Goal: Task Accomplishment & Management: Manage account settings

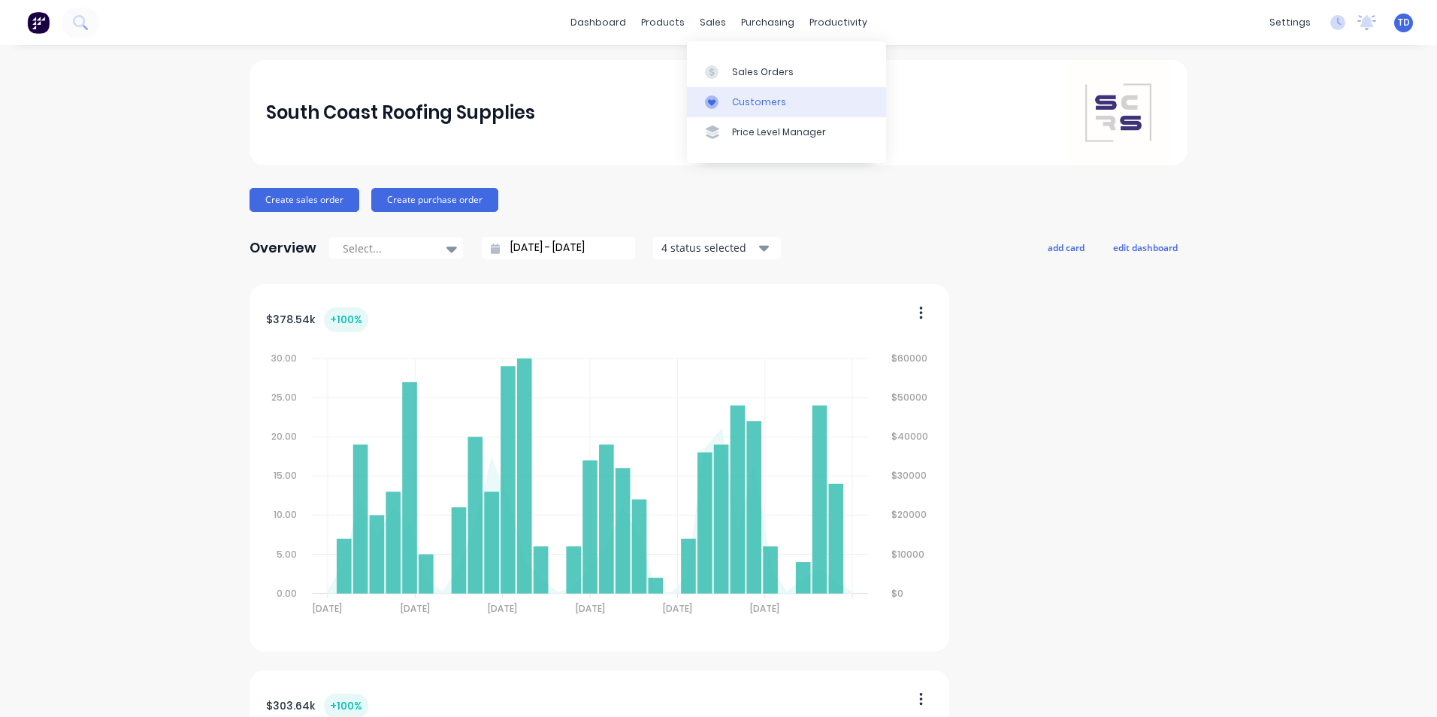
click at [743, 102] on div "Customers" at bounding box center [759, 102] width 54 height 14
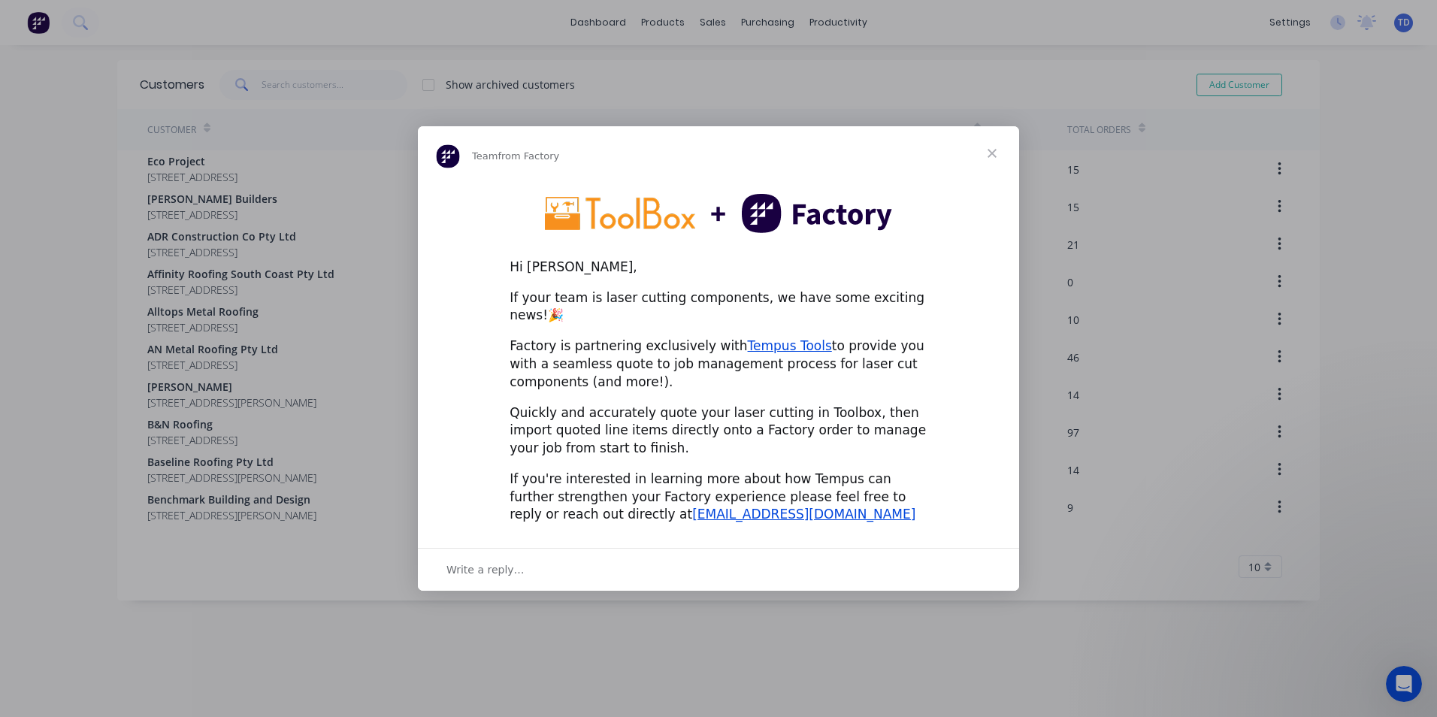
click at [993, 165] on span "Close" at bounding box center [992, 153] width 54 height 54
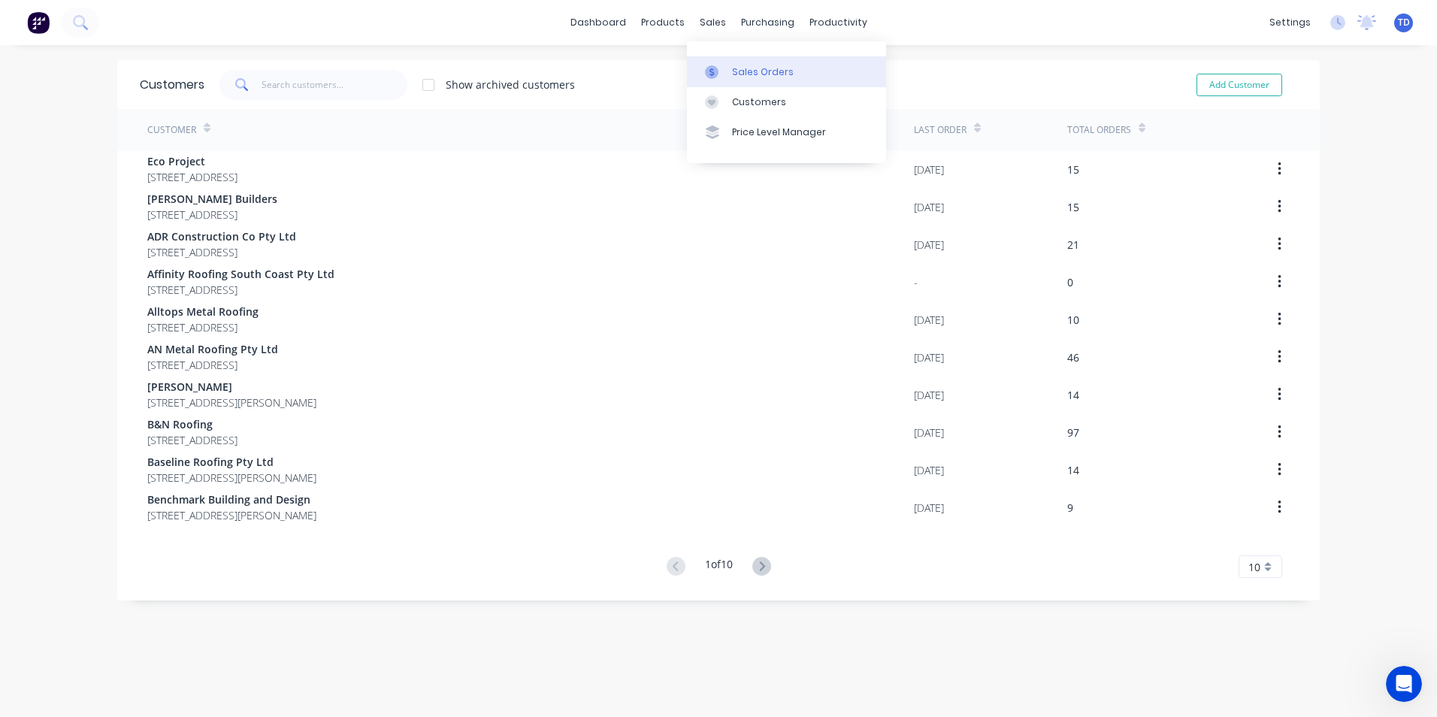
click at [732, 70] on div "Sales Orders" at bounding box center [763, 72] width 62 height 14
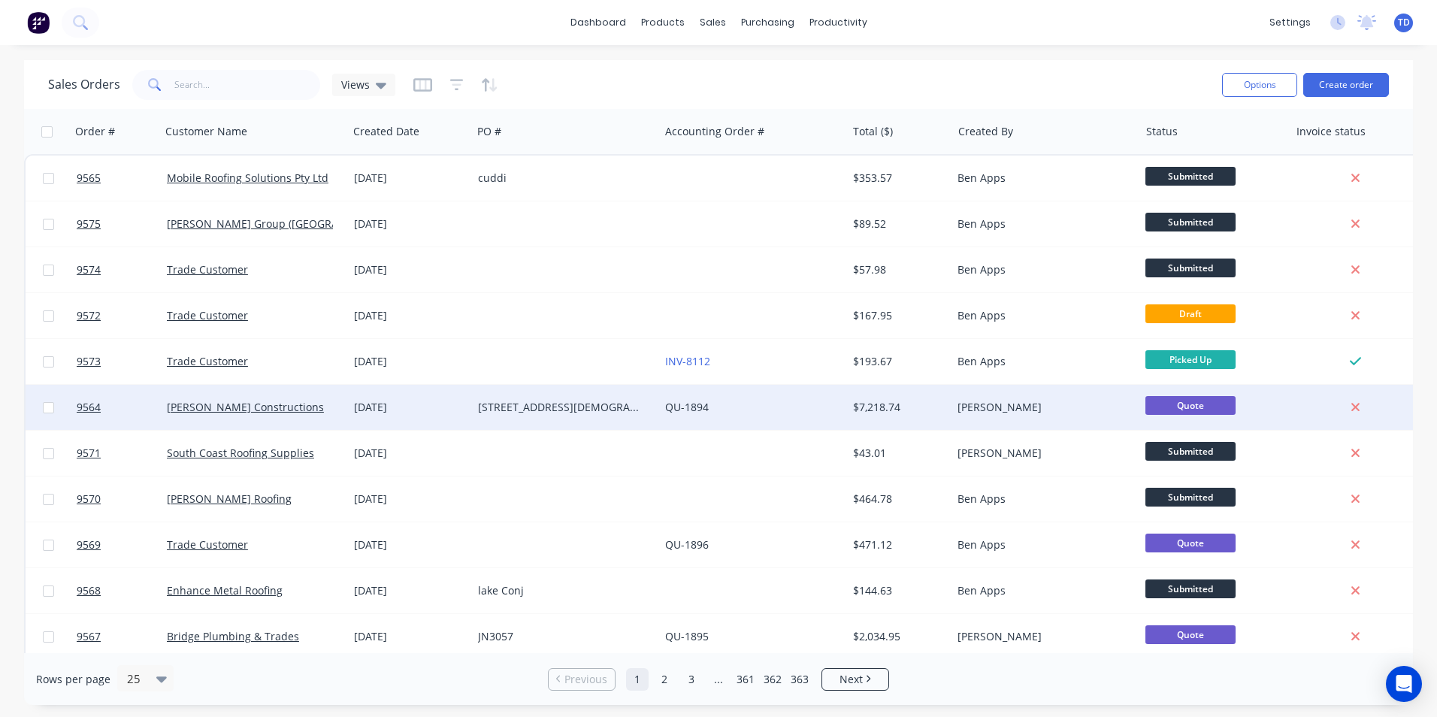
click at [627, 406] on div "[STREET_ADDRESS][DEMOGRAPHIC_DATA]" at bounding box center [561, 407] width 167 height 15
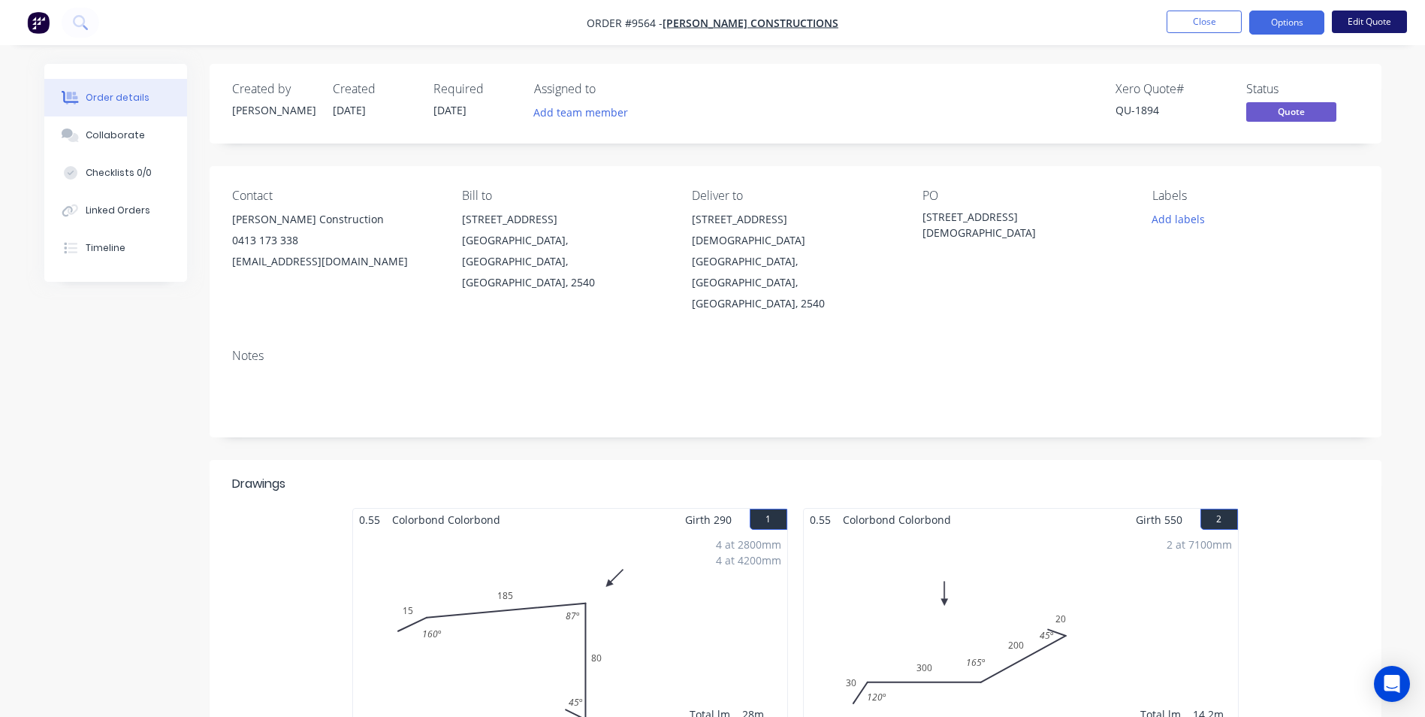
click at [1349, 25] on button "Edit Quote" at bounding box center [1369, 22] width 75 height 23
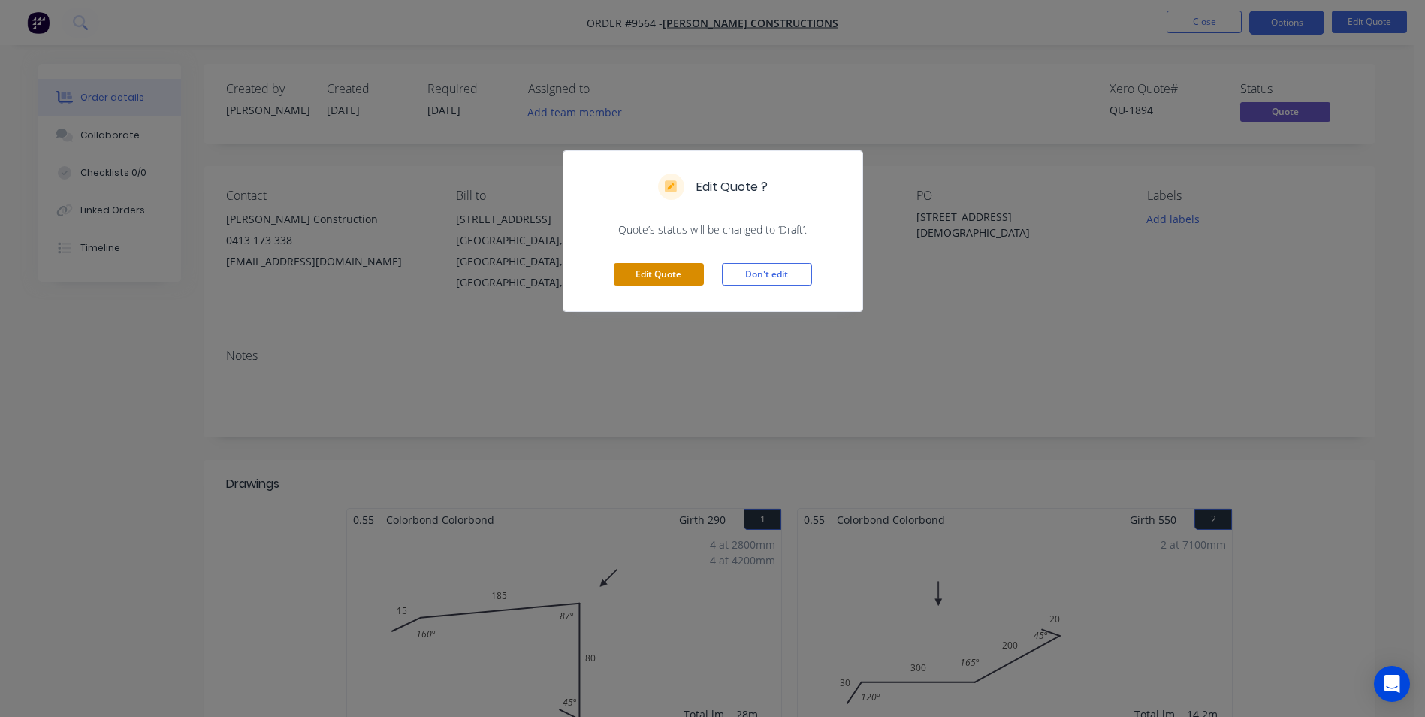
click at [687, 272] on button "Edit Quote" at bounding box center [659, 274] width 90 height 23
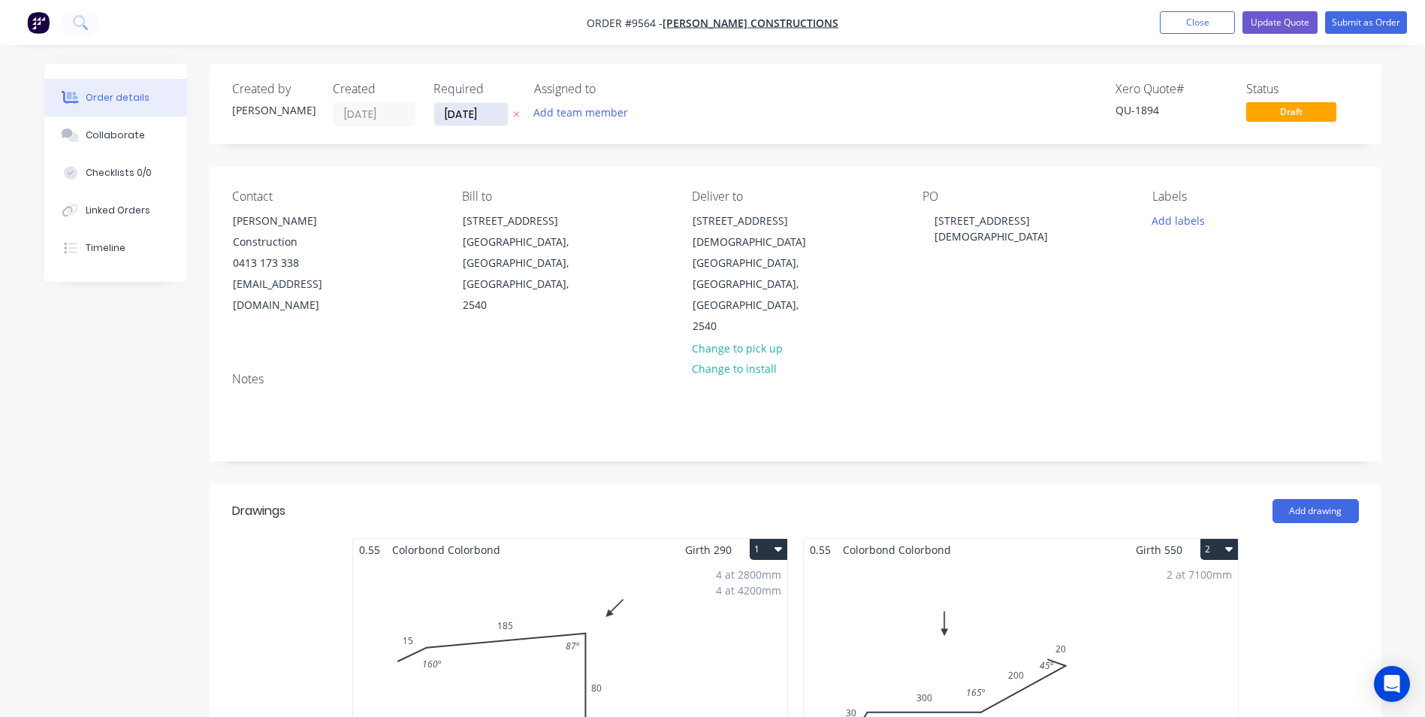
click at [498, 116] on input "30/09/25" at bounding box center [471, 114] width 74 height 23
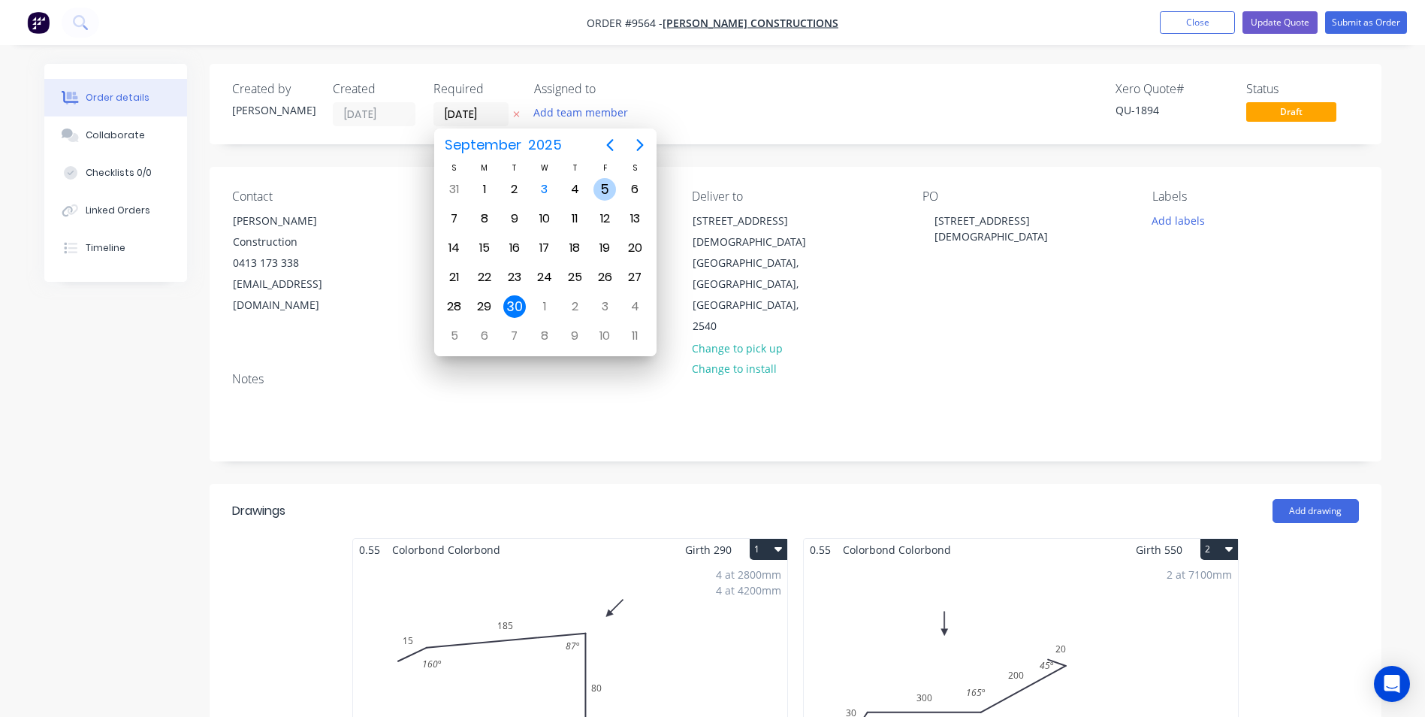
click at [606, 192] on div "5" at bounding box center [605, 189] width 23 height 23
type input "05/09/25"
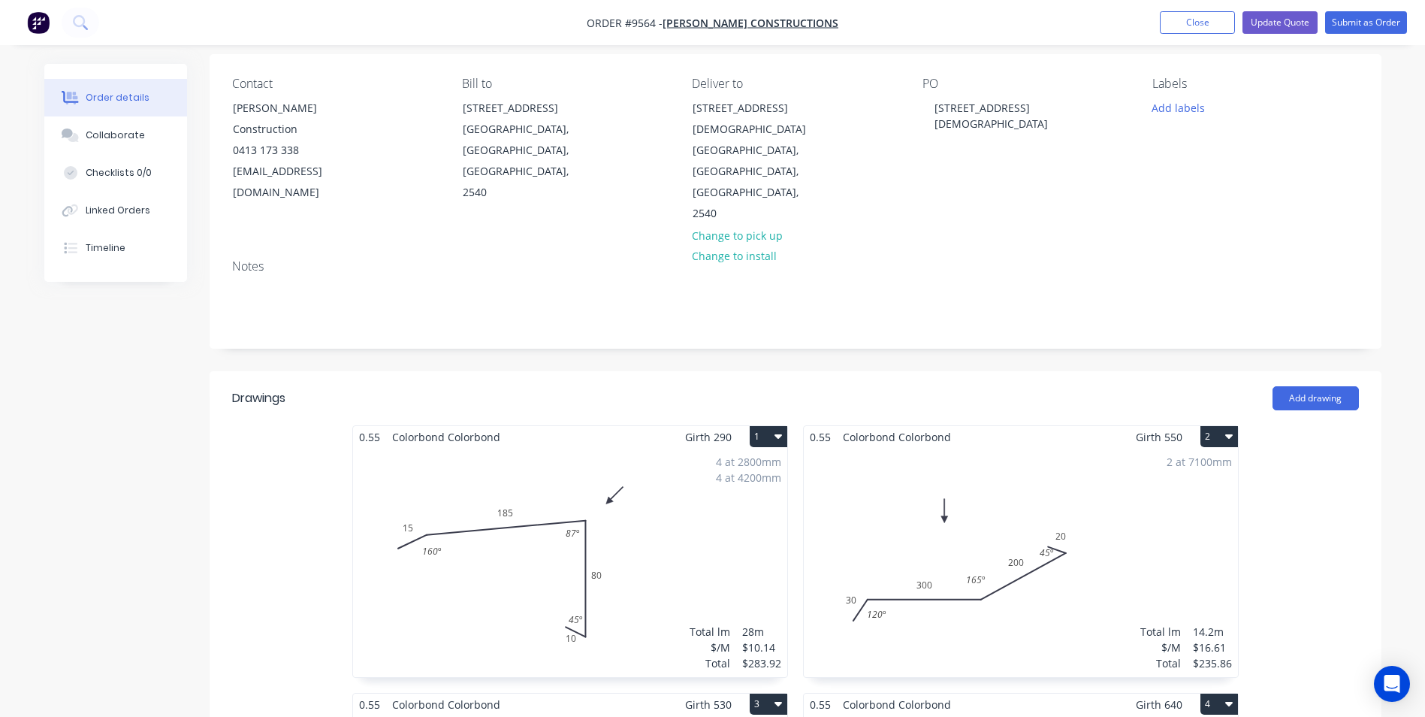
scroll to position [150, 0]
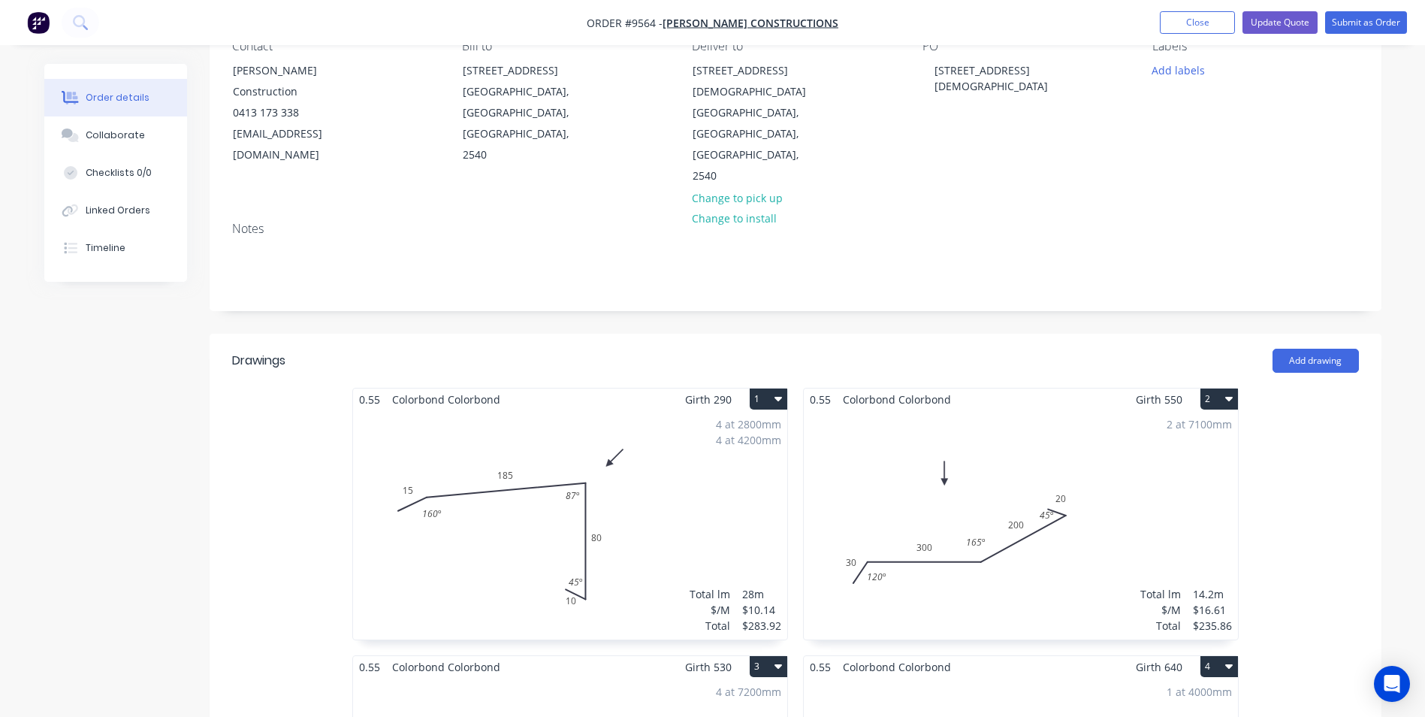
click at [561, 410] on div "4 at 2800mm 4 at 4200mm Total lm $/M Total 28m $10.14 $283.92" at bounding box center [570, 524] width 434 height 229
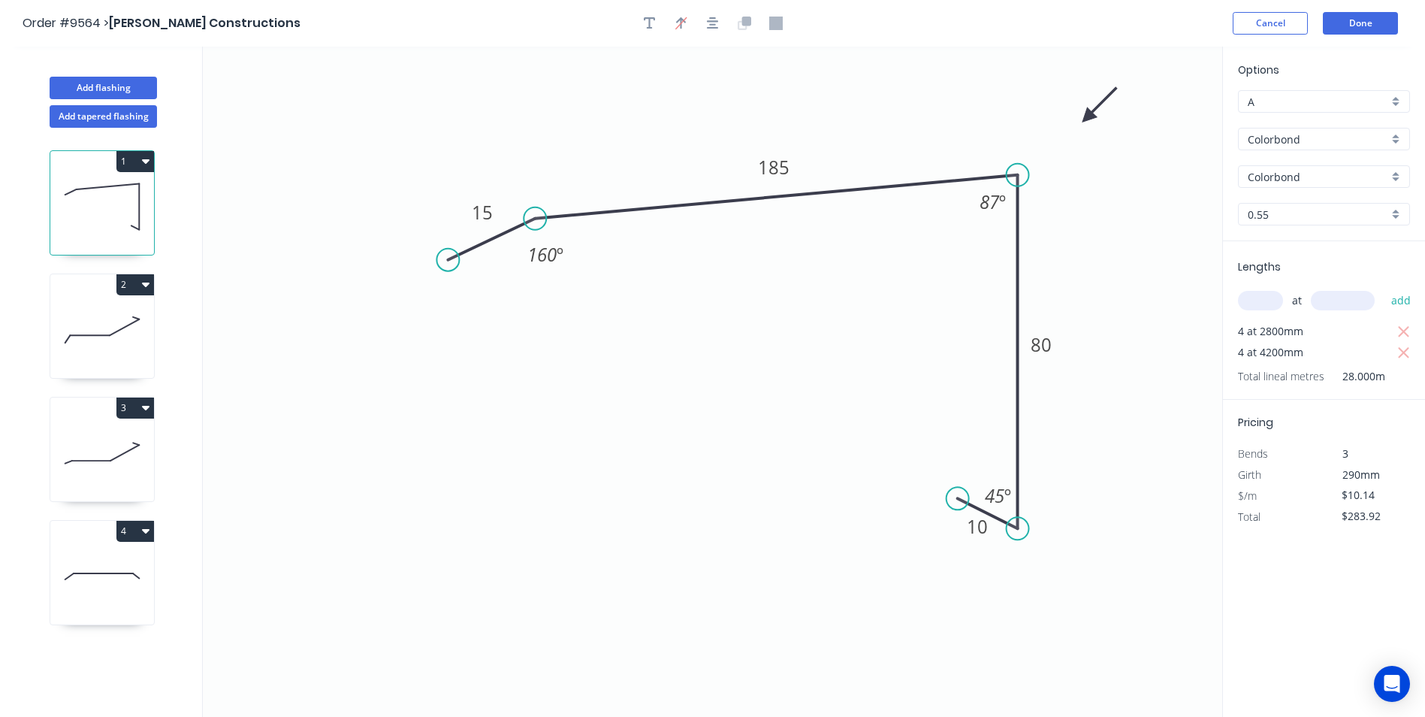
click at [1313, 175] on input "Colorbond" at bounding box center [1318, 177] width 141 height 16
click at [1298, 208] on div "Woodland Grey" at bounding box center [1324, 205] width 171 height 26
type input "Woodland Grey"
click at [1334, 18] on button "Done" at bounding box center [1360, 23] width 75 height 23
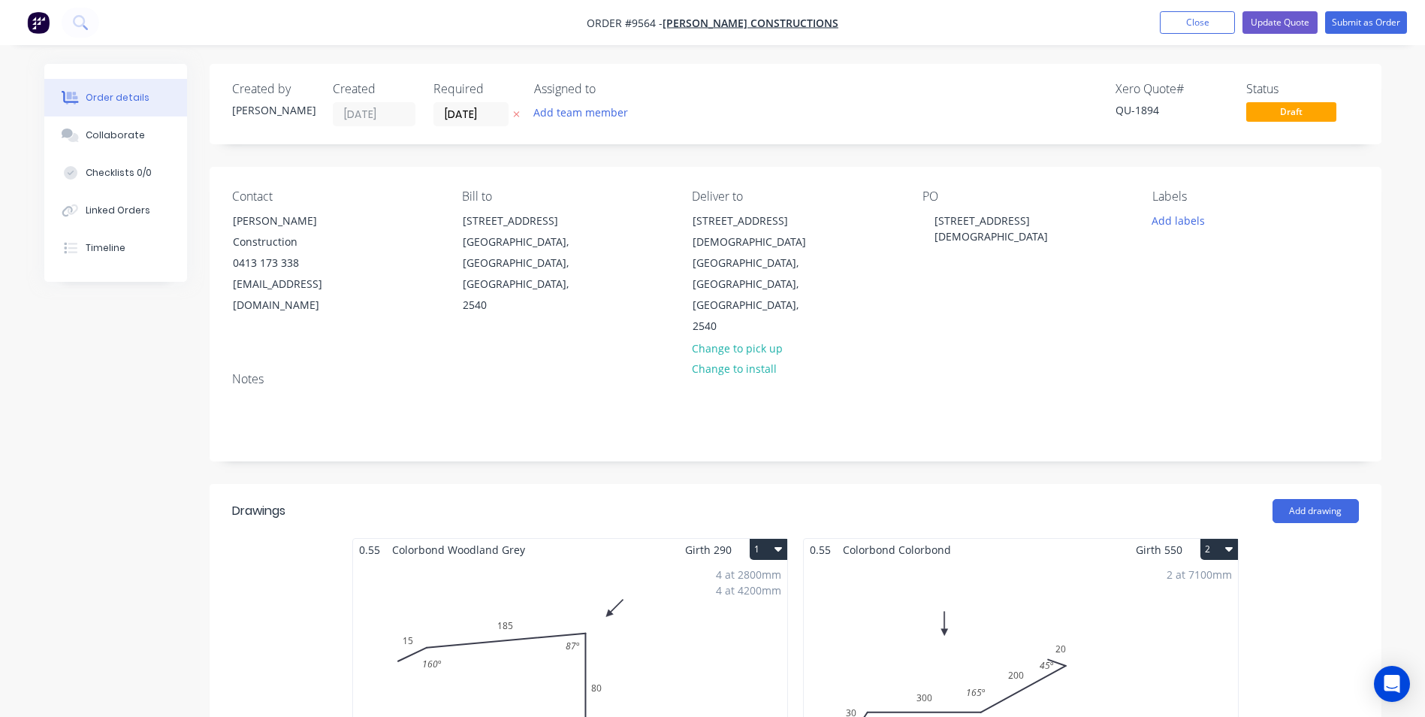
click at [984, 561] on div "2 at 7100mm Total lm $/M Total 14.2m $16.61 $235.86" at bounding box center [1021, 675] width 434 height 229
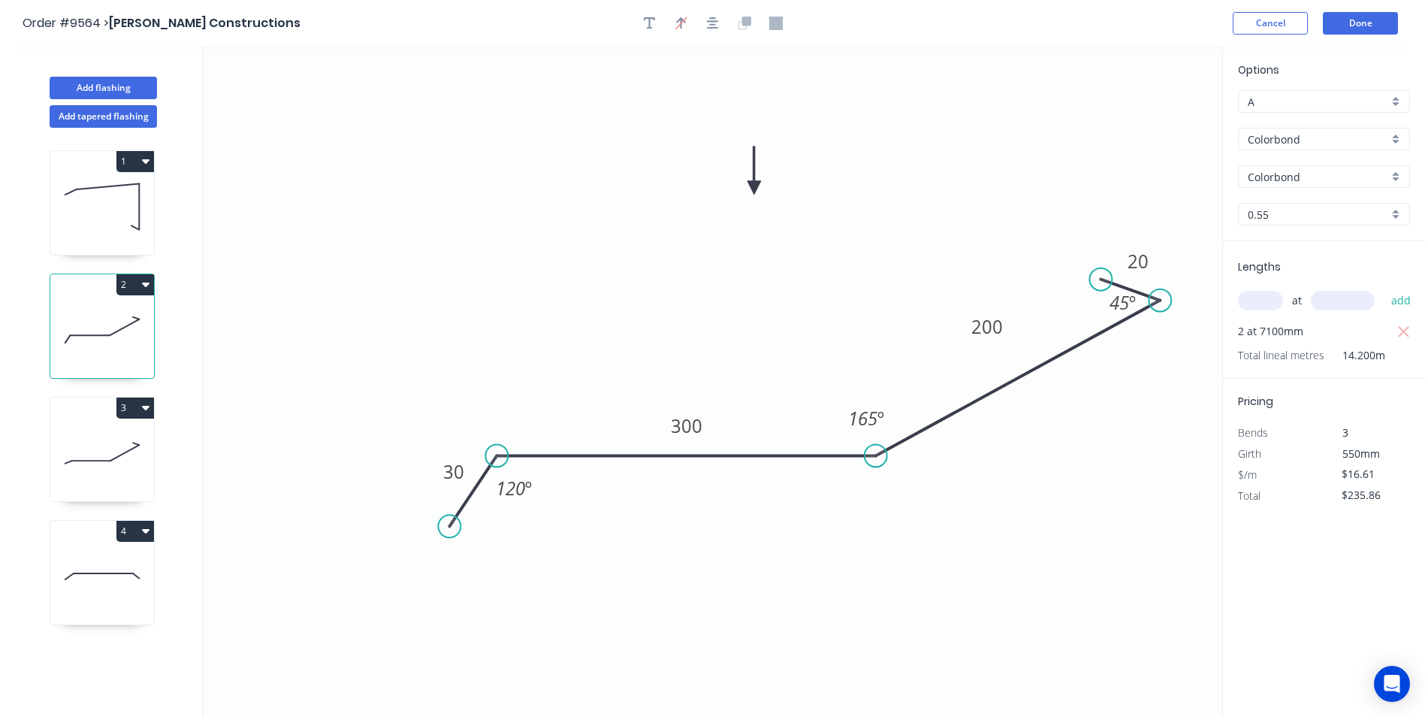
click at [1302, 175] on input "Colorbond" at bounding box center [1318, 177] width 141 height 16
click at [1295, 205] on div "Woodland Grey" at bounding box center [1324, 205] width 171 height 26
type input "Woodland Grey"
click at [1377, 28] on button "Done" at bounding box center [1360, 23] width 75 height 23
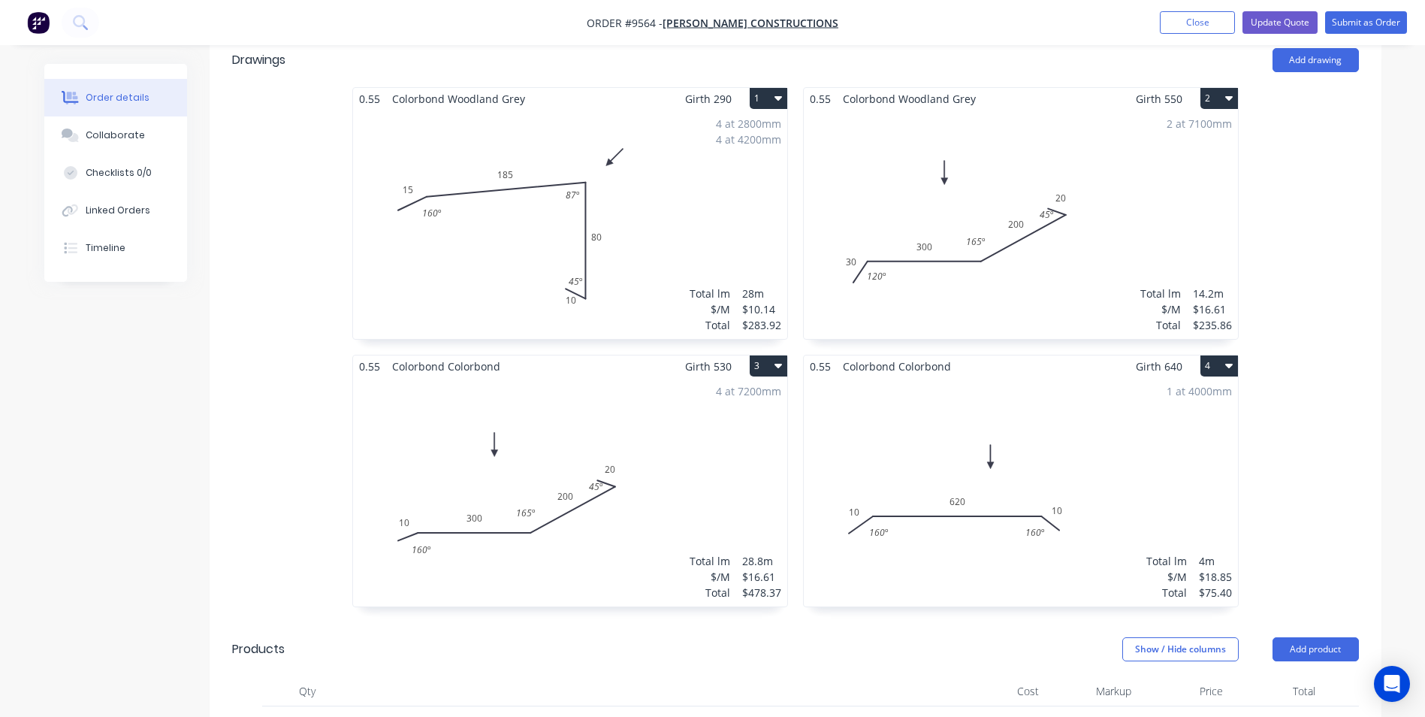
click at [657, 380] on div "4 at 7200mm Total lm $/M Total 28.8m $16.61 $478.37" at bounding box center [570, 491] width 434 height 229
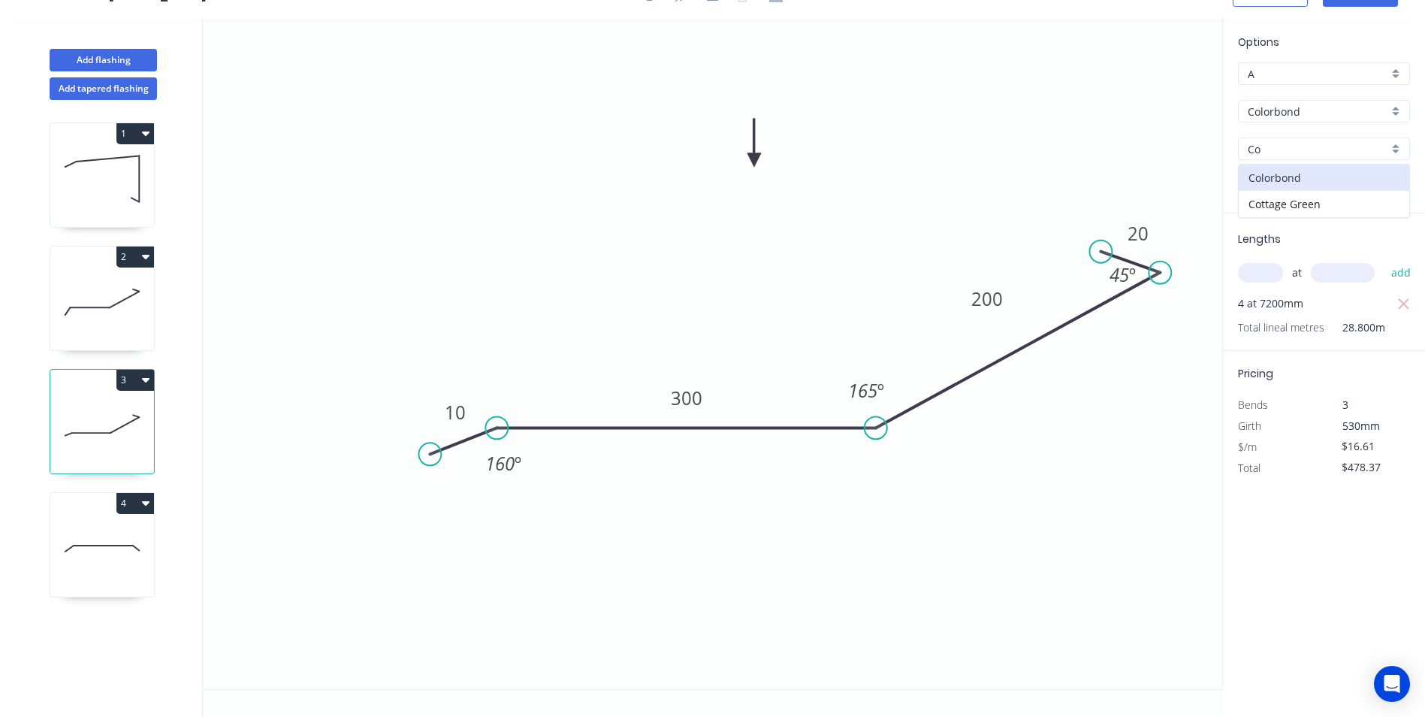
type input "C"
click at [1331, 173] on div "Woodland Grey" at bounding box center [1324, 178] width 171 height 26
type input "Woodland Grey"
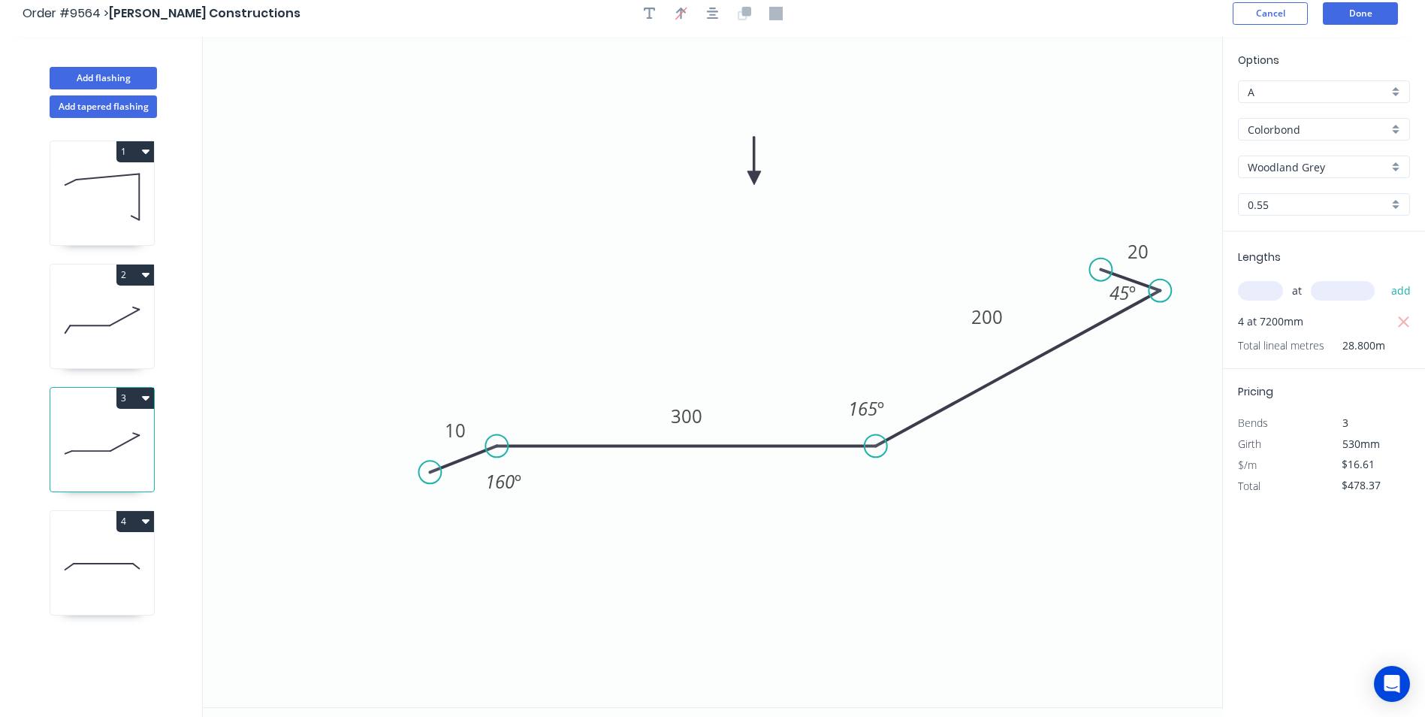
scroll to position [0, 0]
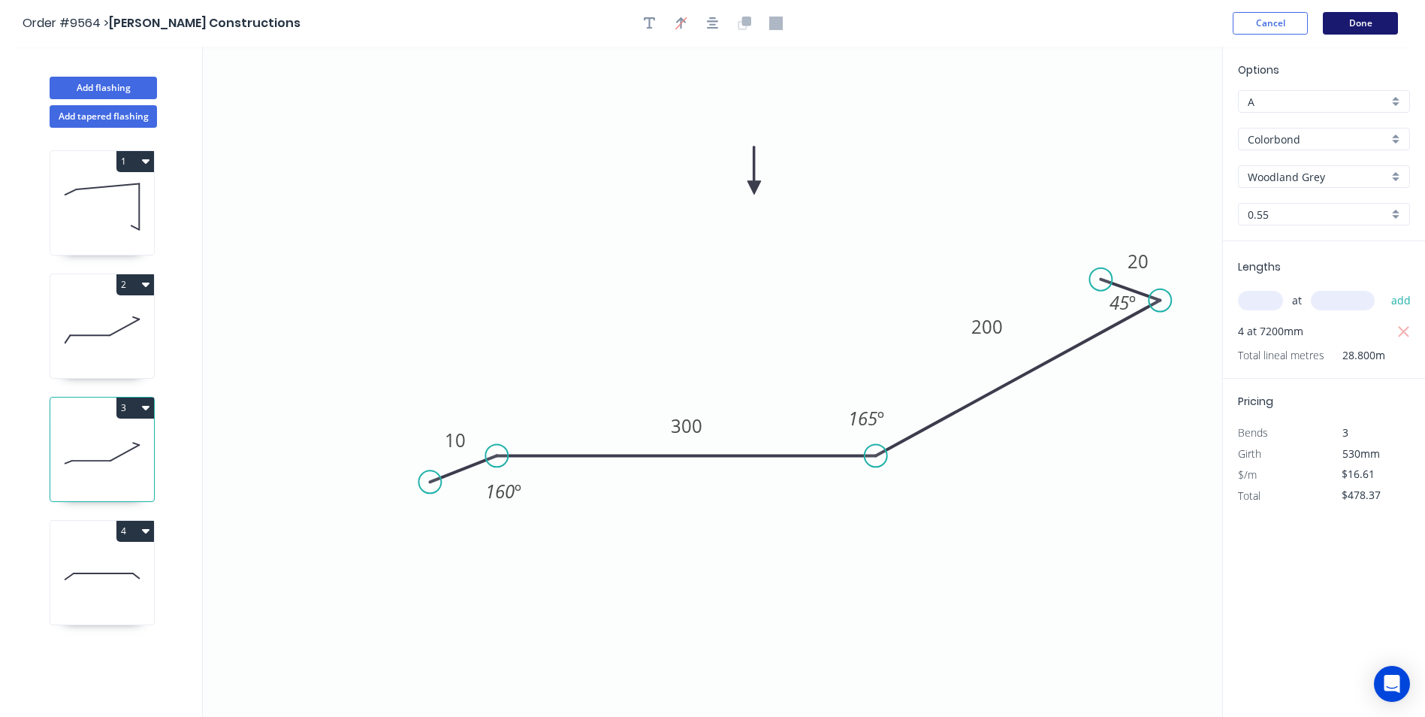
click at [1363, 17] on button "Done" at bounding box center [1360, 23] width 75 height 23
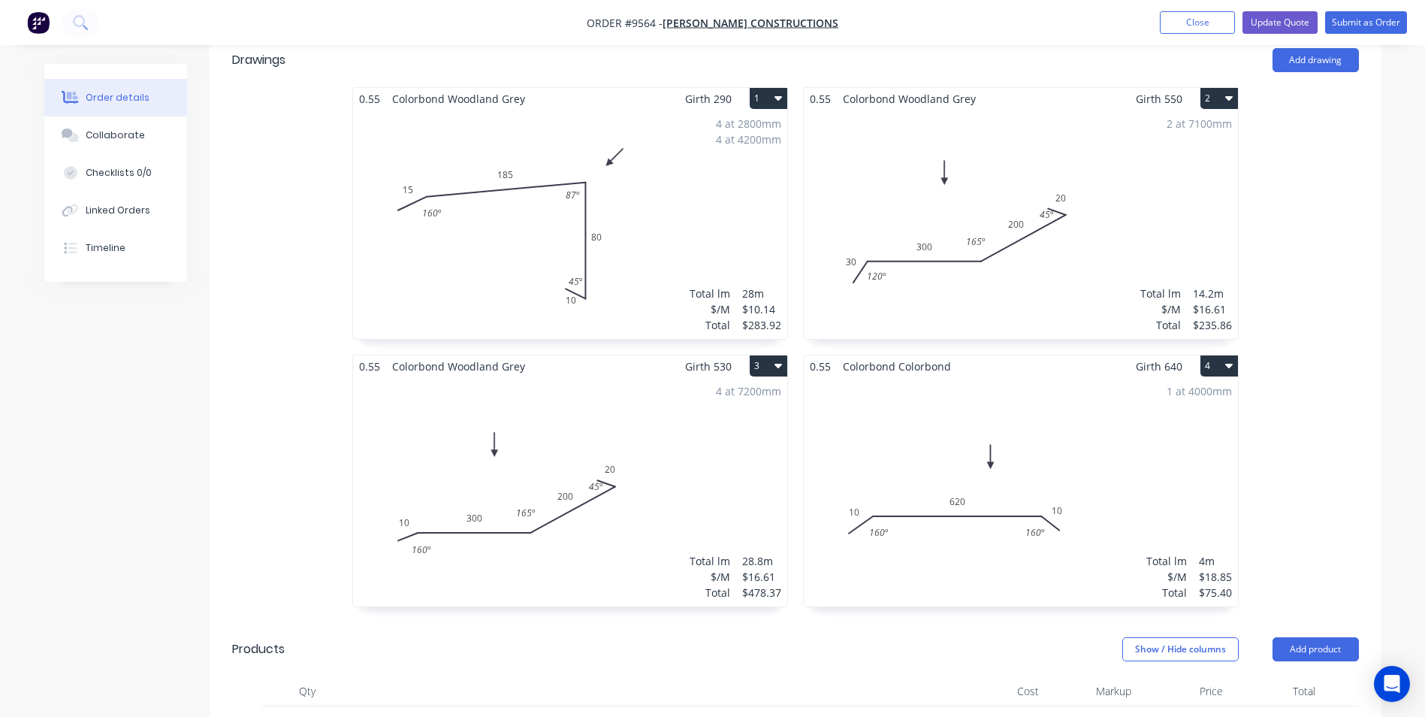
click at [1047, 379] on div "1 at 4000mm Total lm $/M Total 4m $18.85 $75.40" at bounding box center [1021, 491] width 434 height 229
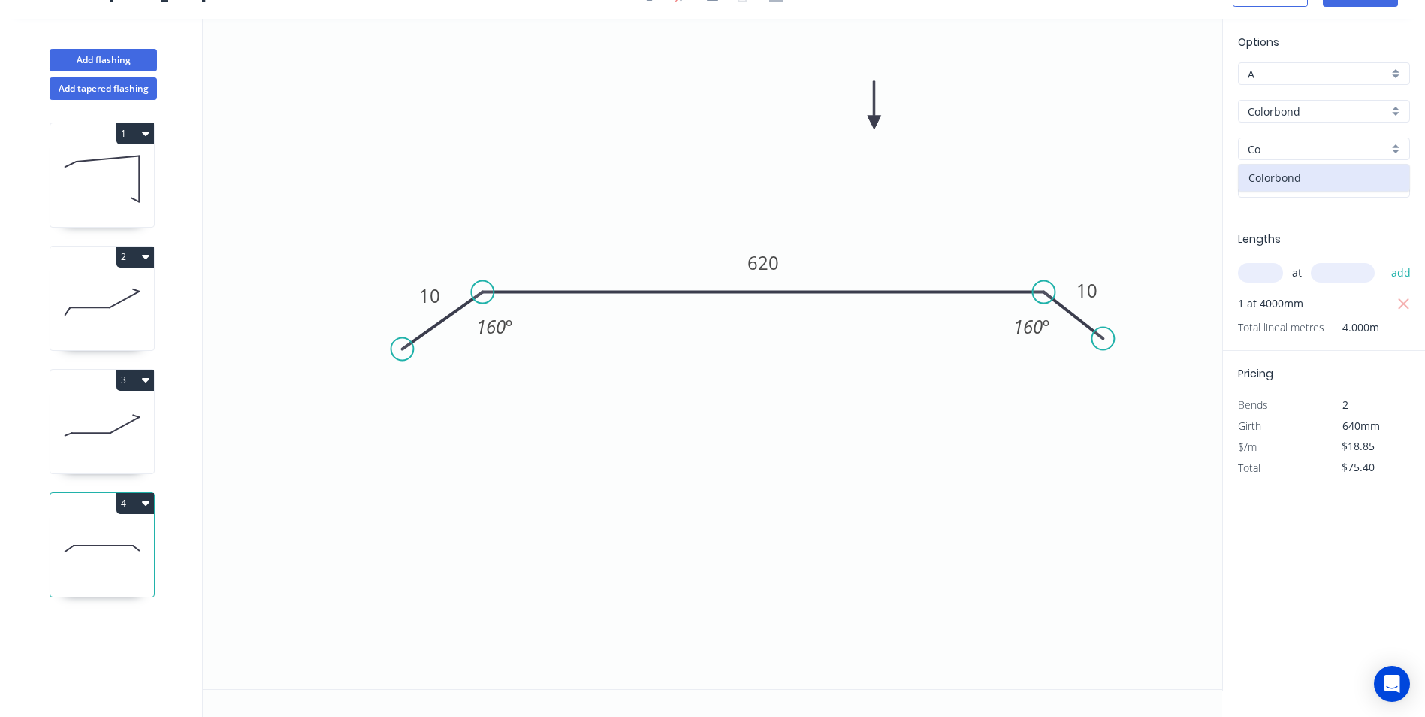
type input "C"
click at [1300, 185] on div "Woodland Grey" at bounding box center [1324, 178] width 171 height 26
type input "Woodland Grey"
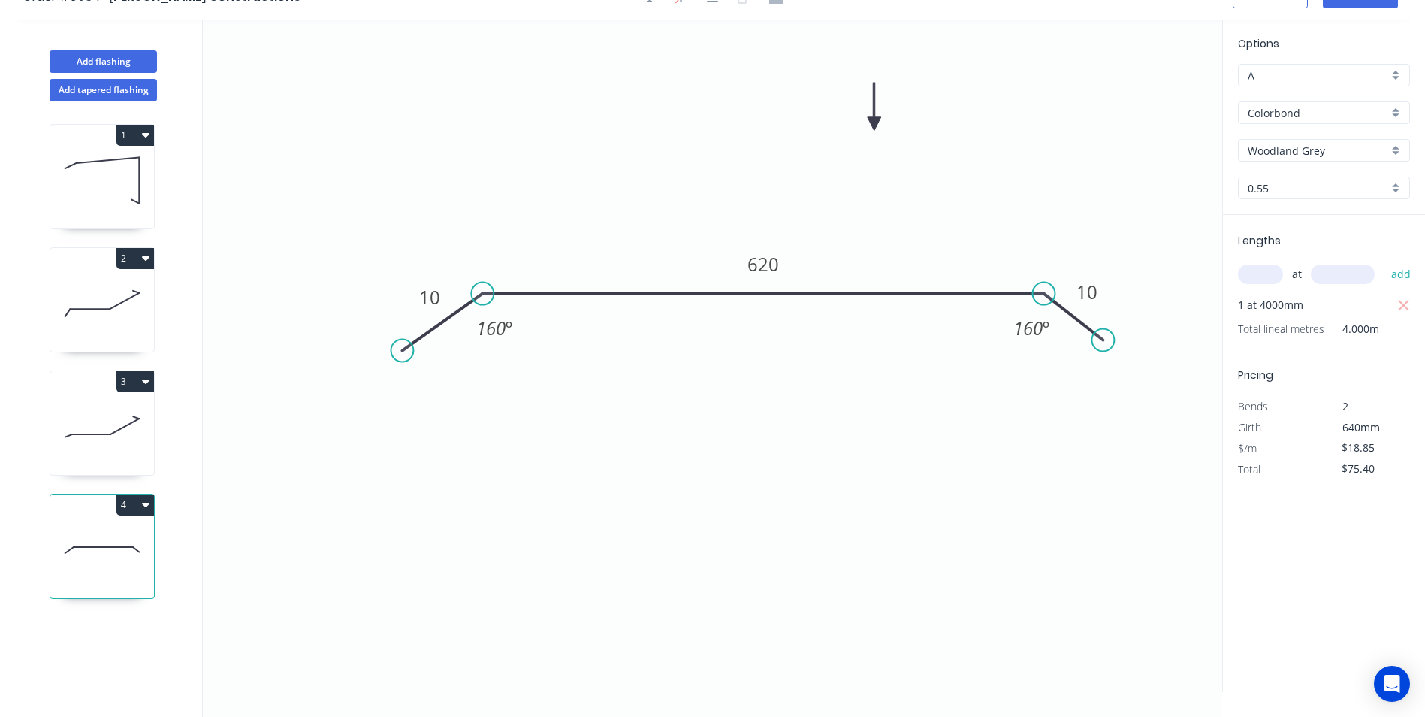
scroll to position [0, 0]
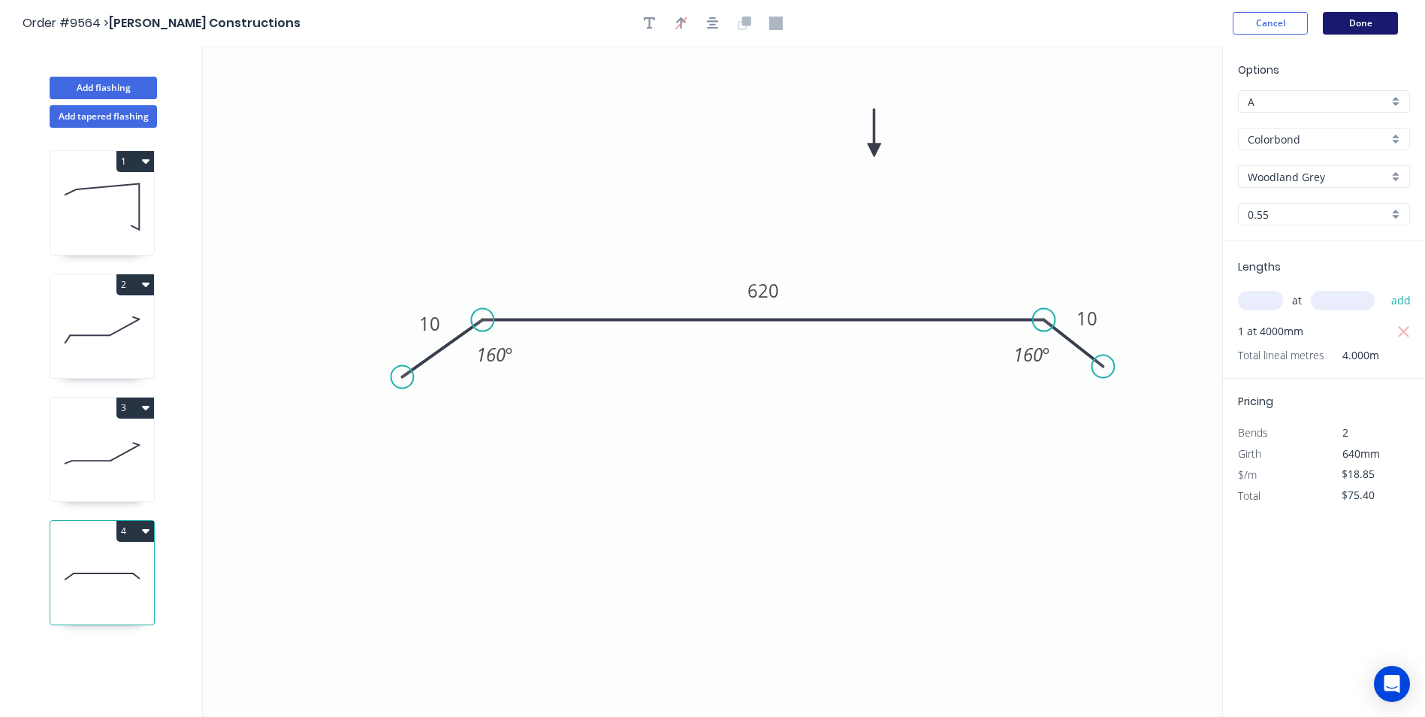
click at [1365, 22] on button "Done" at bounding box center [1360, 23] width 75 height 23
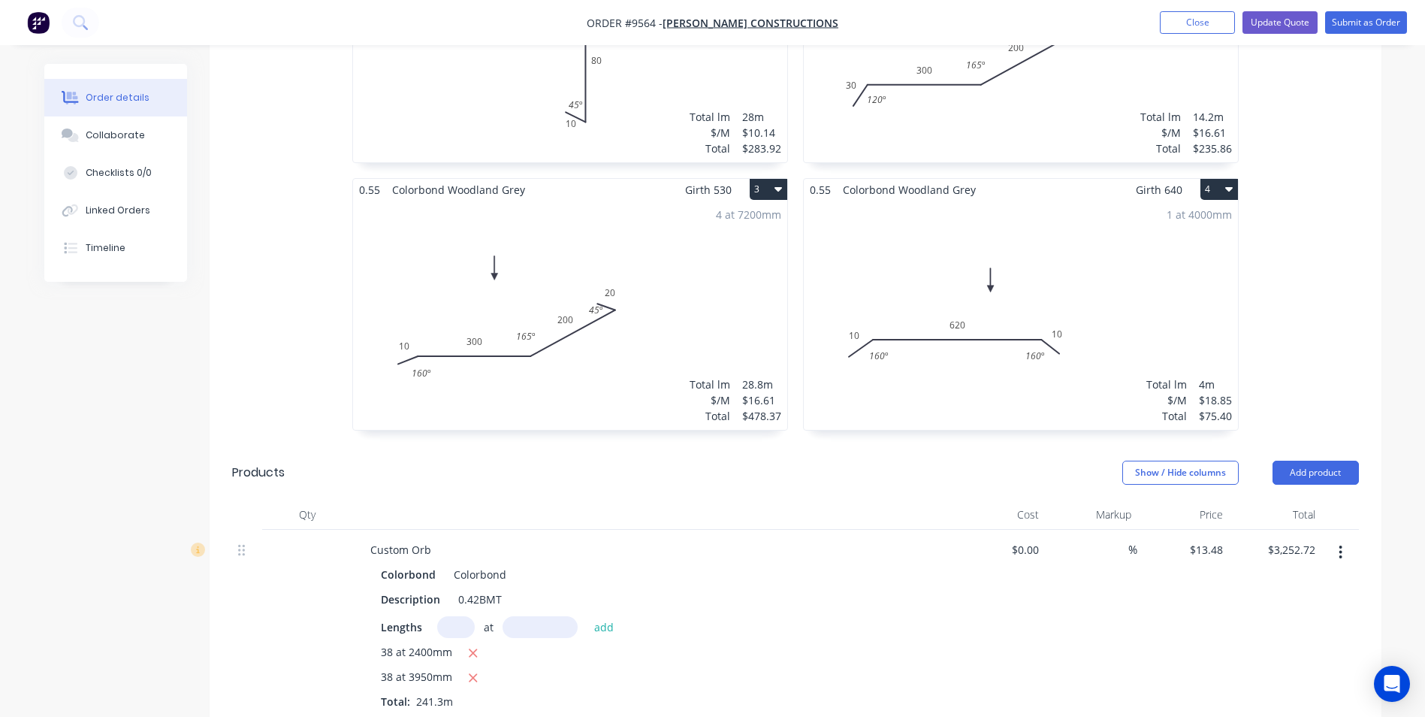
scroll to position [751, 0]
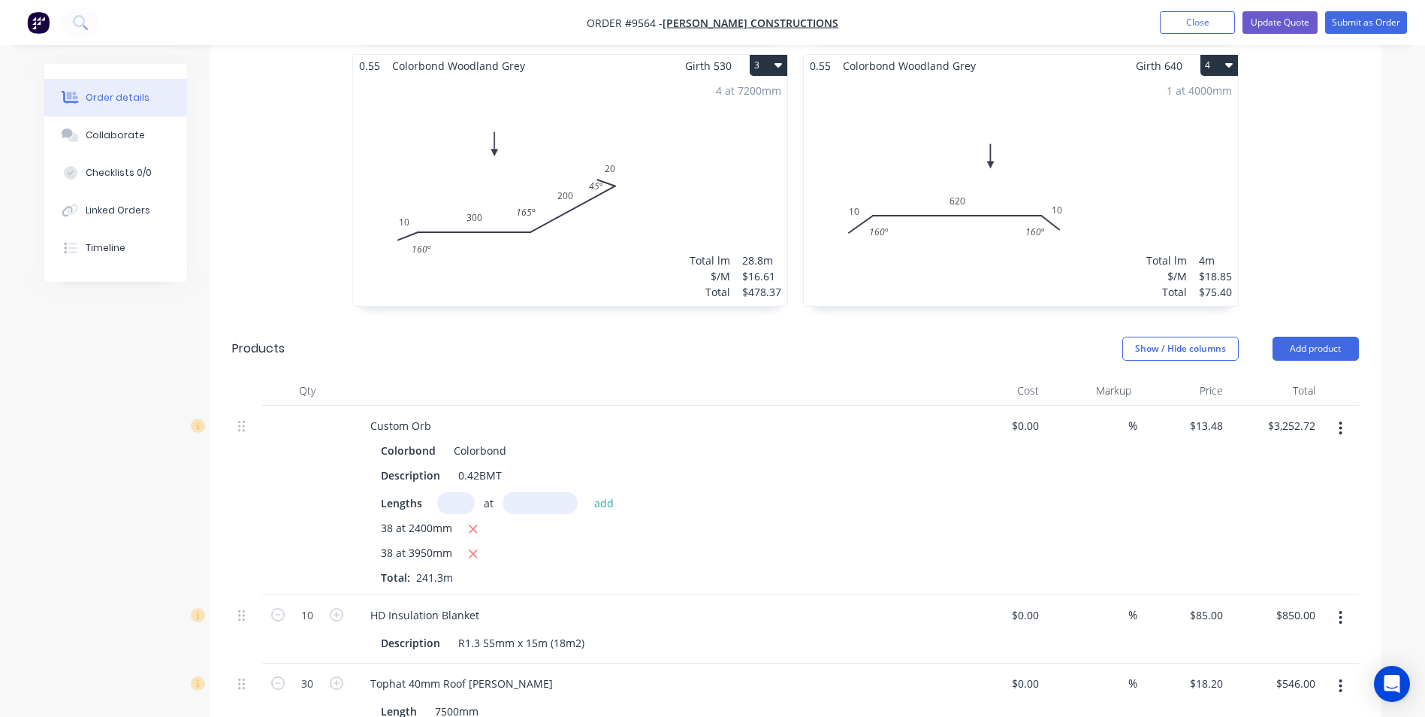
click at [1339, 420] on icon "button" at bounding box center [1341, 428] width 4 height 17
click at [1300, 457] on div "Edit" at bounding box center [1288, 468] width 116 height 22
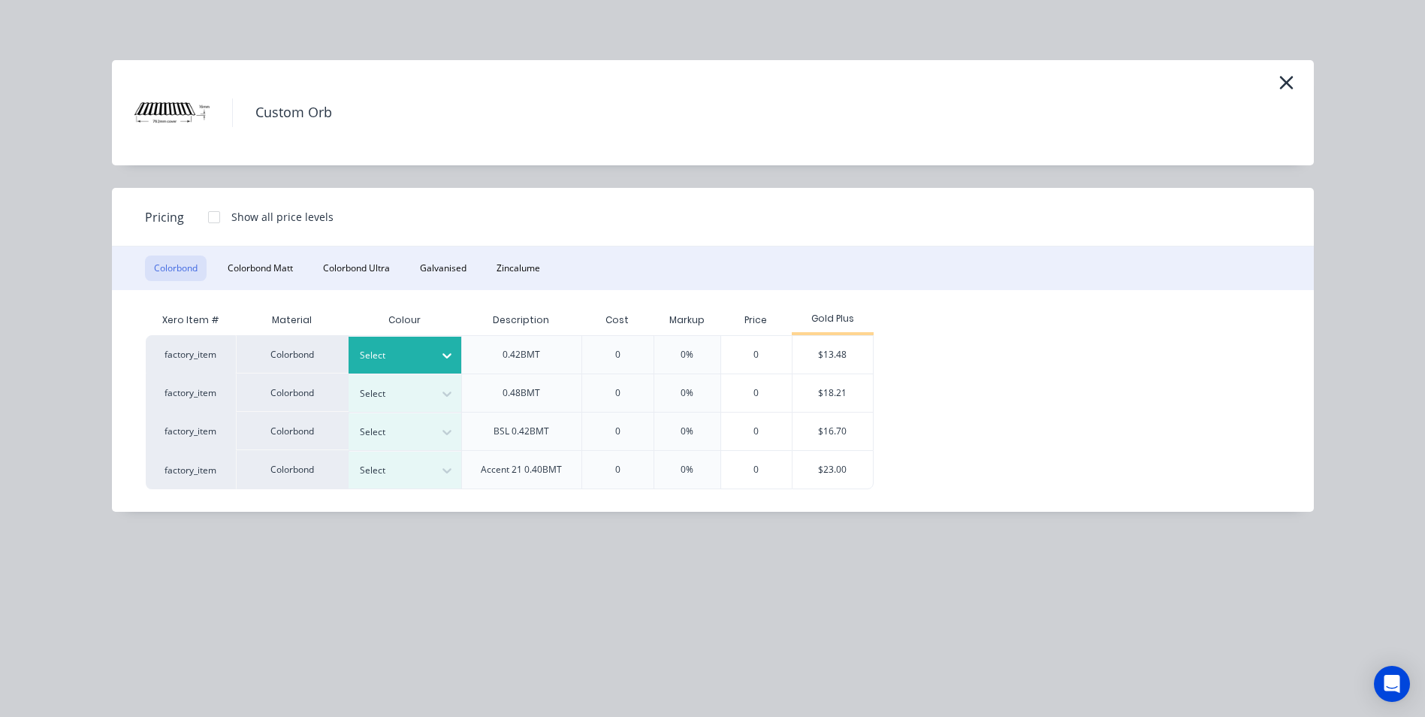
click at [407, 355] on div at bounding box center [394, 355] width 68 height 17
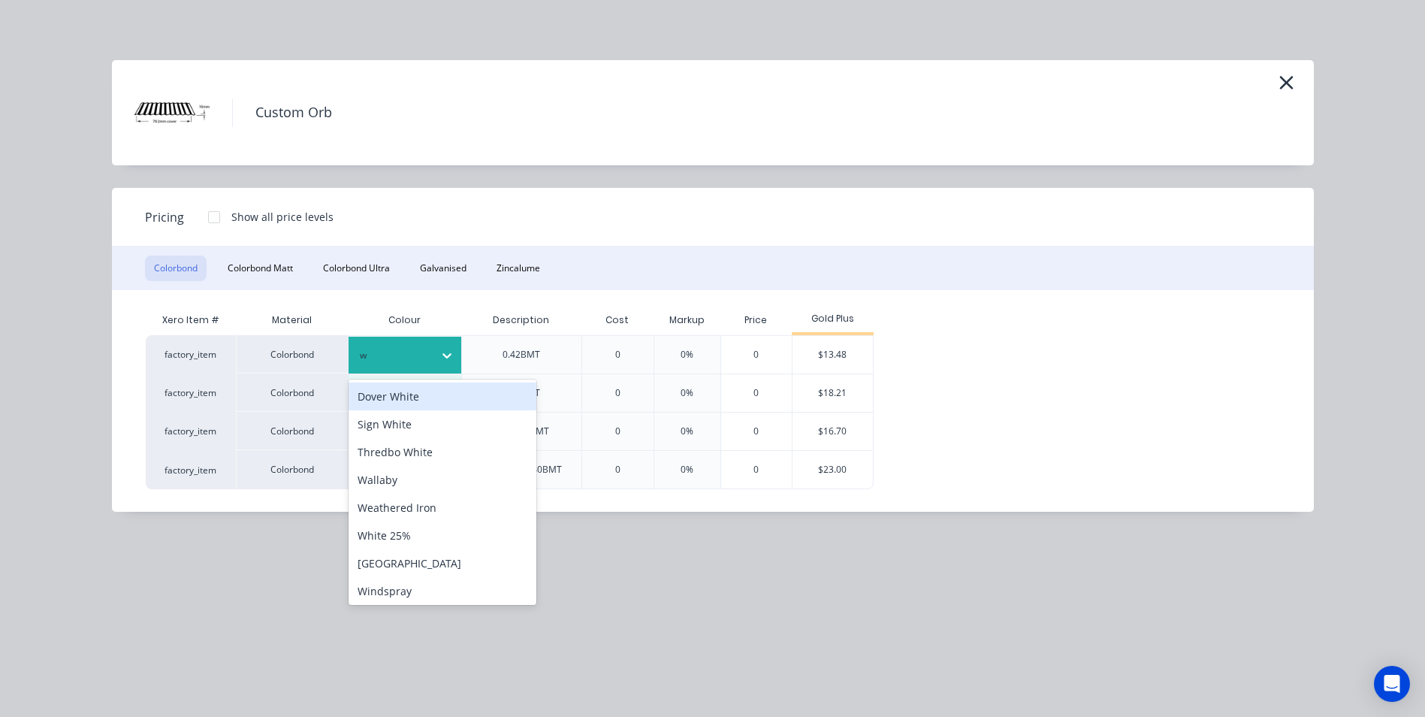
type input "wo"
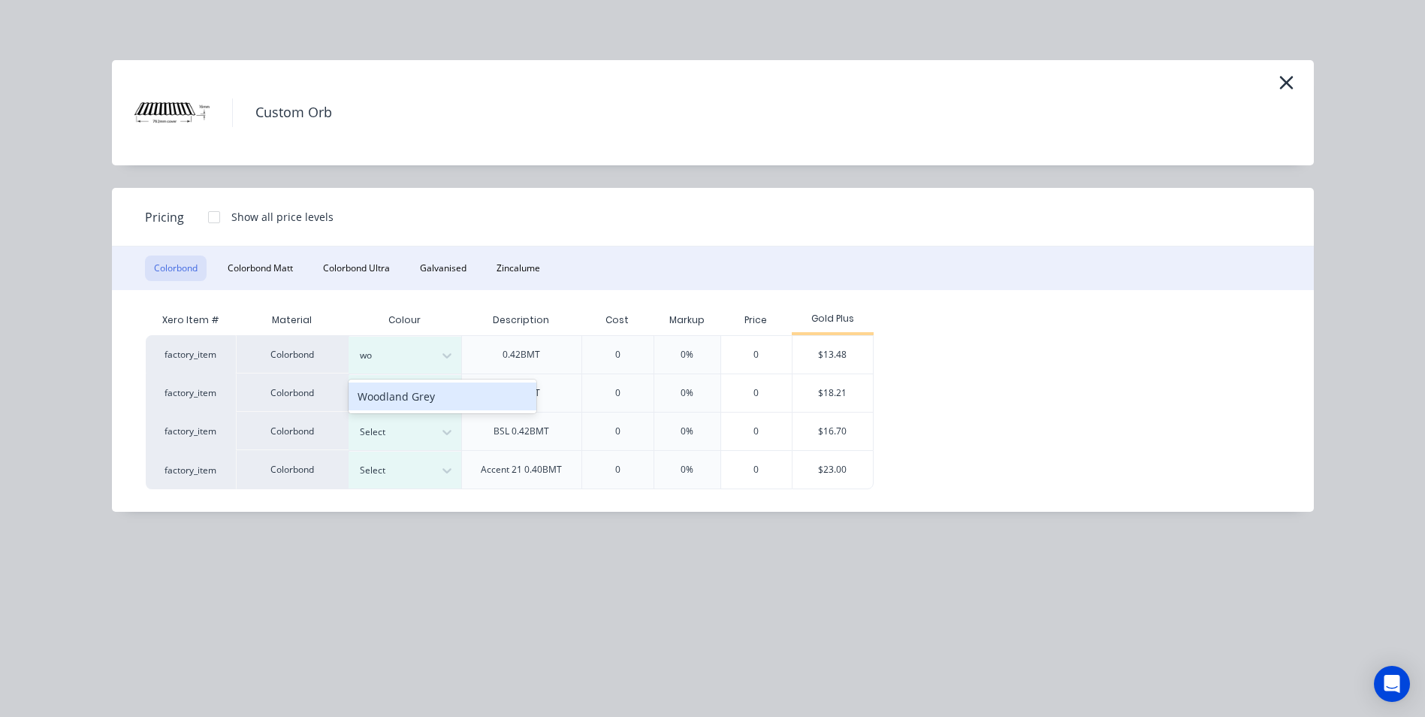
click at [401, 392] on div "Woodland Grey" at bounding box center [443, 396] width 188 height 28
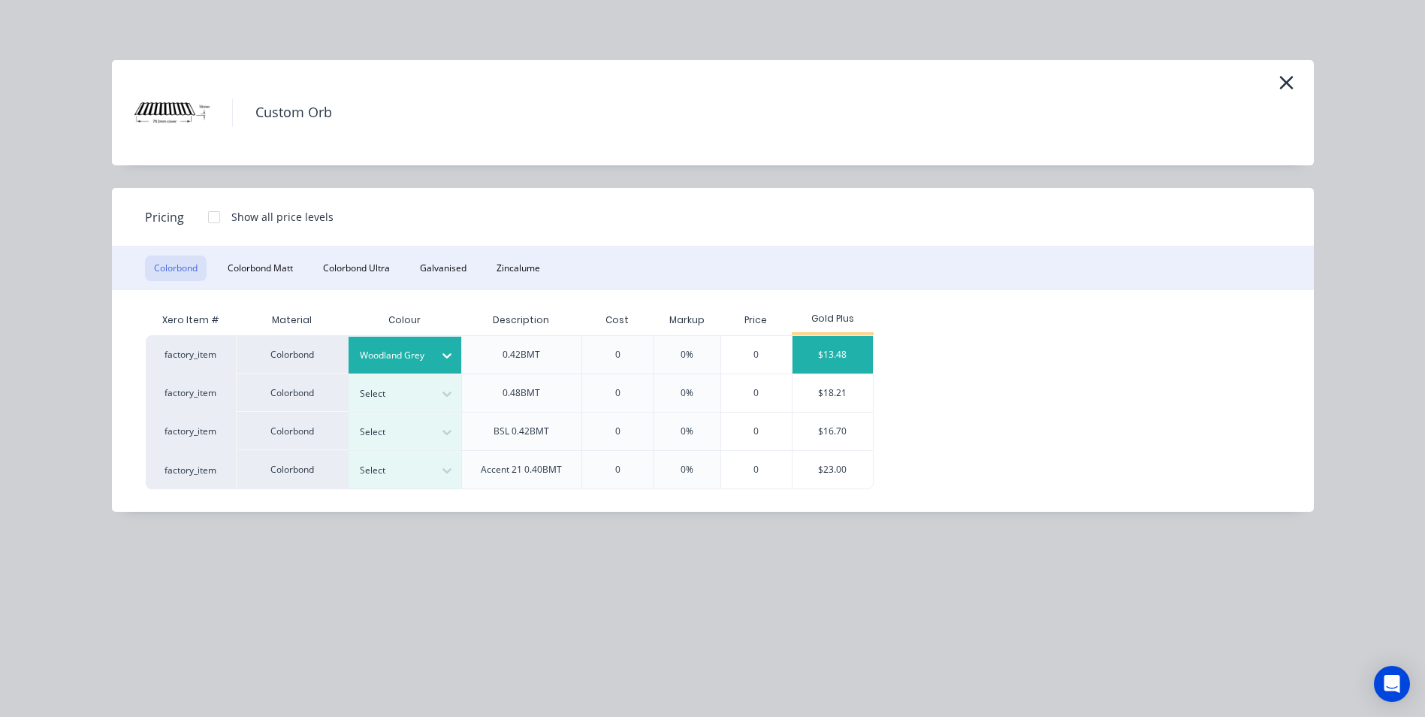
click at [818, 349] on div "$13.48" at bounding box center [833, 355] width 80 height 38
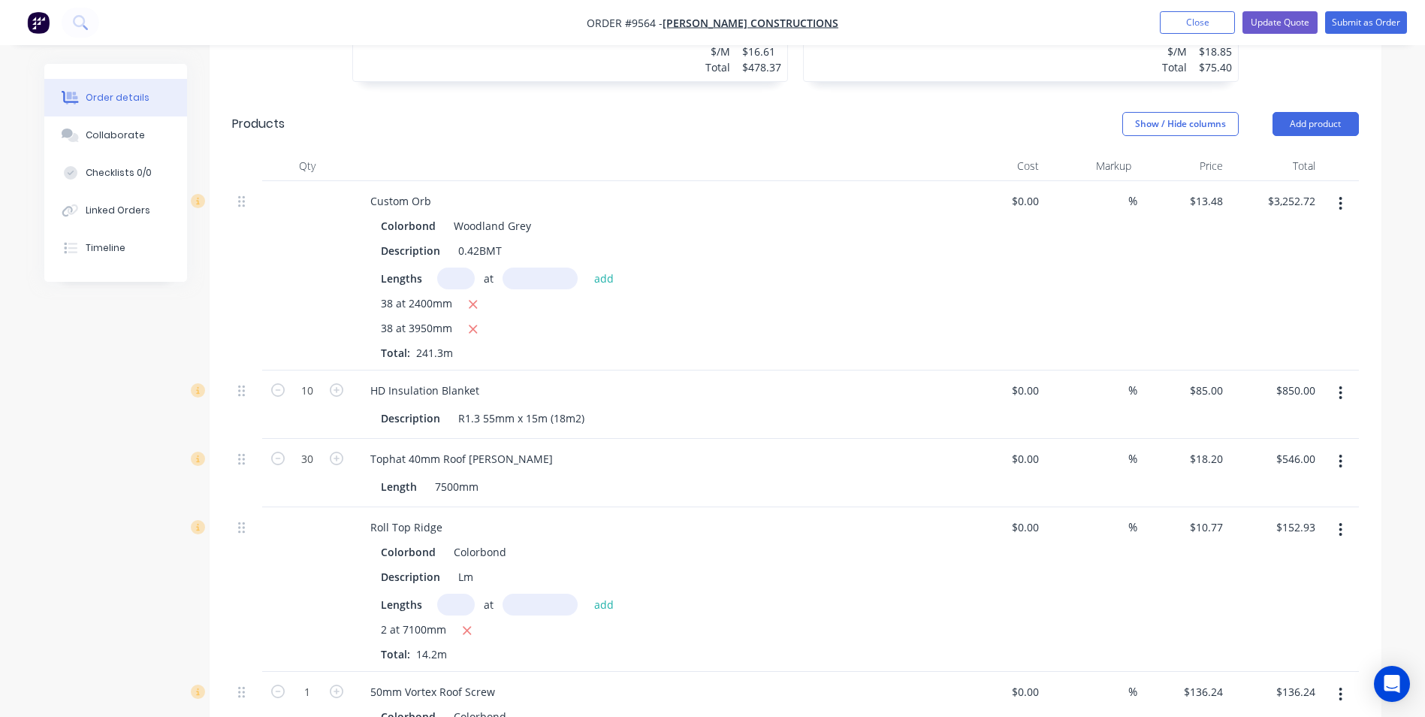
scroll to position [977, 0]
click at [1338, 447] on button "button" at bounding box center [1340, 460] width 35 height 27
click at [1262, 579] on div "Delete" at bounding box center [1288, 590] width 116 height 22
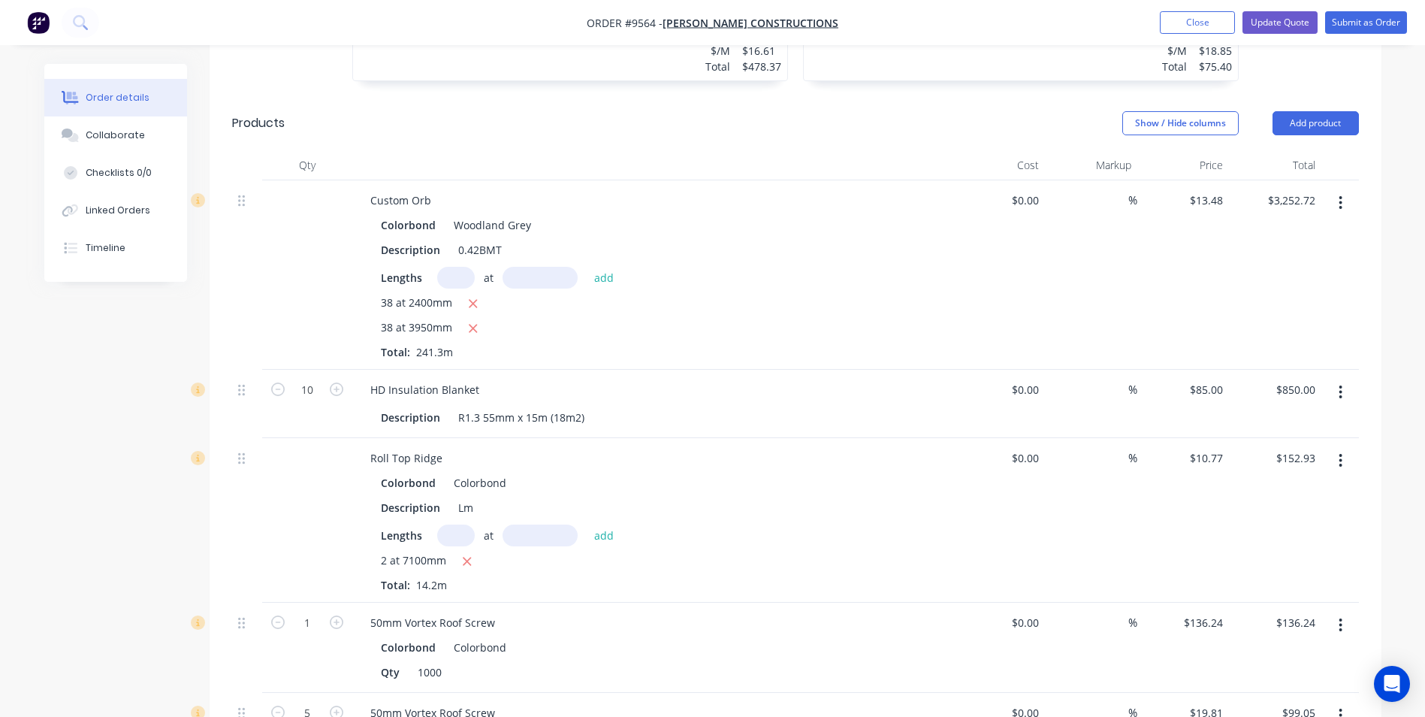
click at [1340, 454] on icon "button" at bounding box center [1341, 461] width 3 height 14
click at [1301, 489] on div "Edit" at bounding box center [1288, 500] width 116 height 22
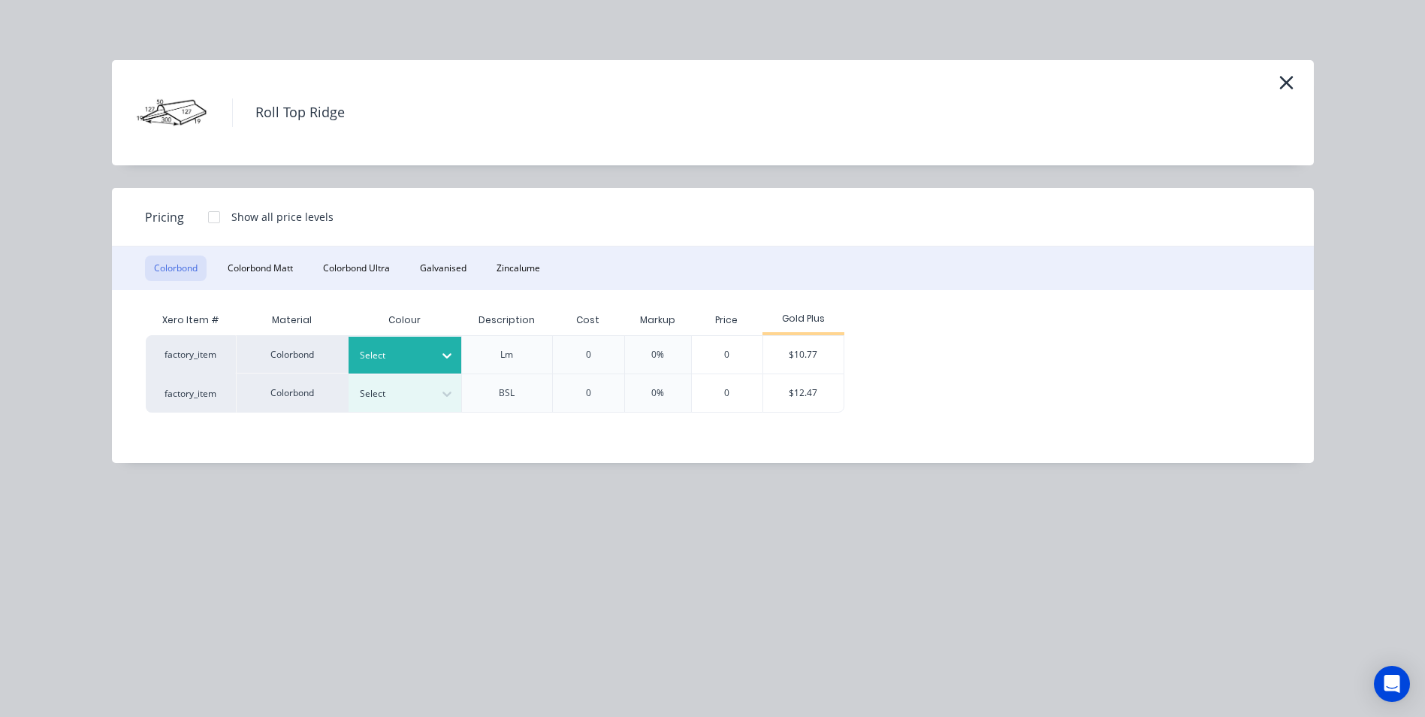
click at [408, 351] on div at bounding box center [394, 355] width 68 height 17
type input "woo"
click at [408, 396] on div "Woodland Grey" at bounding box center [443, 396] width 188 height 28
click at [796, 352] on div "$10.77" at bounding box center [803, 355] width 80 height 38
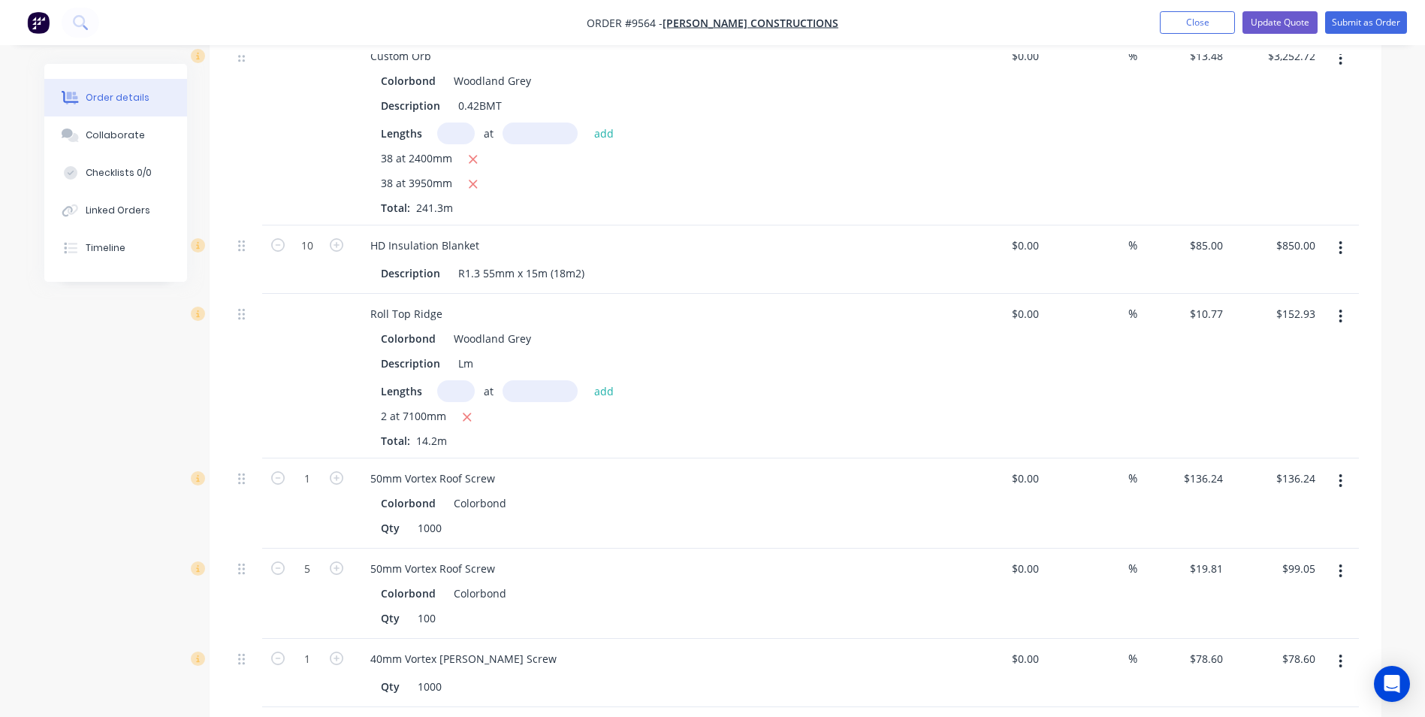
scroll to position [1127, 0]
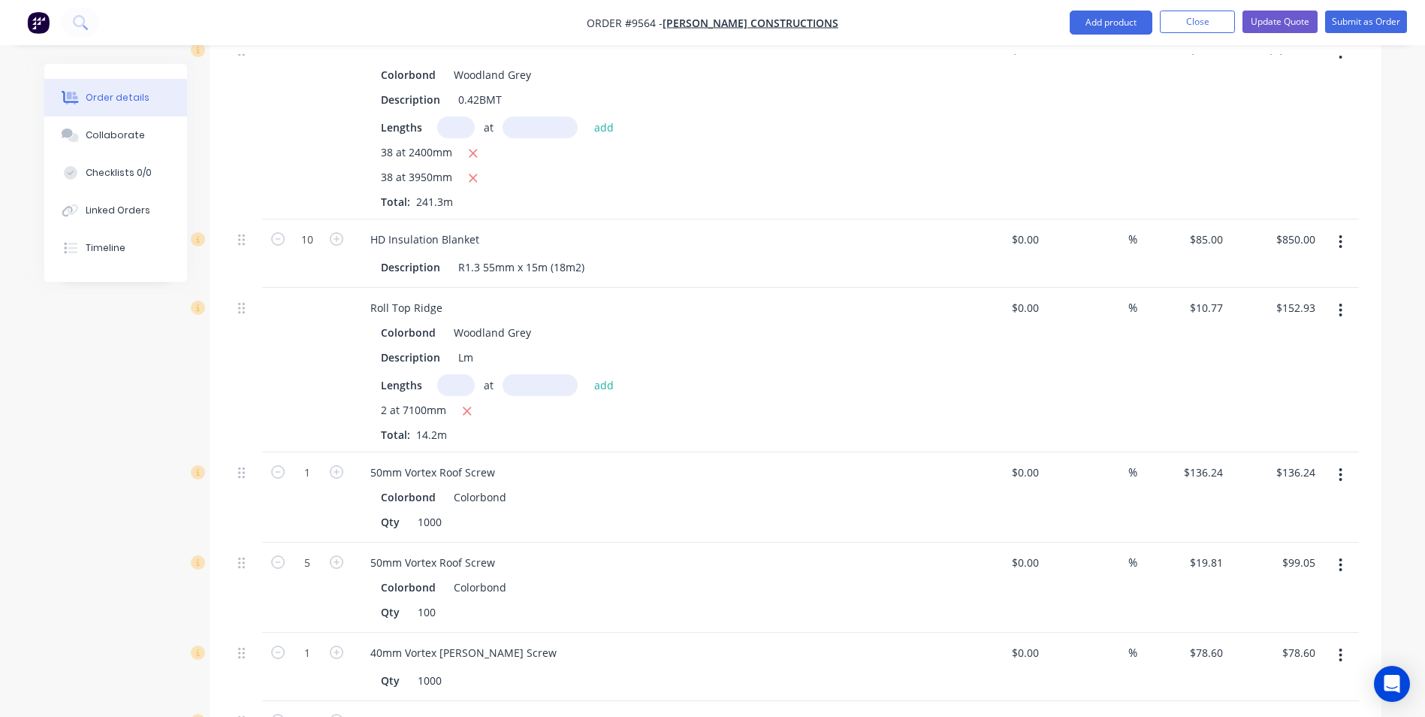
click at [1336, 461] on button "button" at bounding box center [1340, 474] width 35 height 27
click at [1257, 594] on div "Delete" at bounding box center [1288, 605] width 116 height 22
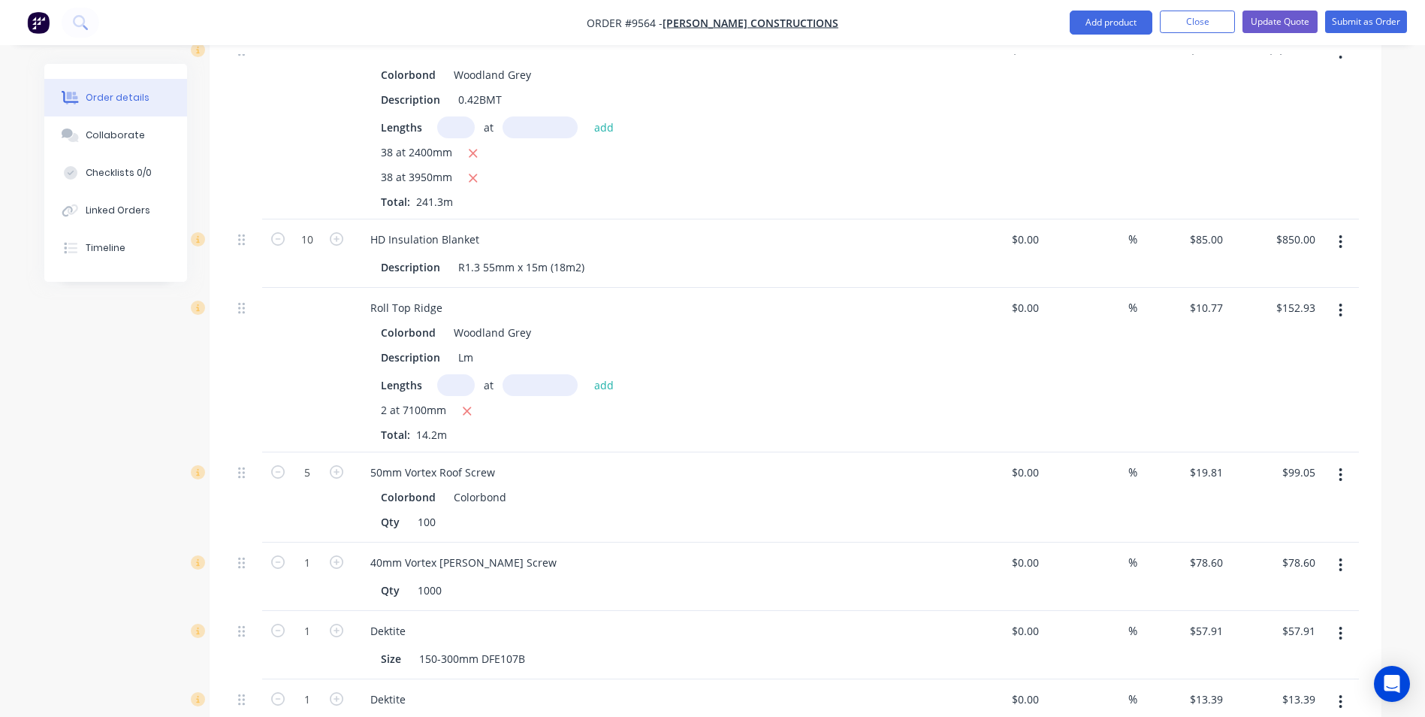
click at [1339, 467] on icon "button" at bounding box center [1341, 475] width 4 height 17
click at [1261, 594] on div "Delete" at bounding box center [1288, 605] width 116 height 22
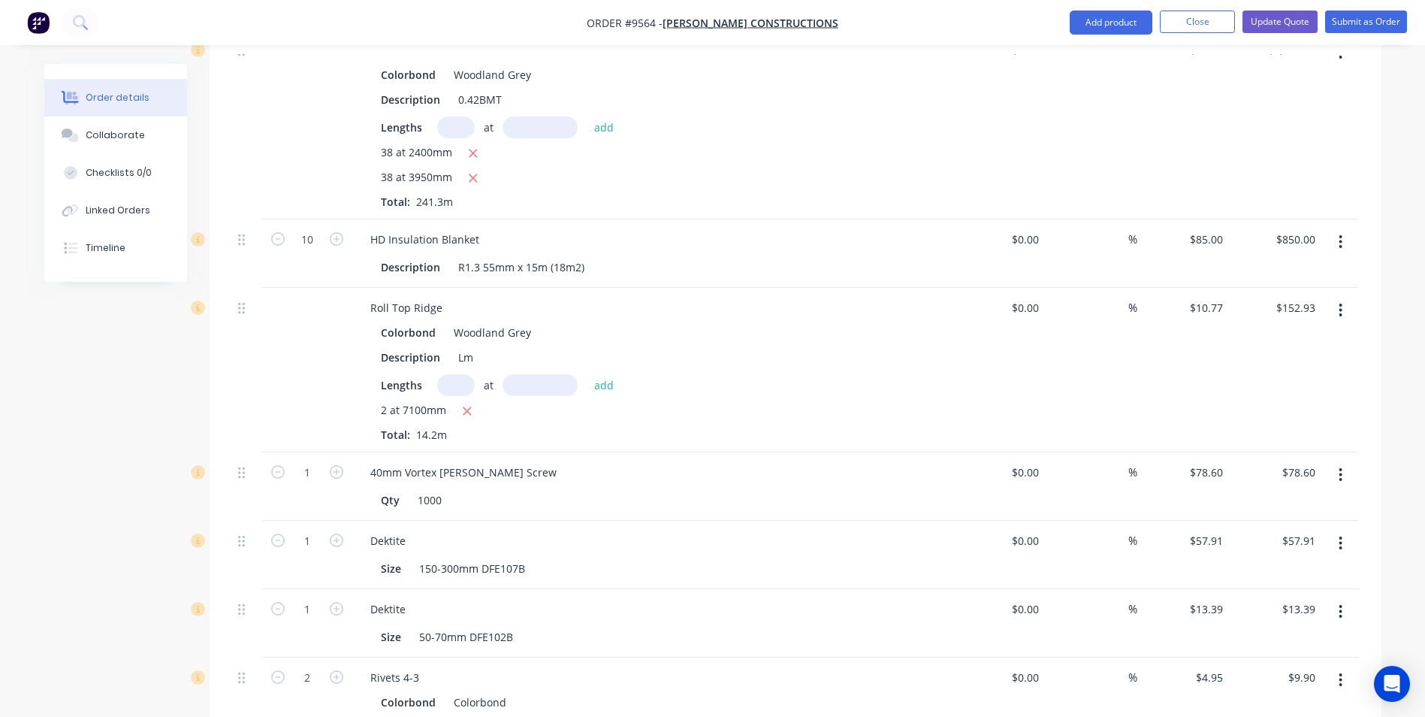
click at [1343, 467] on icon "button" at bounding box center [1341, 475] width 4 height 17
click at [1280, 594] on div "Delete" at bounding box center [1288, 605] width 116 height 22
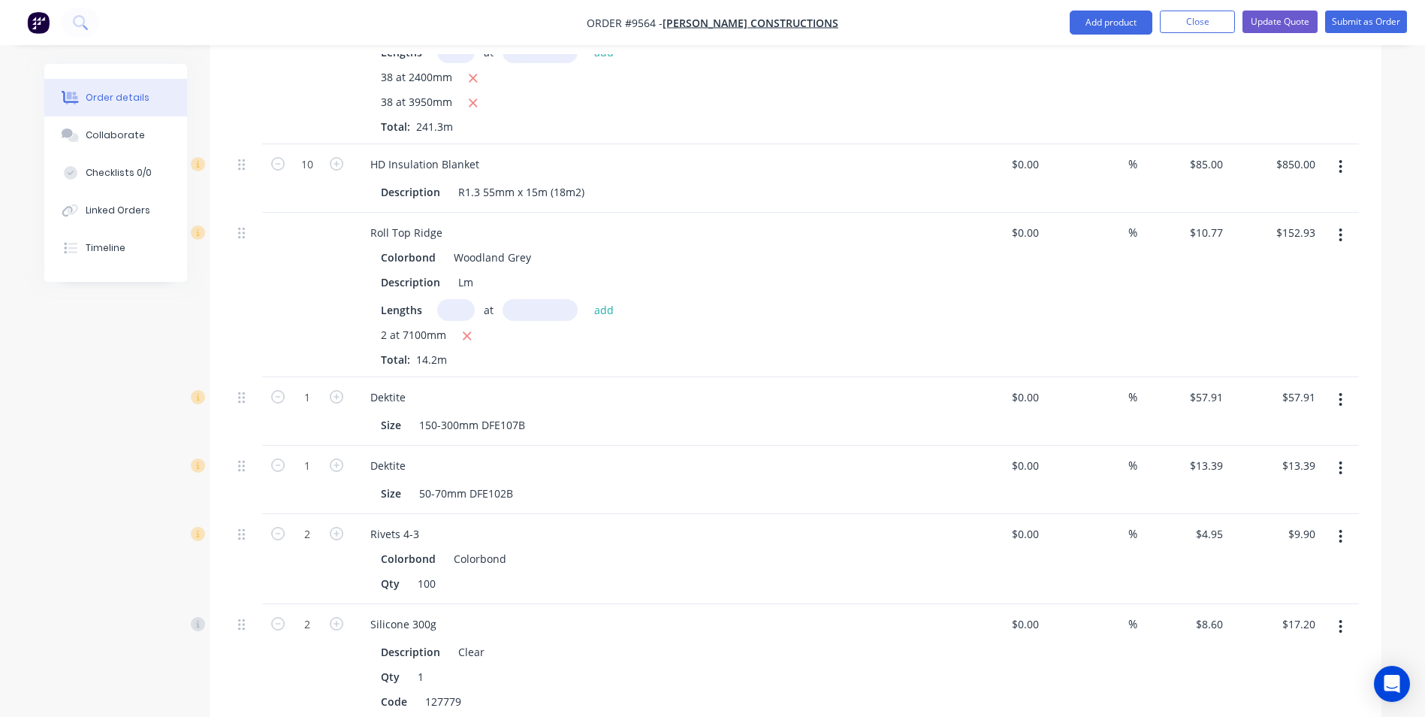
click at [1339, 523] on button "button" at bounding box center [1340, 536] width 35 height 27
click at [1267, 655] on div "Delete" at bounding box center [1288, 666] width 116 height 22
click at [1343, 528] on icon "button" at bounding box center [1341, 536] width 4 height 17
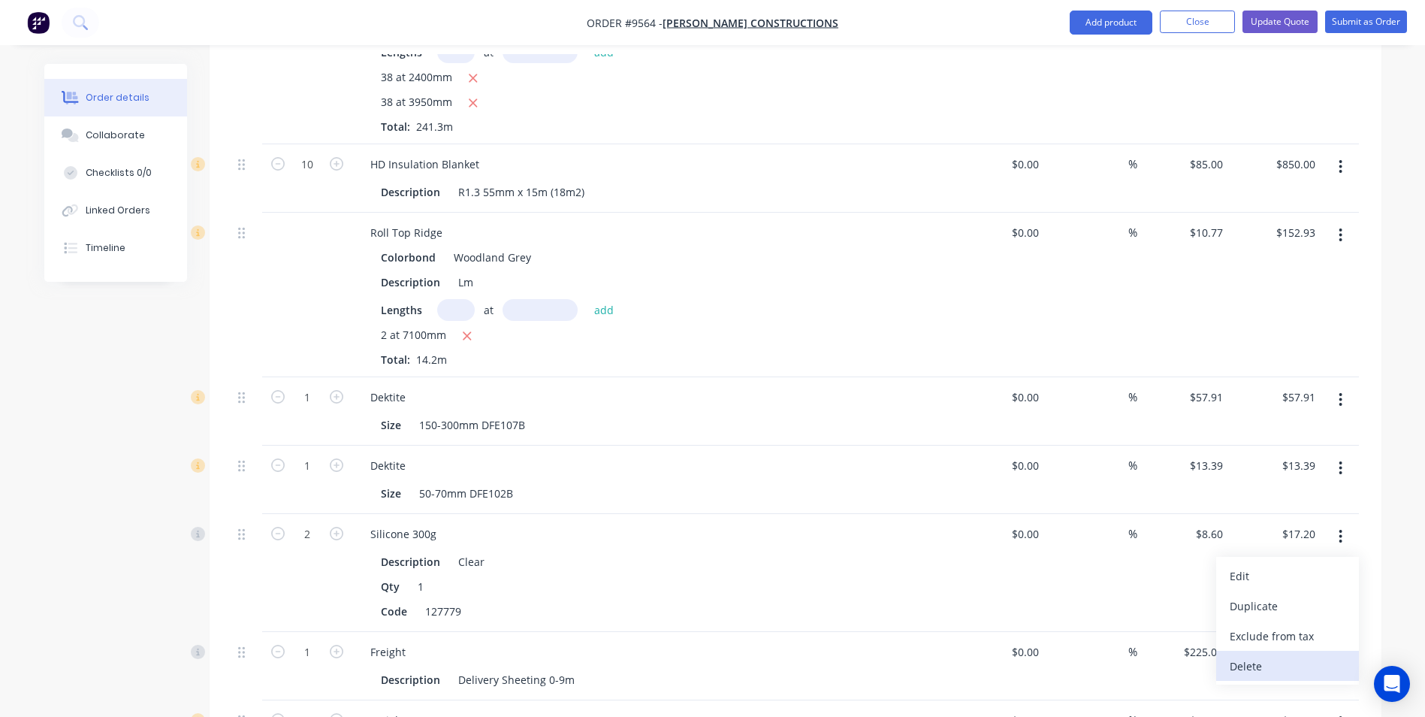
click at [1249, 655] on div "Delete" at bounding box center [1288, 666] width 116 height 22
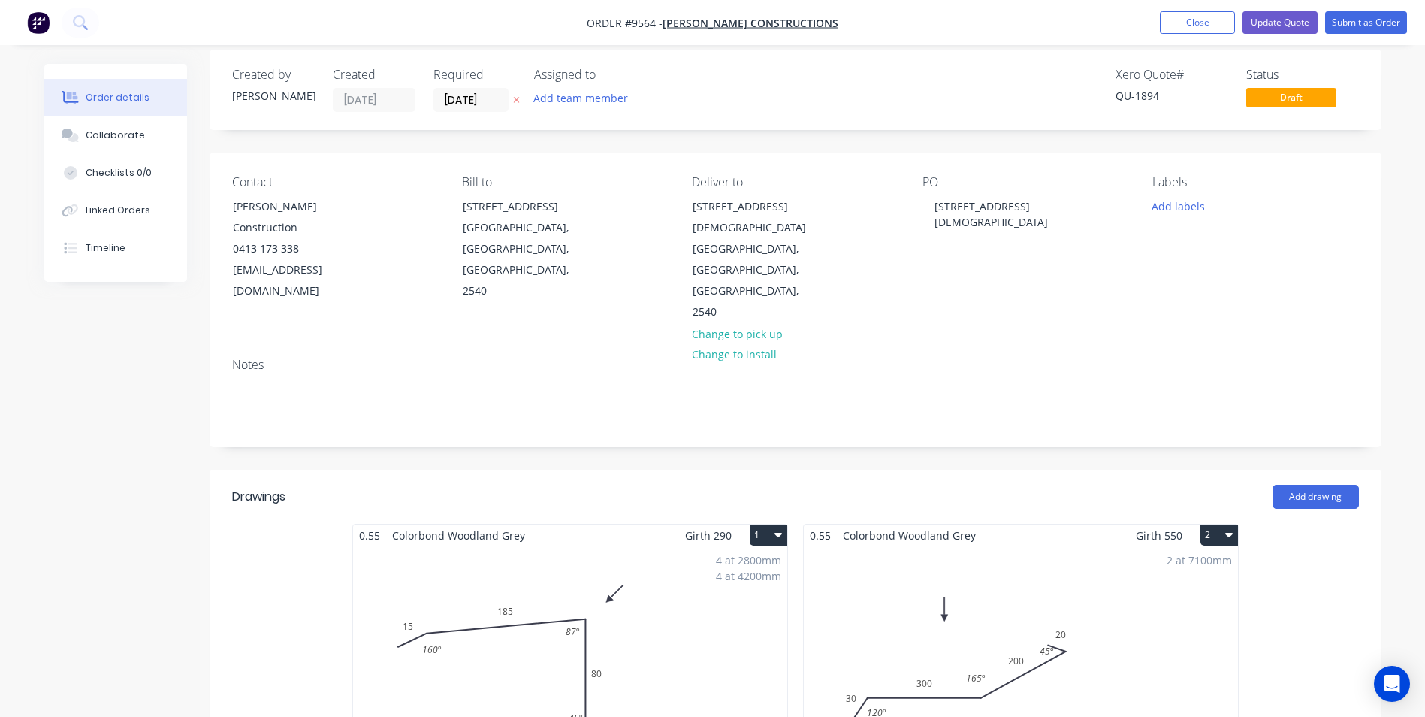
scroll to position [0, 0]
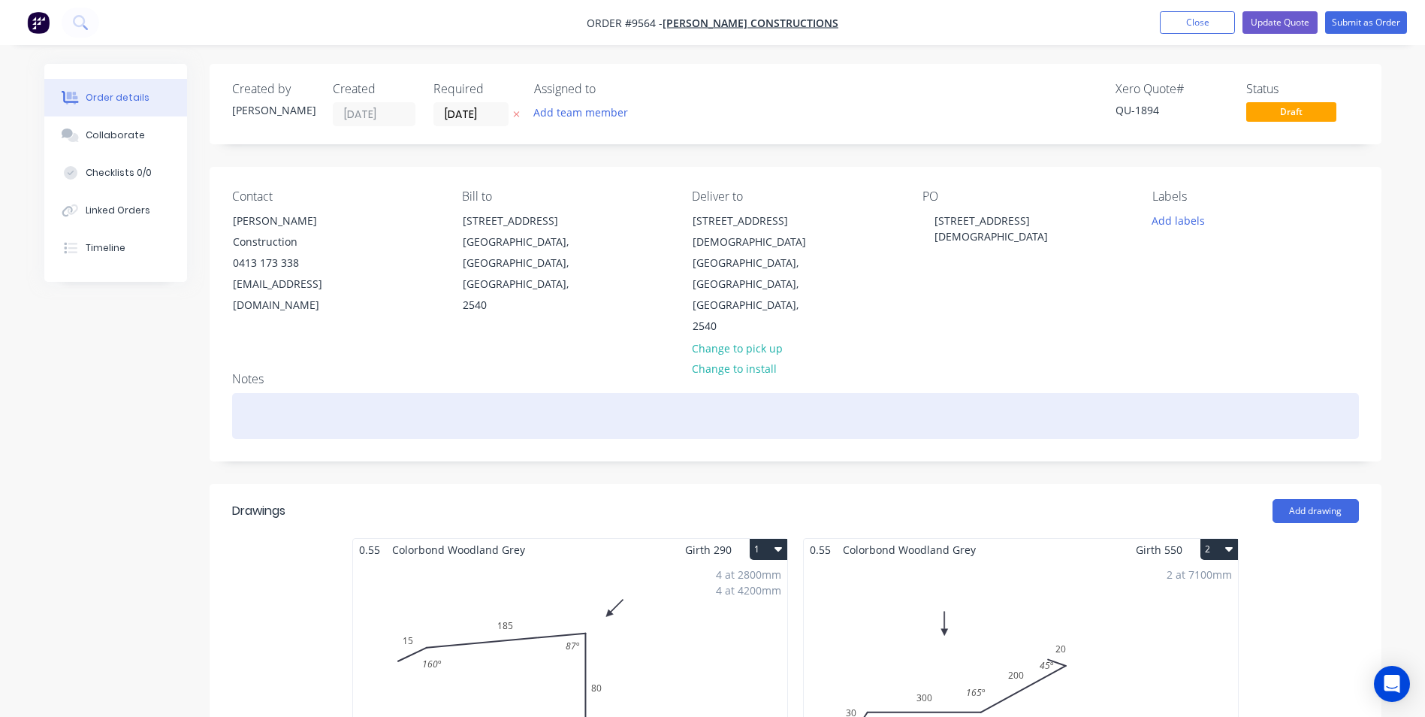
click at [275, 393] on div at bounding box center [795, 416] width 1127 height 46
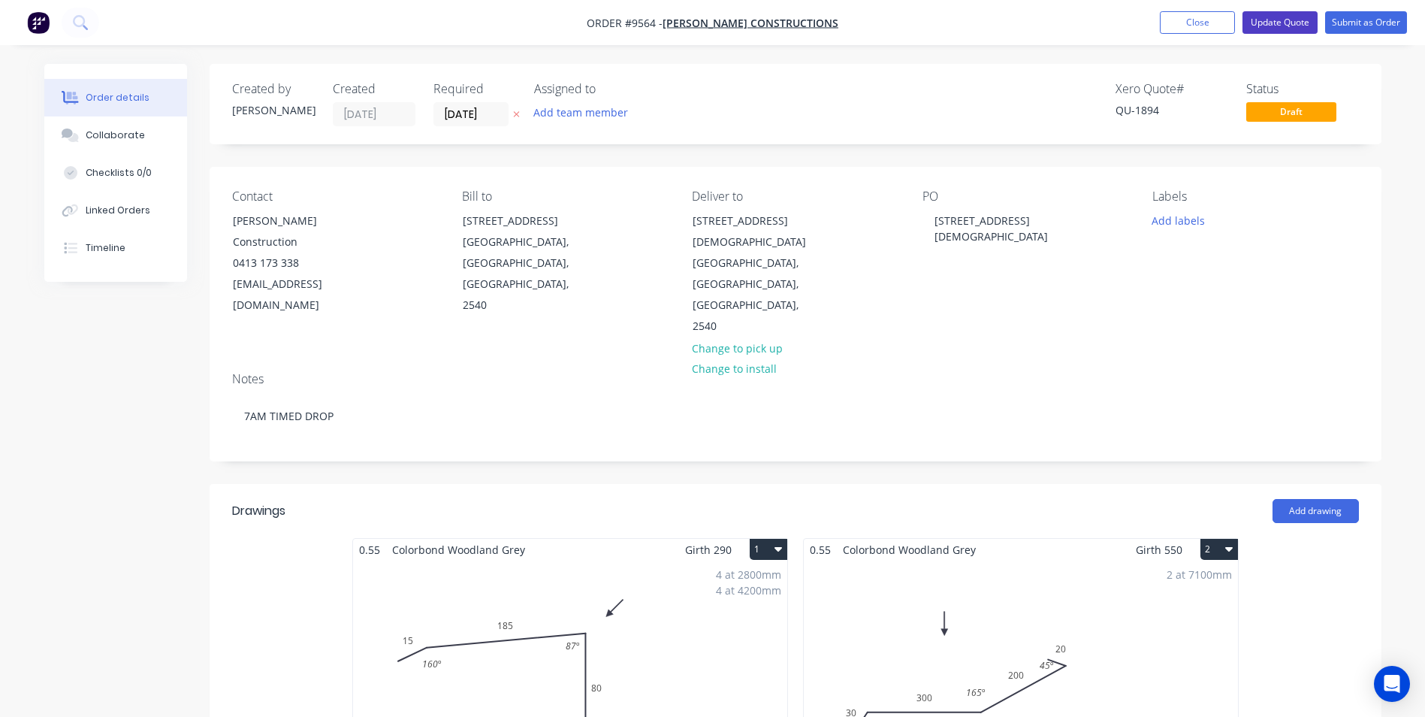
click at [1271, 22] on button "Update Quote" at bounding box center [1280, 22] width 75 height 23
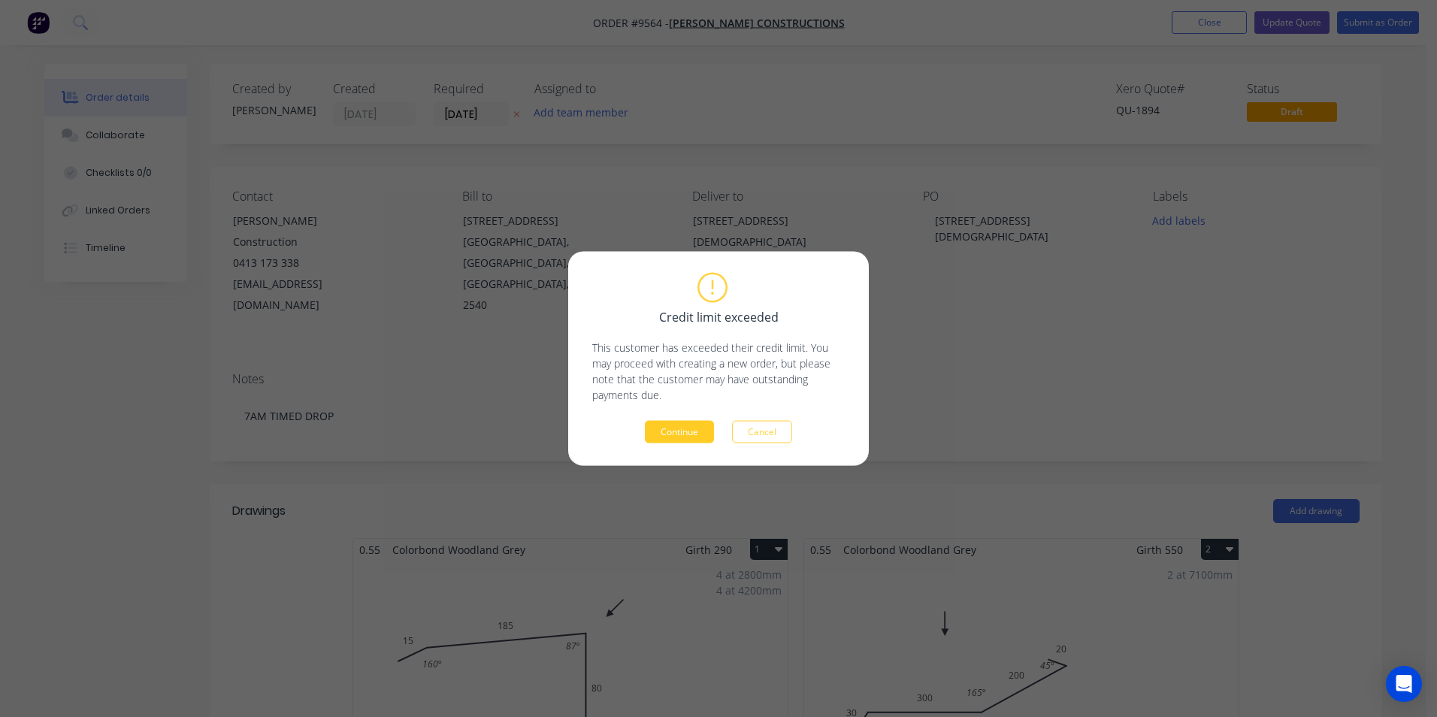
click at [691, 425] on button "Continue" at bounding box center [679, 432] width 69 height 23
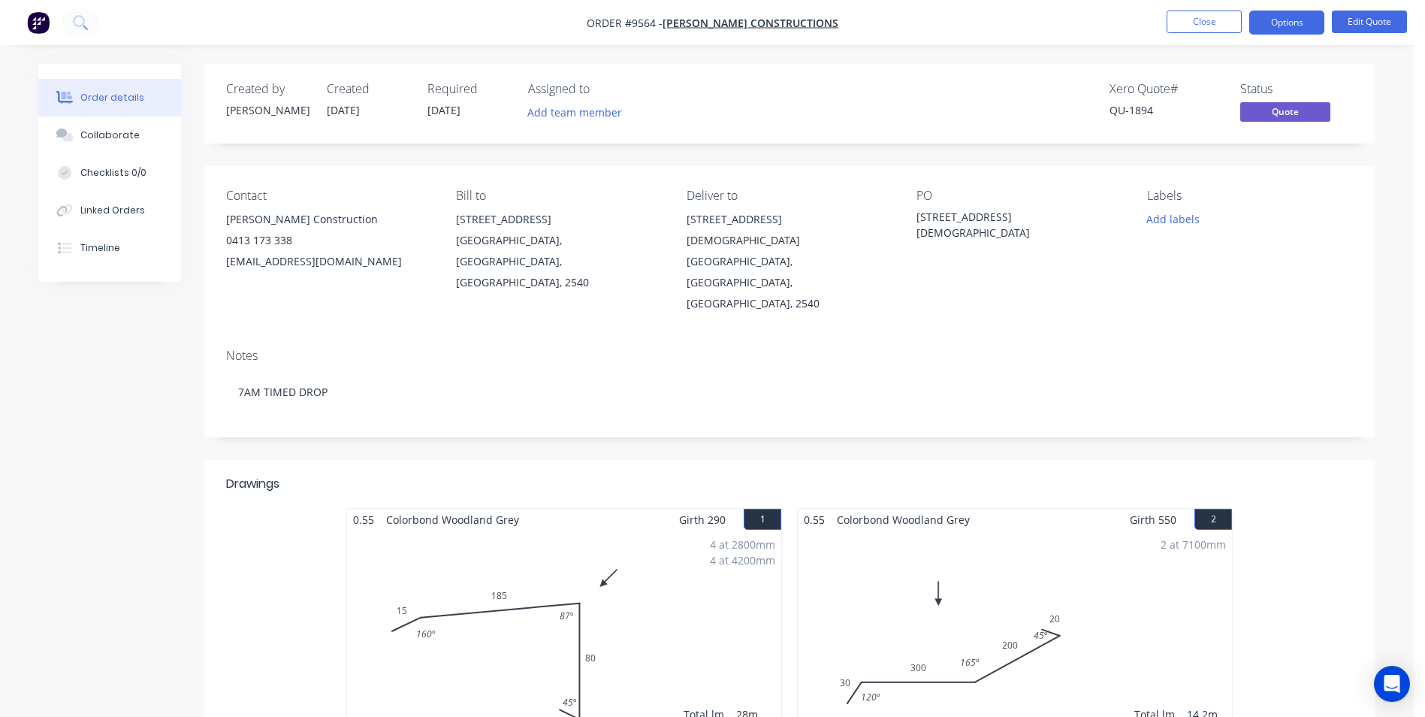
click at [1386, 33] on li "Edit Quote" at bounding box center [1369, 23] width 75 height 24
click at [1383, 25] on button "Edit Quote" at bounding box center [1369, 22] width 75 height 23
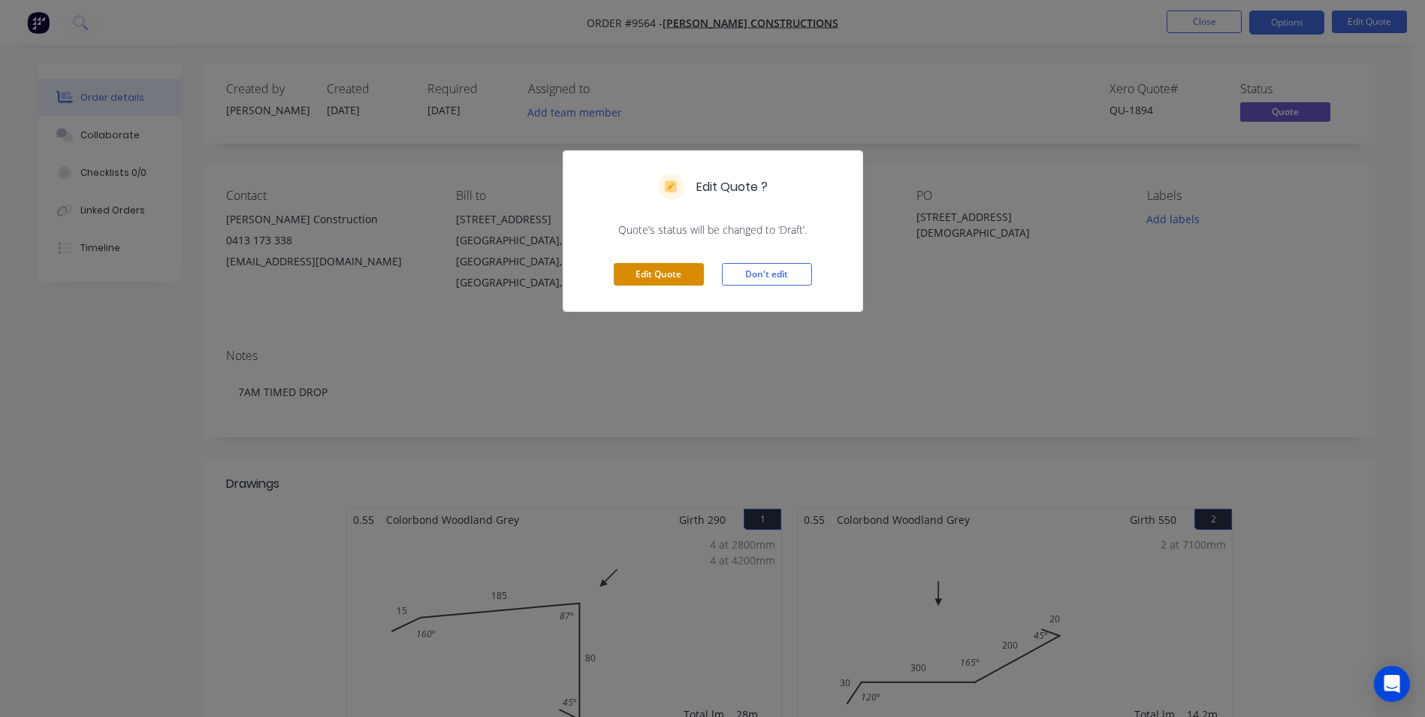
click at [684, 280] on button "Edit Quote" at bounding box center [659, 274] width 90 height 23
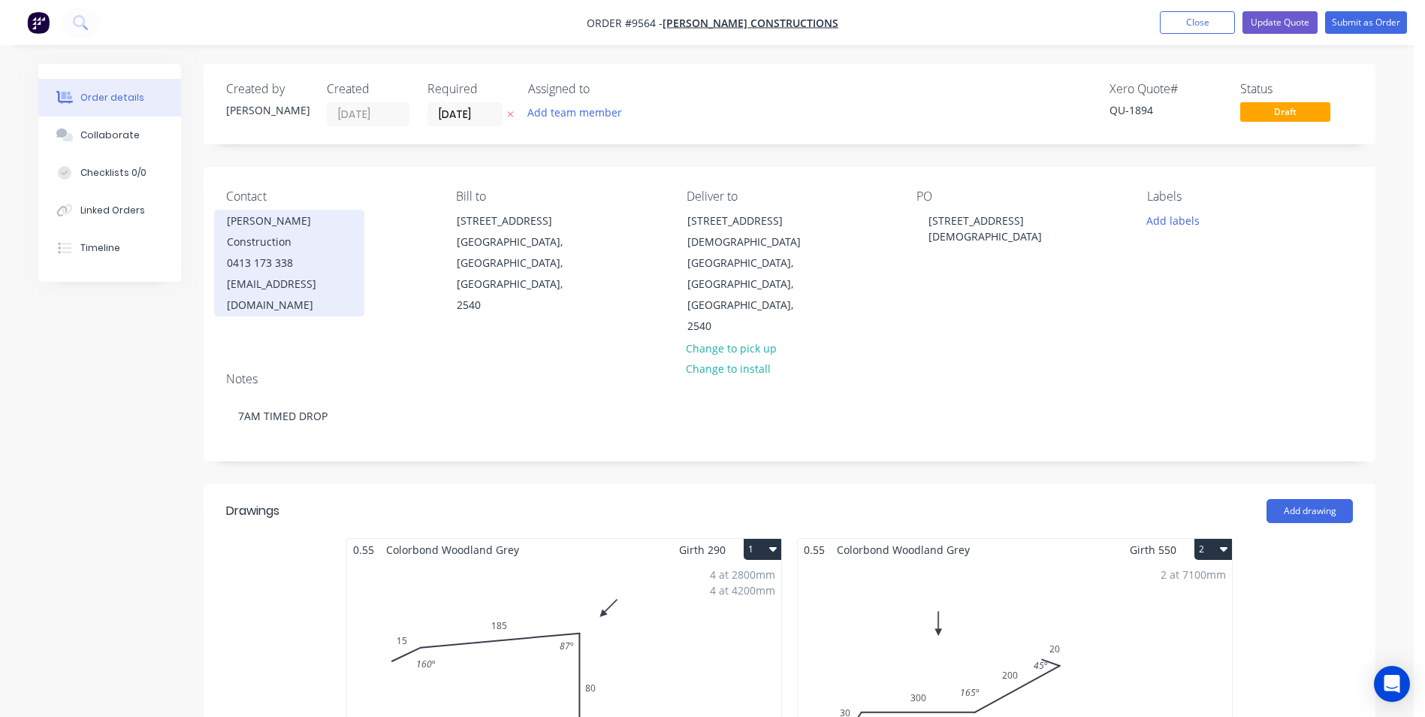
click at [309, 274] on div "Info@hobbsconstructions.com.au" at bounding box center [289, 295] width 125 height 42
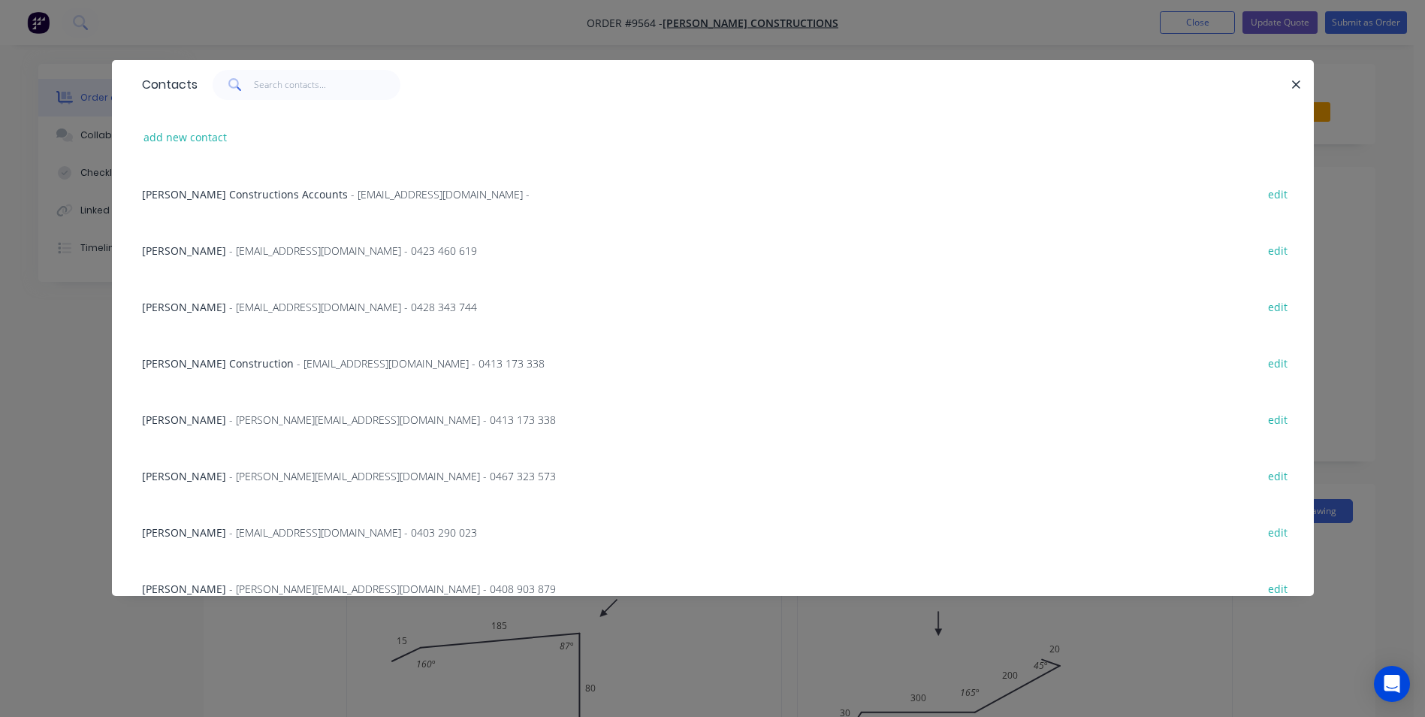
click at [229, 309] on span "- Info@hobbsconstructions.com.au - 0428 343 744" at bounding box center [353, 307] width 248 height 14
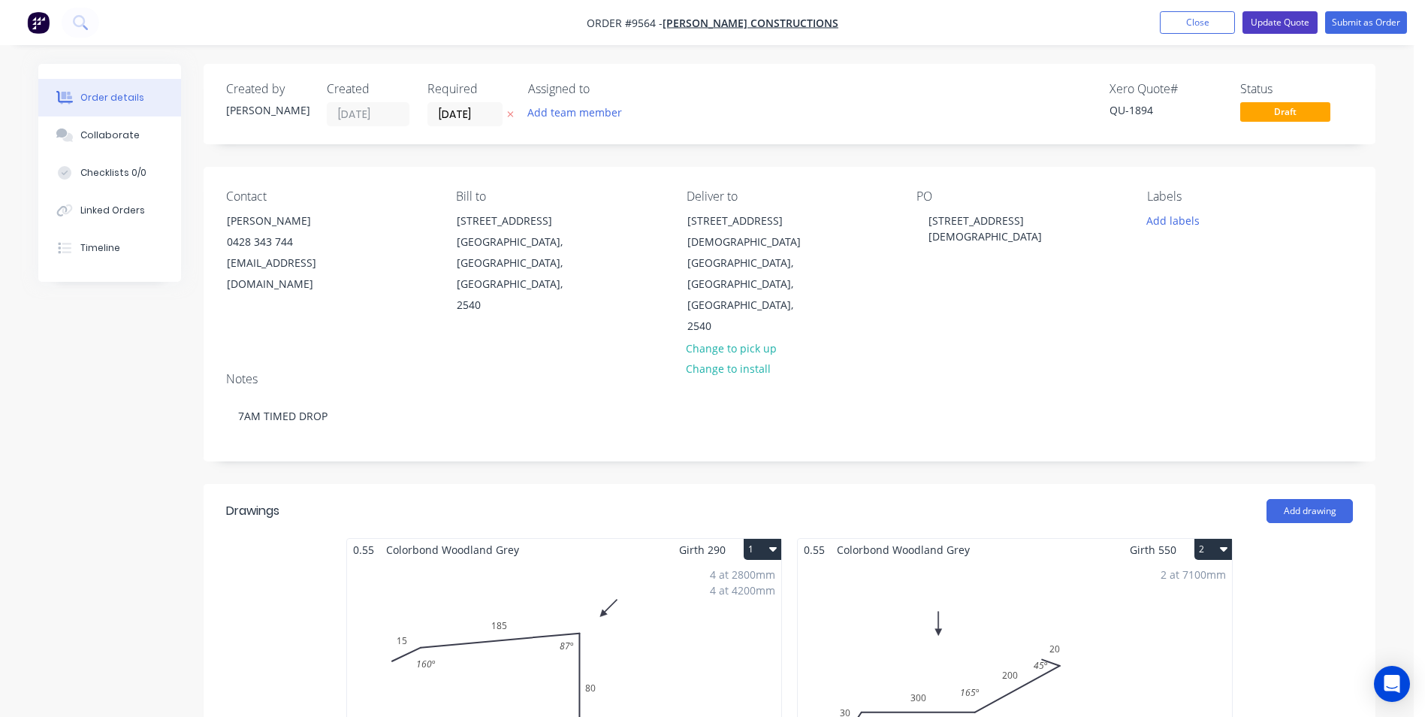
click at [1292, 25] on button "Update Quote" at bounding box center [1280, 22] width 75 height 23
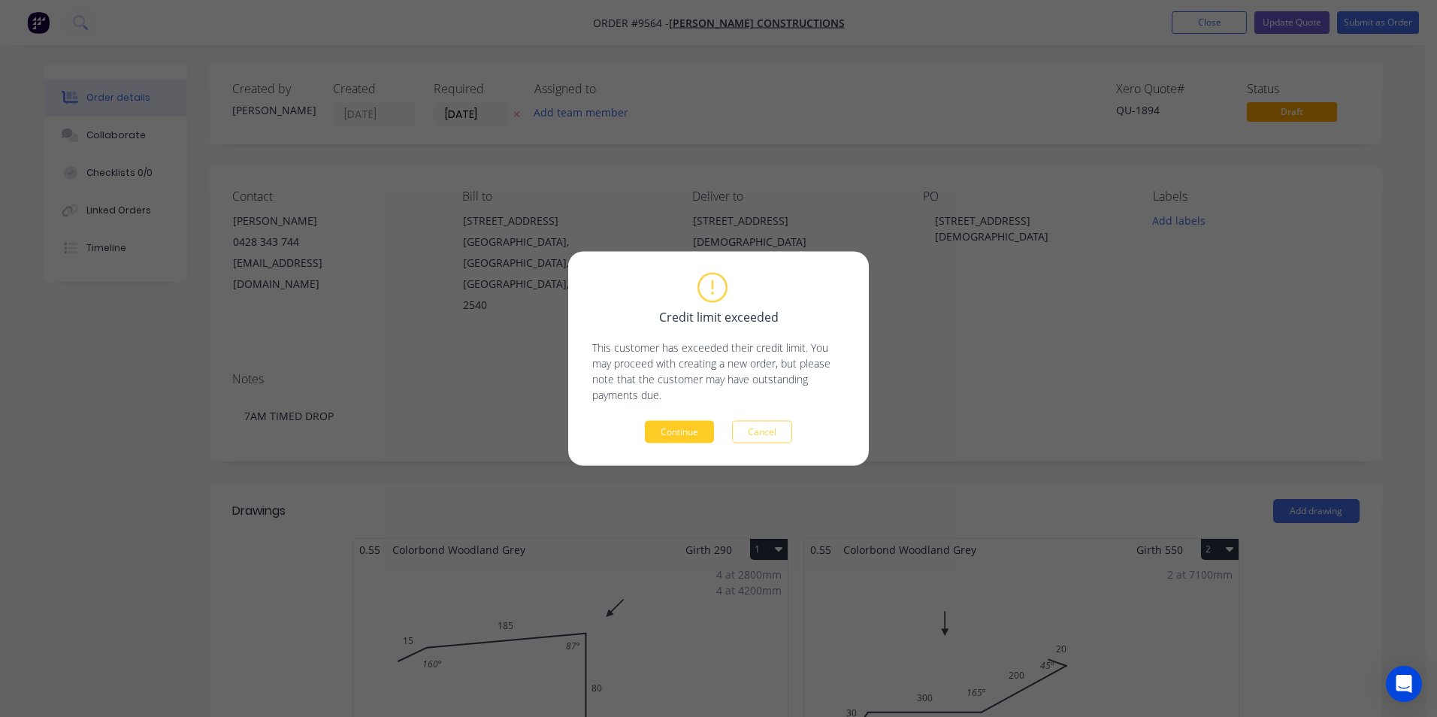
click at [680, 425] on button "Continue" at bounding box center [679, 432] width 69 height 23
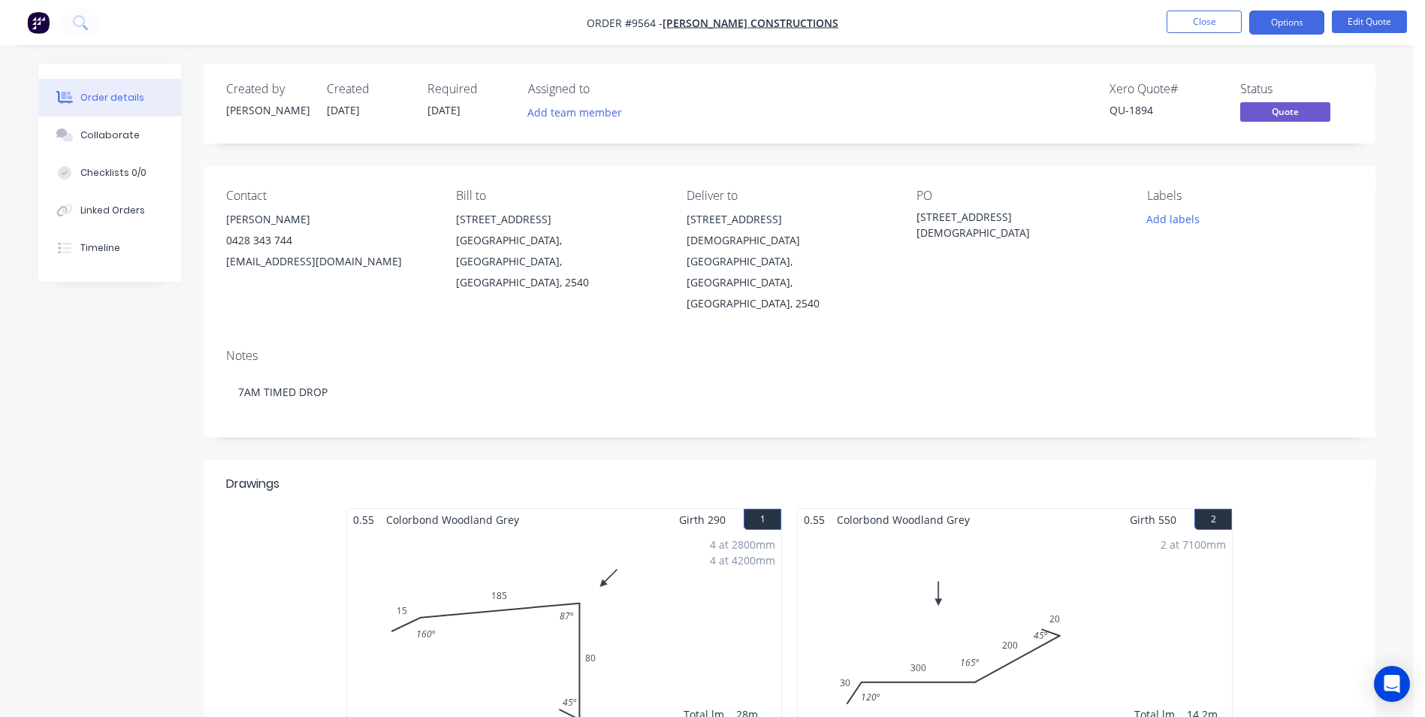
click at [1212, 20] on button "Close" at bounding box center [1204, 22] width 75 height 23
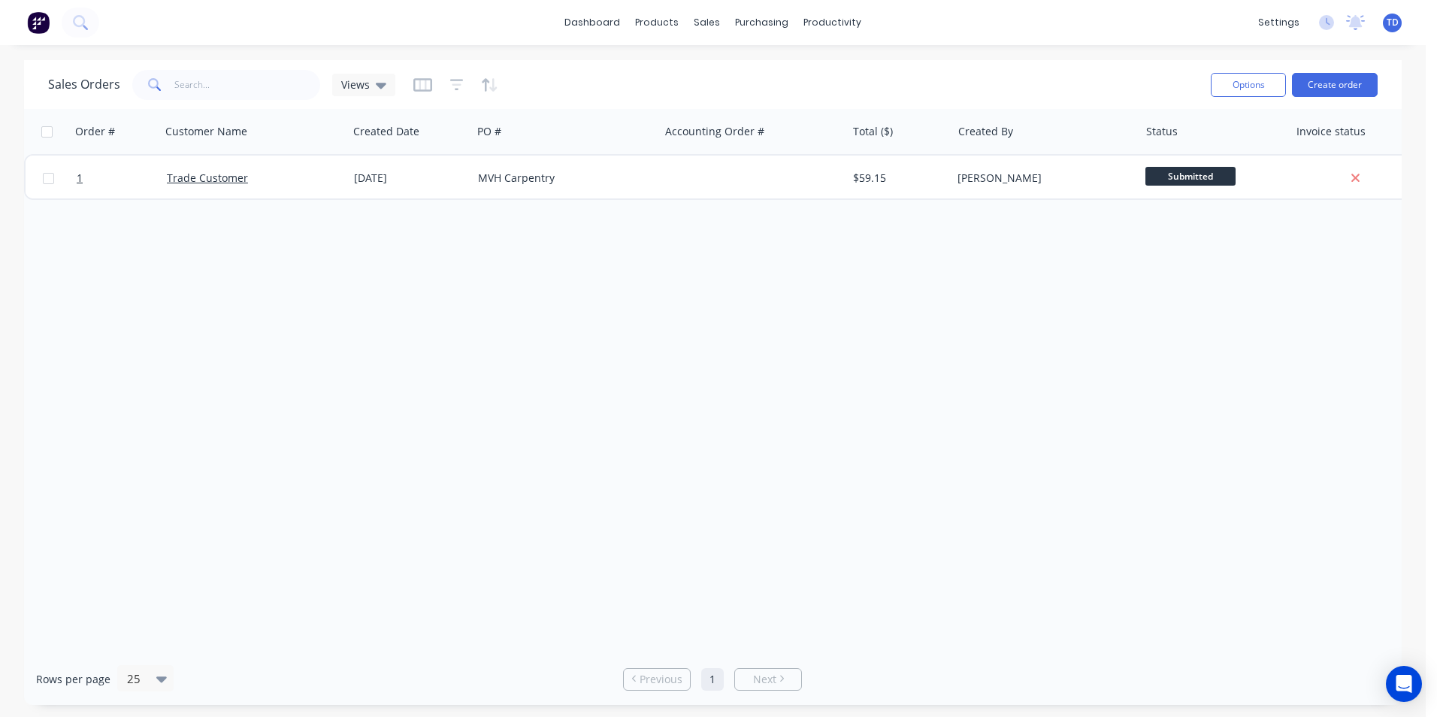
click at [1389, 26] on span "TD" at bounding box center [1392, 23] width 12 height 14
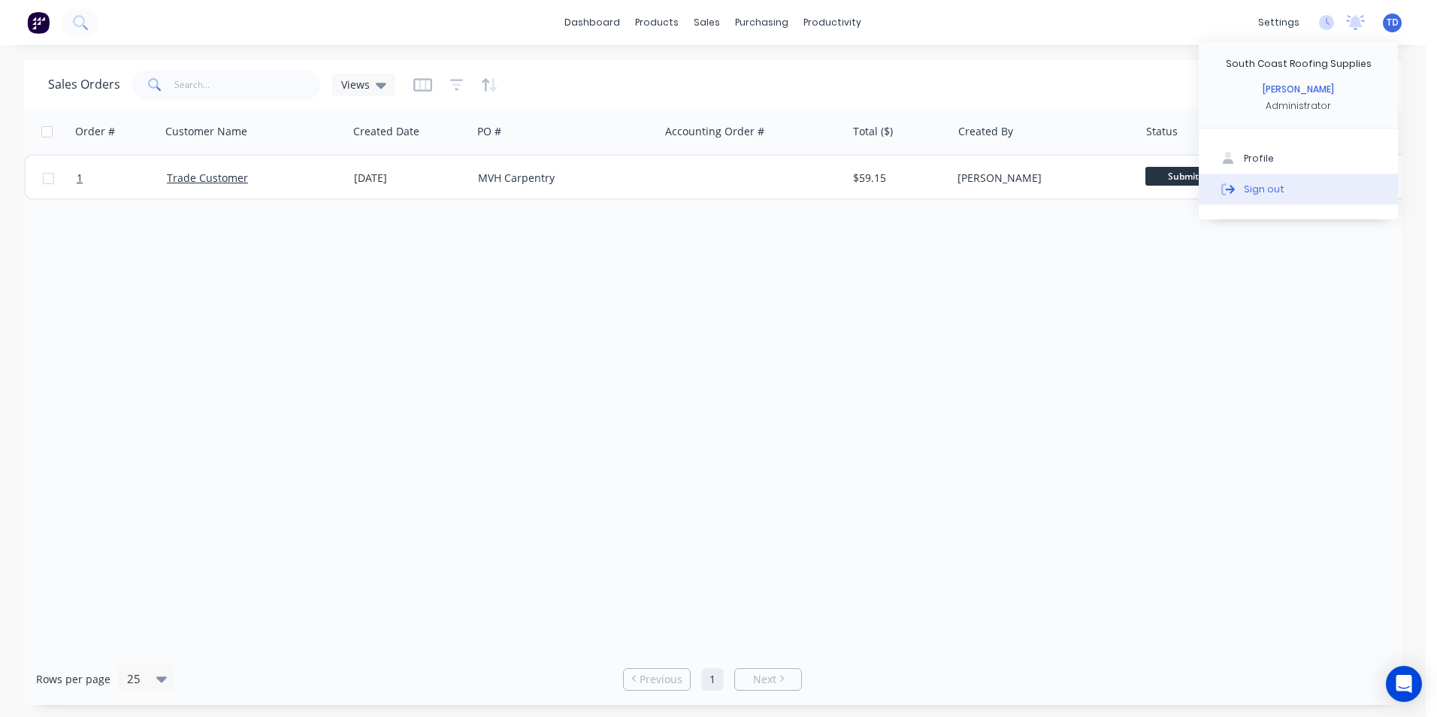
click at [1266, 194] on div "Sign out" at bounding box center [1264, 189] width 41 height 14
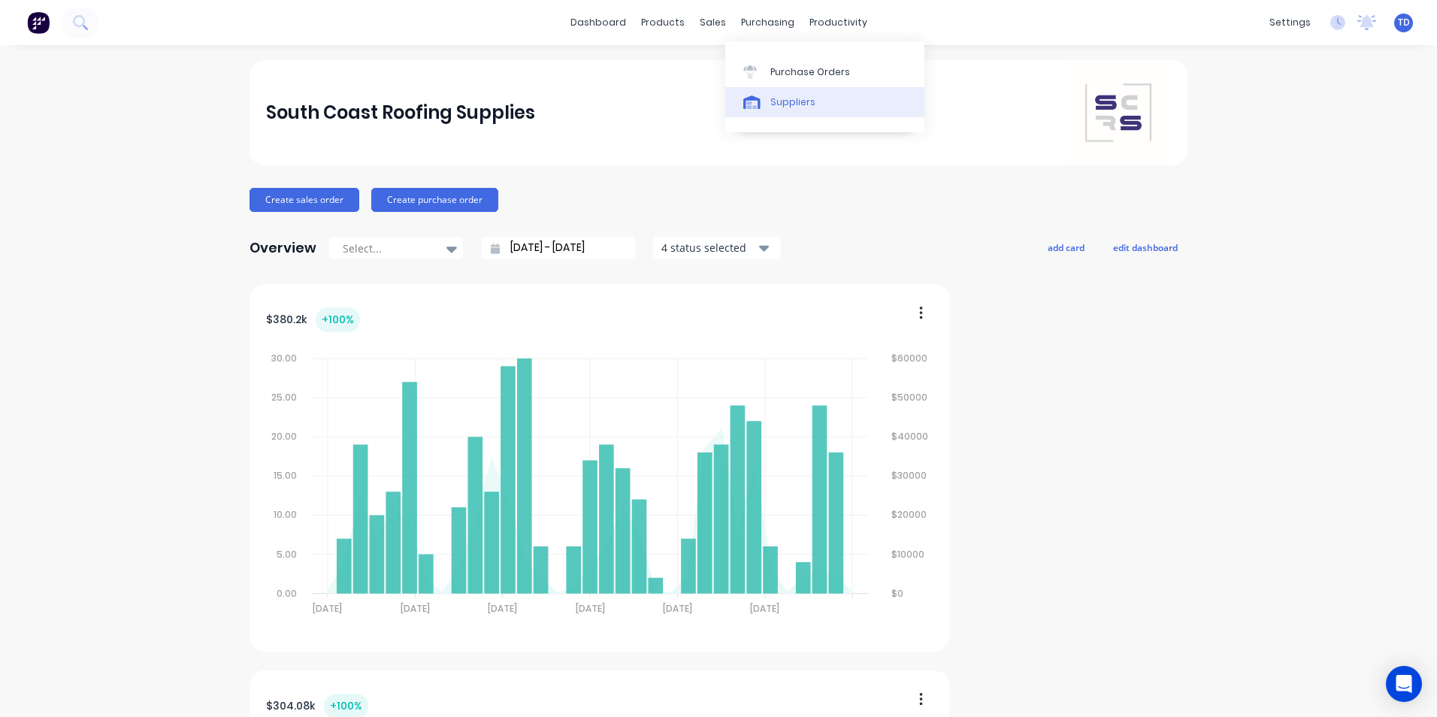
click at [789, 98] on div "Suppliers" at bounding box center [792, 102] width 45 height 14
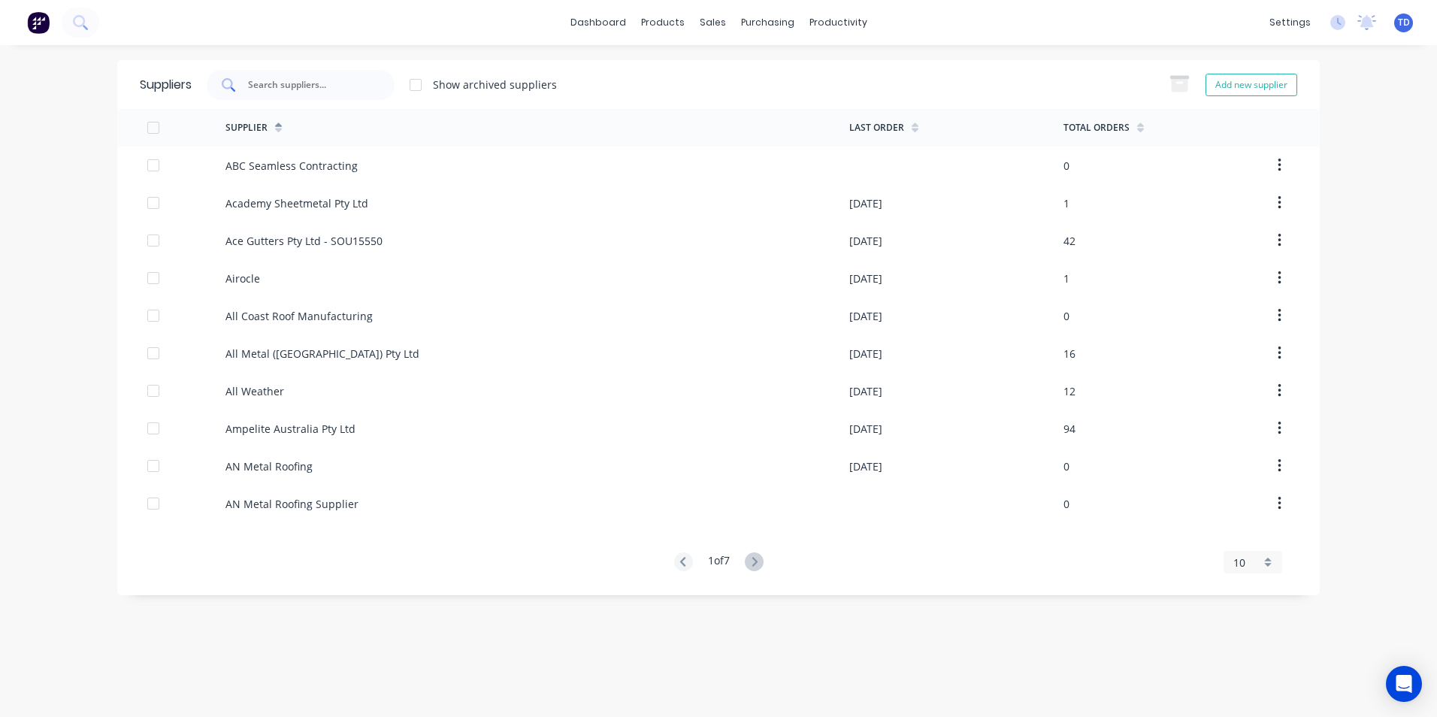
click at [335, 89] on input "text" at bounding box center [308, 84] width 125 height 15
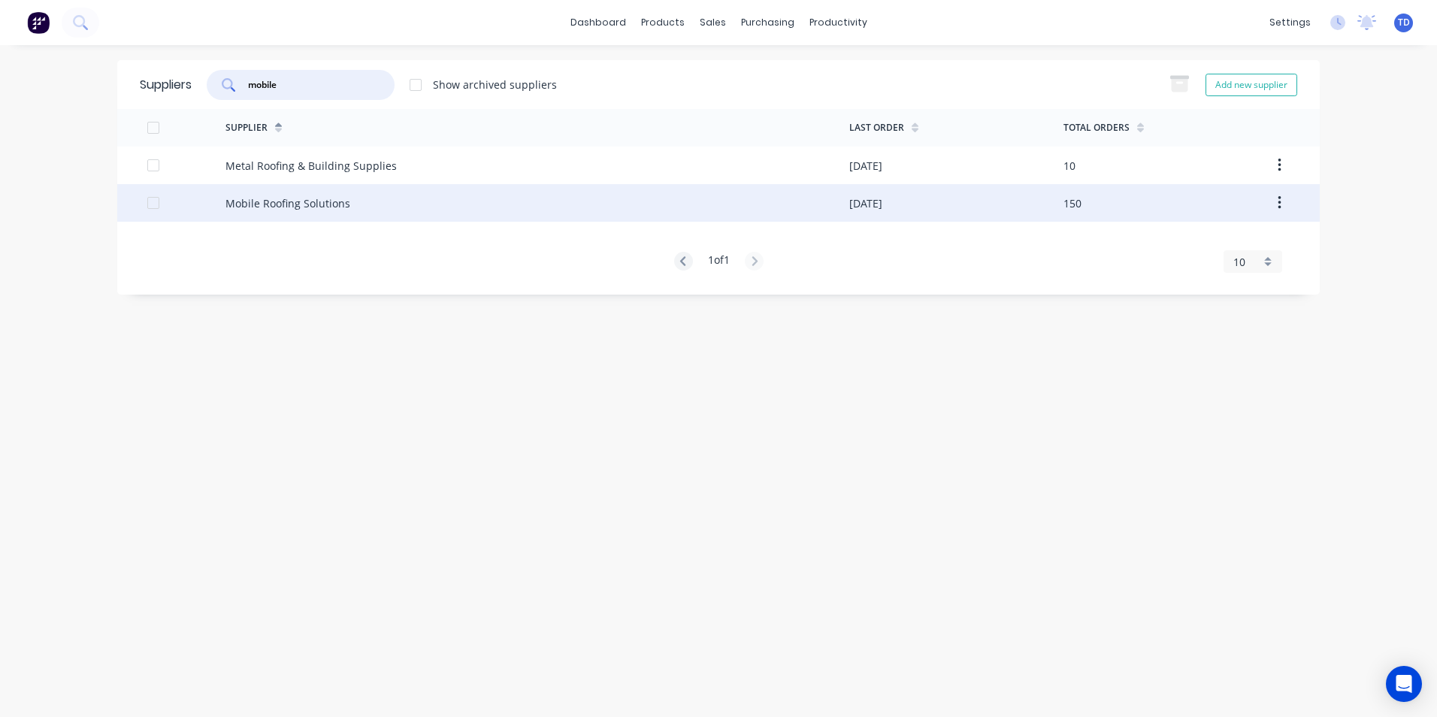
type input "mobile"
click at [321, 205] on div "Mobile Roofing Solutions" at bounding box center [287, 203] width 125 height 16
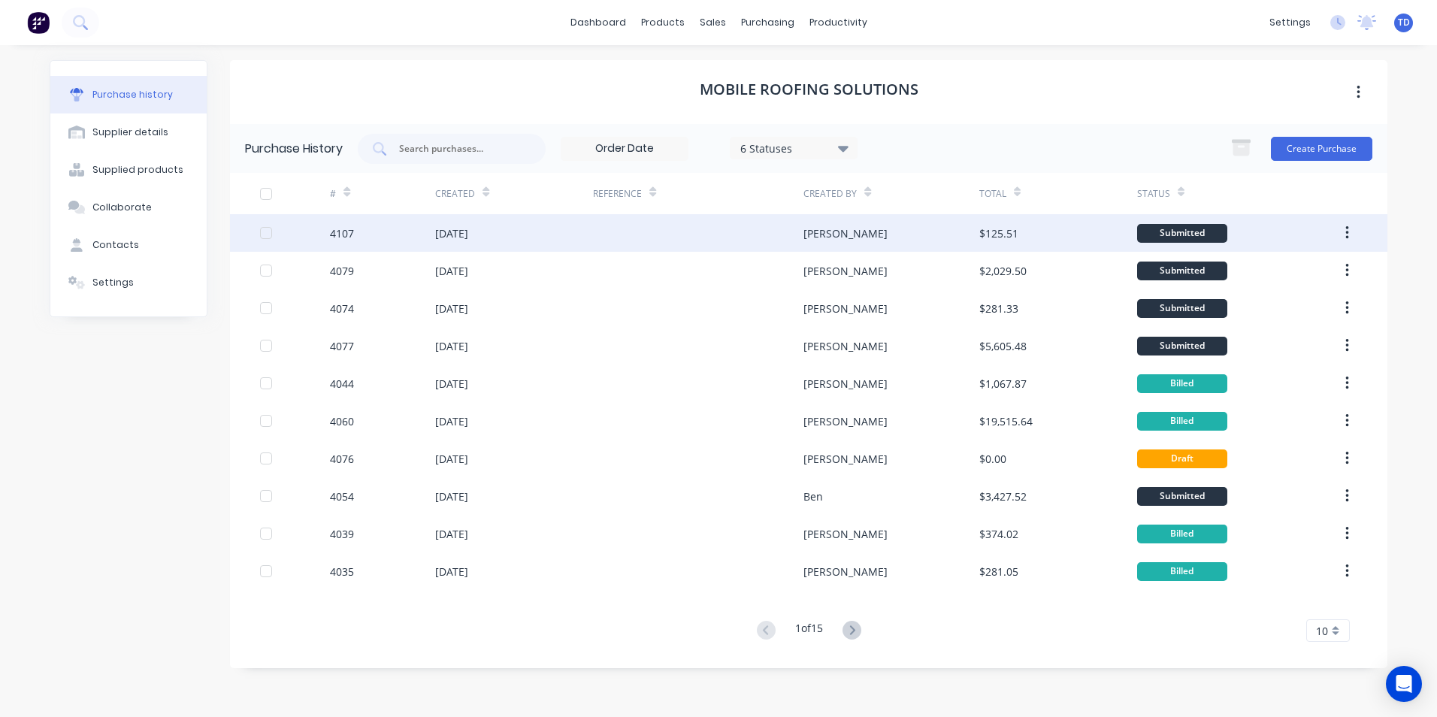
click at [555, 236] on div "[DATE]" at bounding box center [514, 233] width 158 height 38
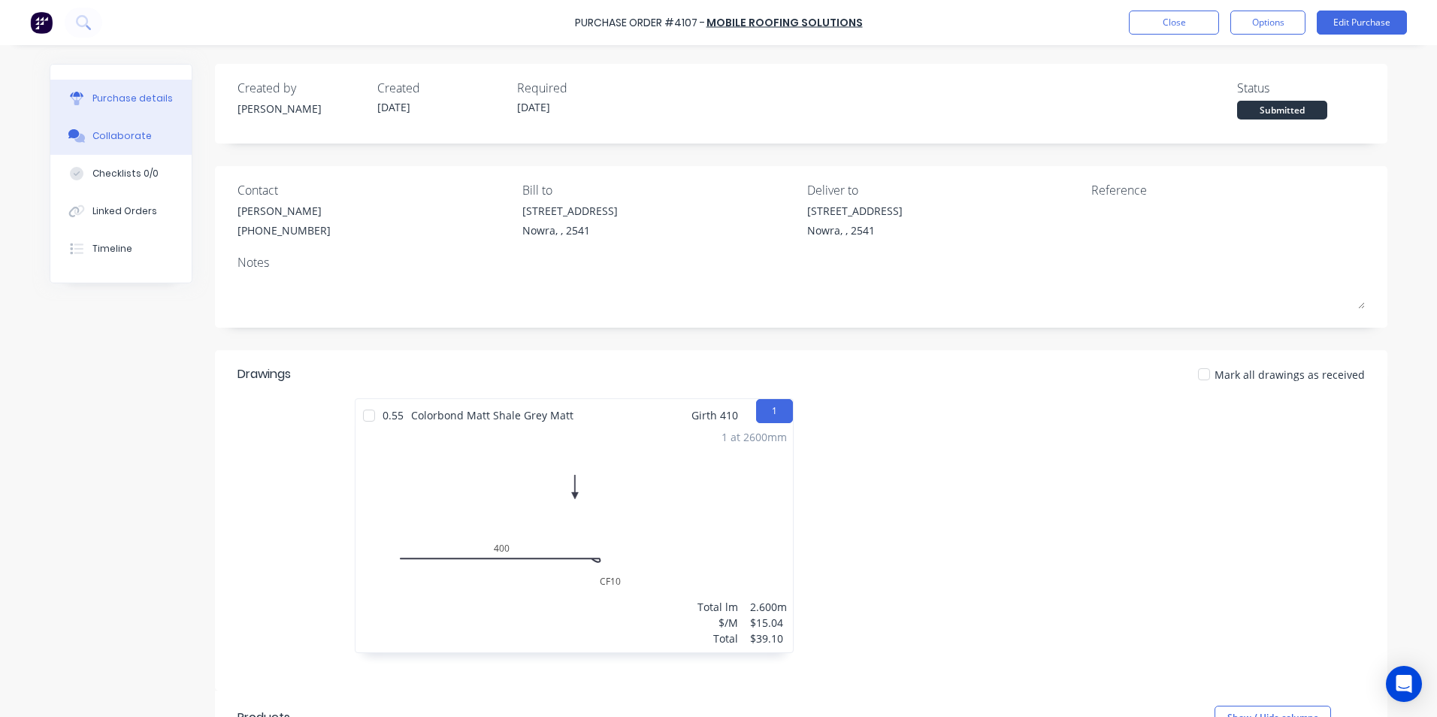
click at [118, 141] on div "Collaborate" at bounding box center [121, 136] width 59 height 14
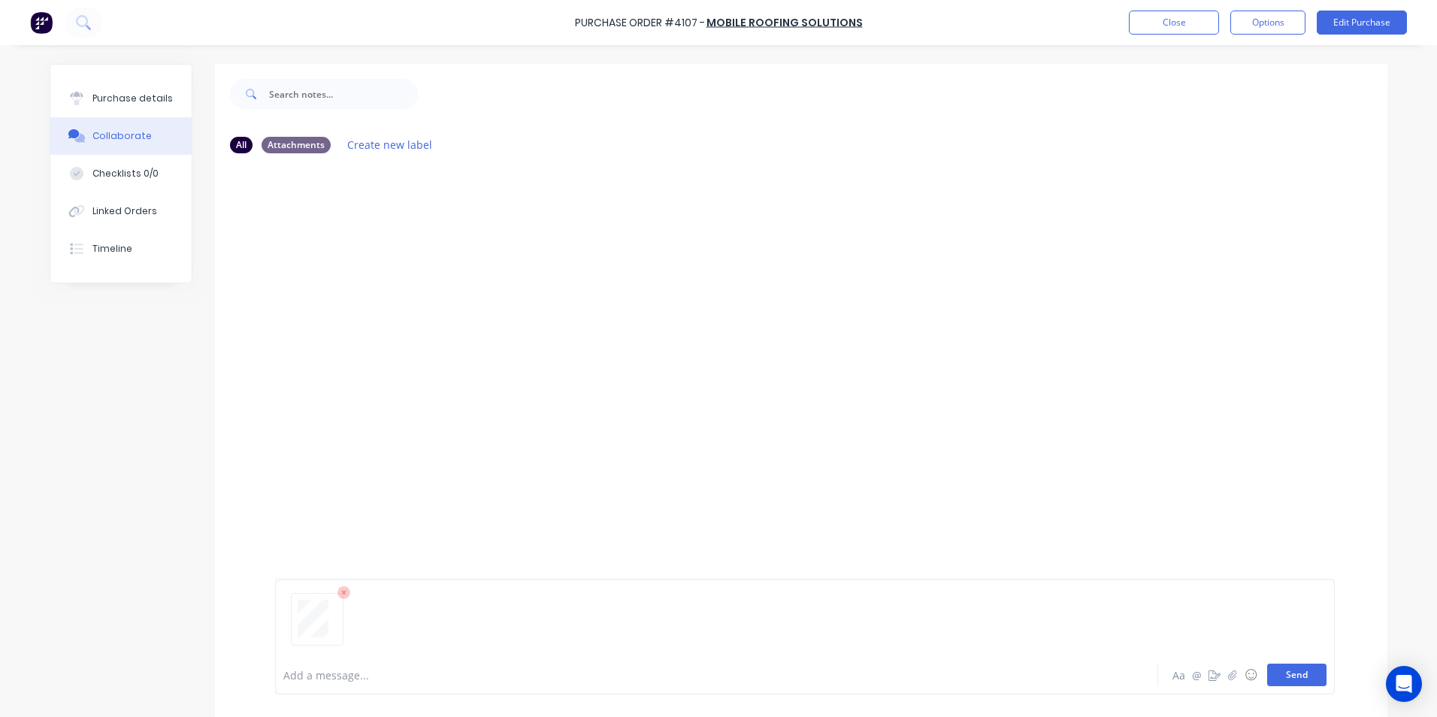
click at [1307, 673] on button "Send" at bounding box center [1296, 674] width 59 height 23
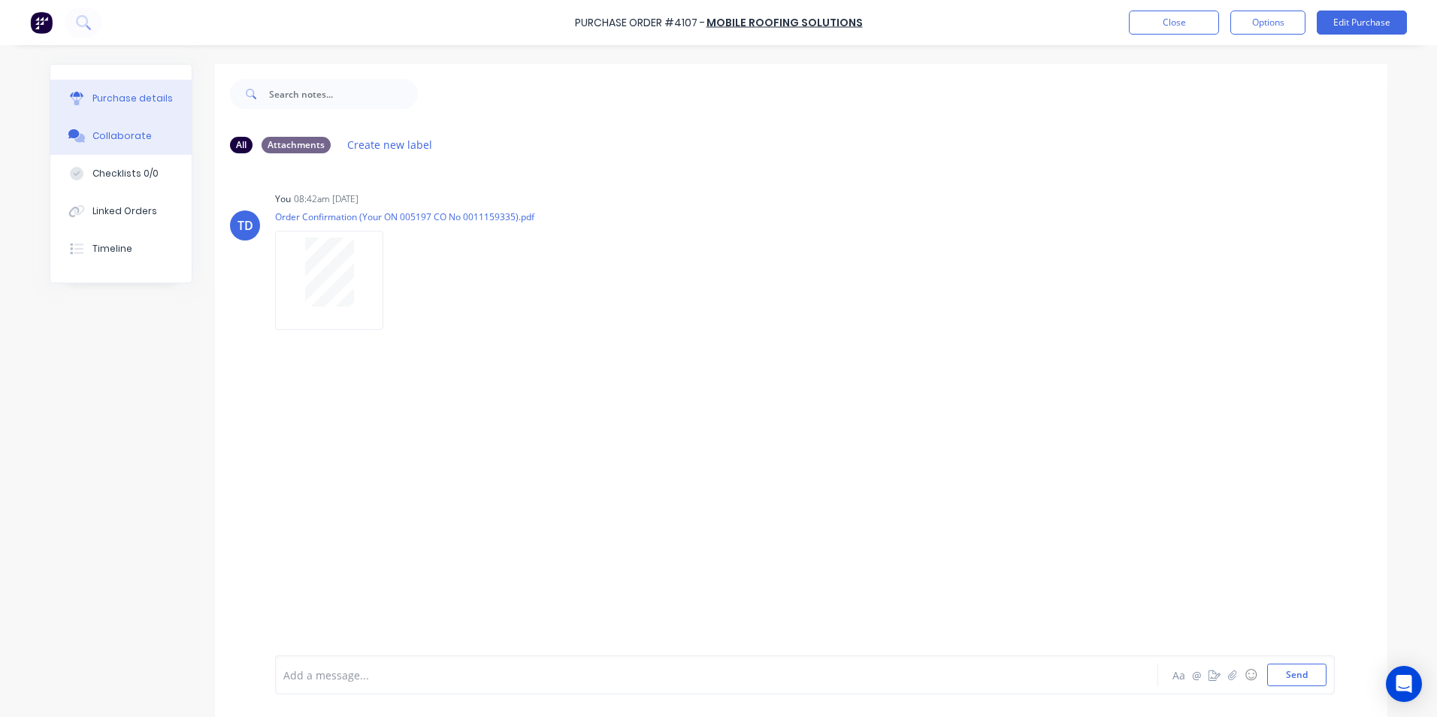
click at [141, 98] on div "Purchase details" at bounding box center [132, 99] width 80 height 14
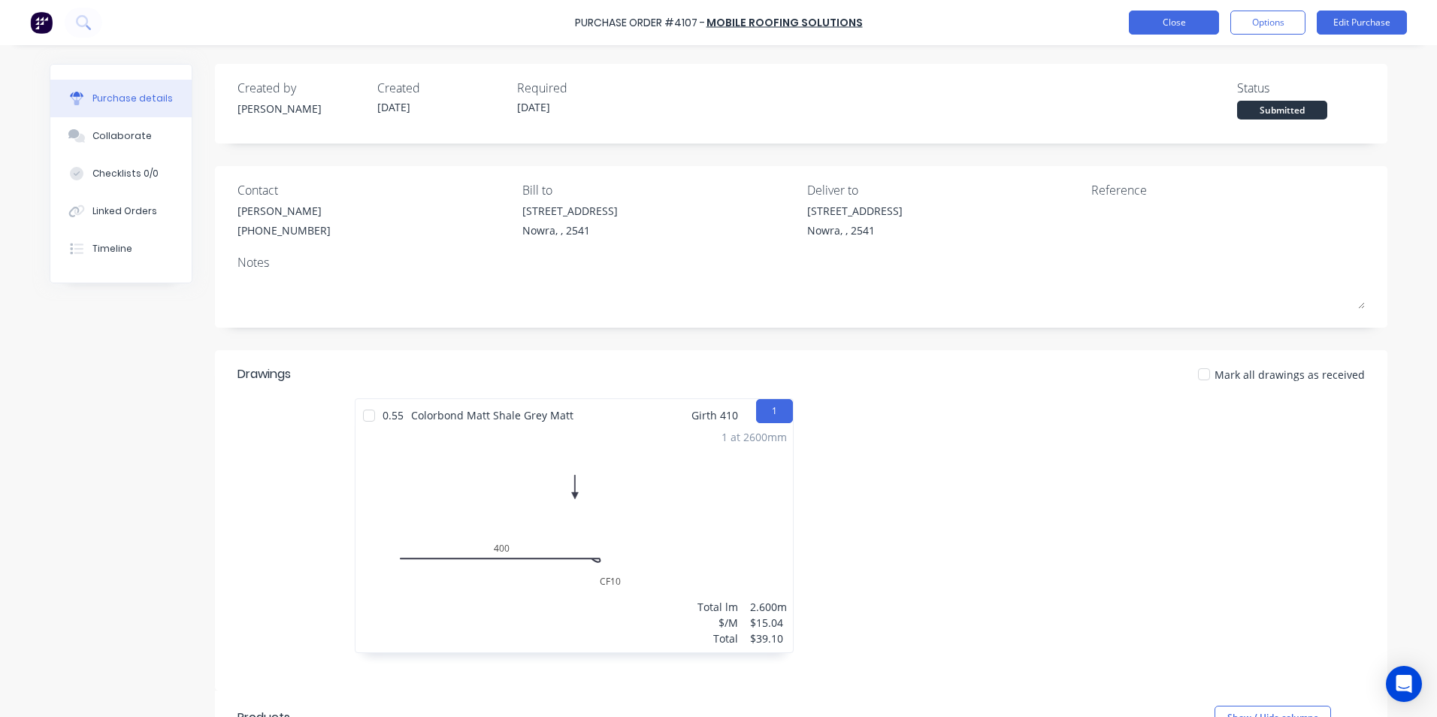
click at [1178, 24] on button "Close" at bounding box center [1174, 23] width 90 height 24
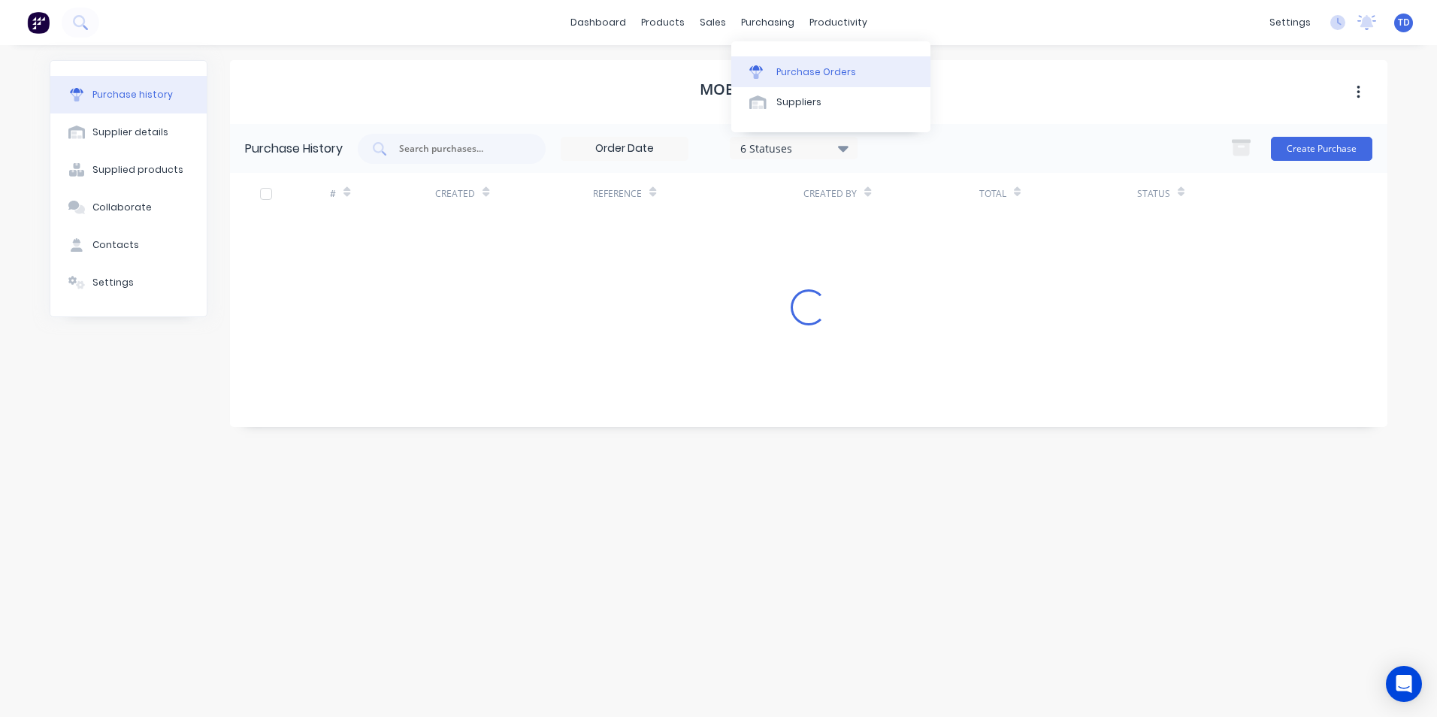
click at [778, 65] on div "Purchase Orders" at bounding box center [816, 72] width 80 height 14
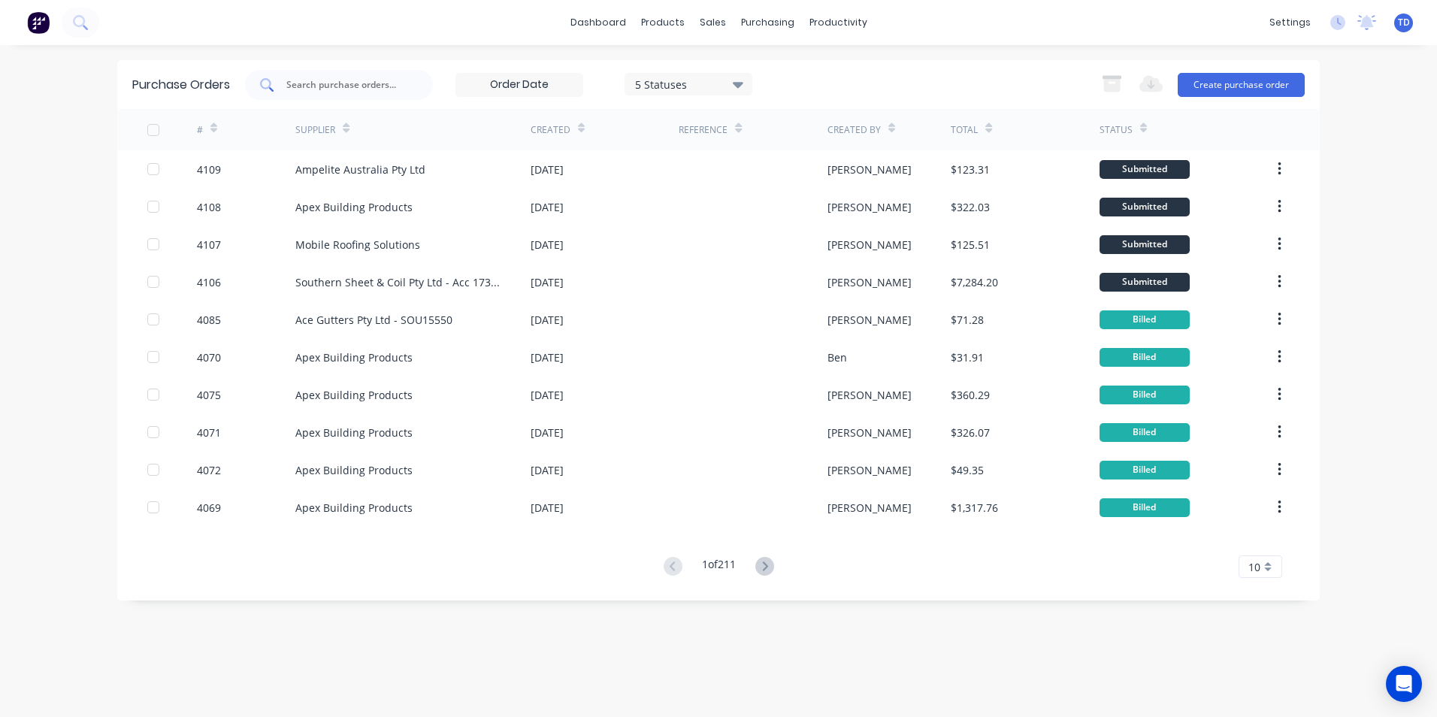
click at [326, 88] on input "text" at bounding box center [347, 84] width 125 height 15
type input "9456"
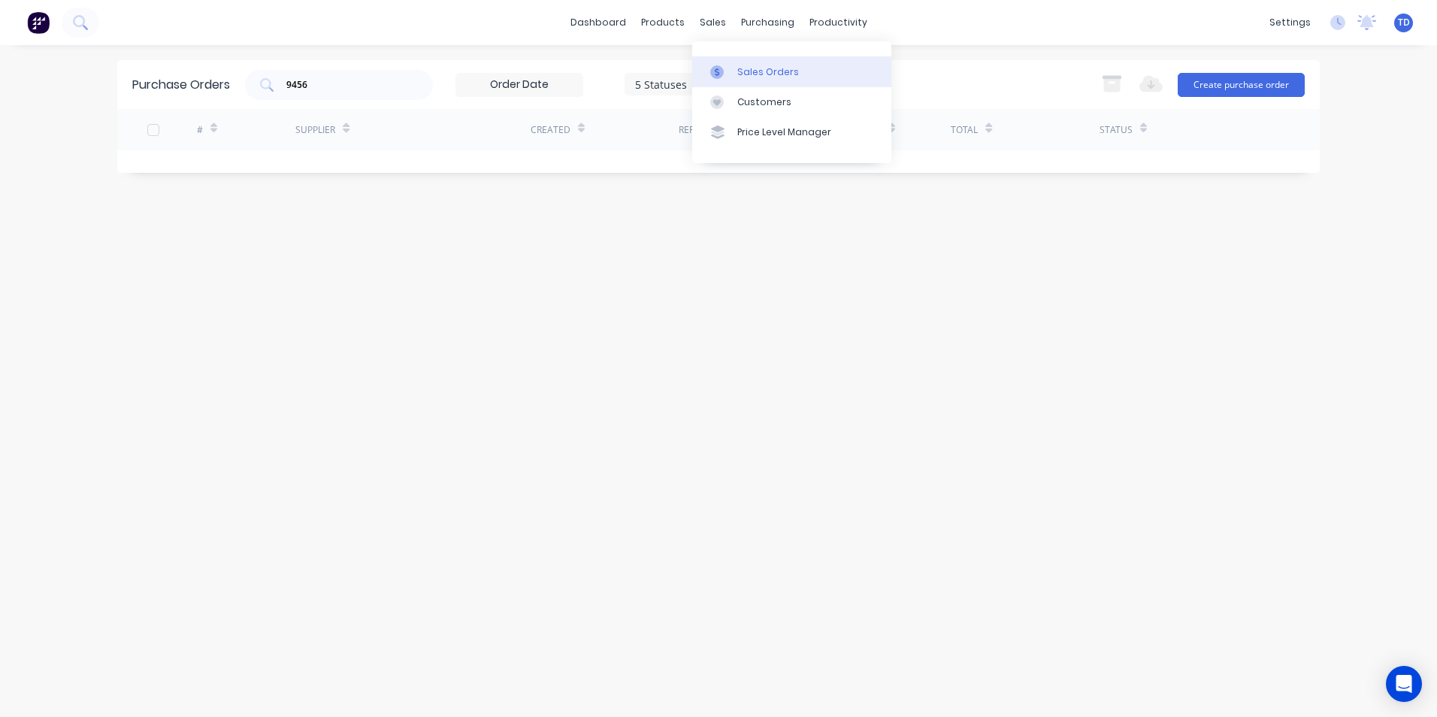
click at [743, 80] on link "Sales Orders" at bounding box center [791, 71] width 199 height 30
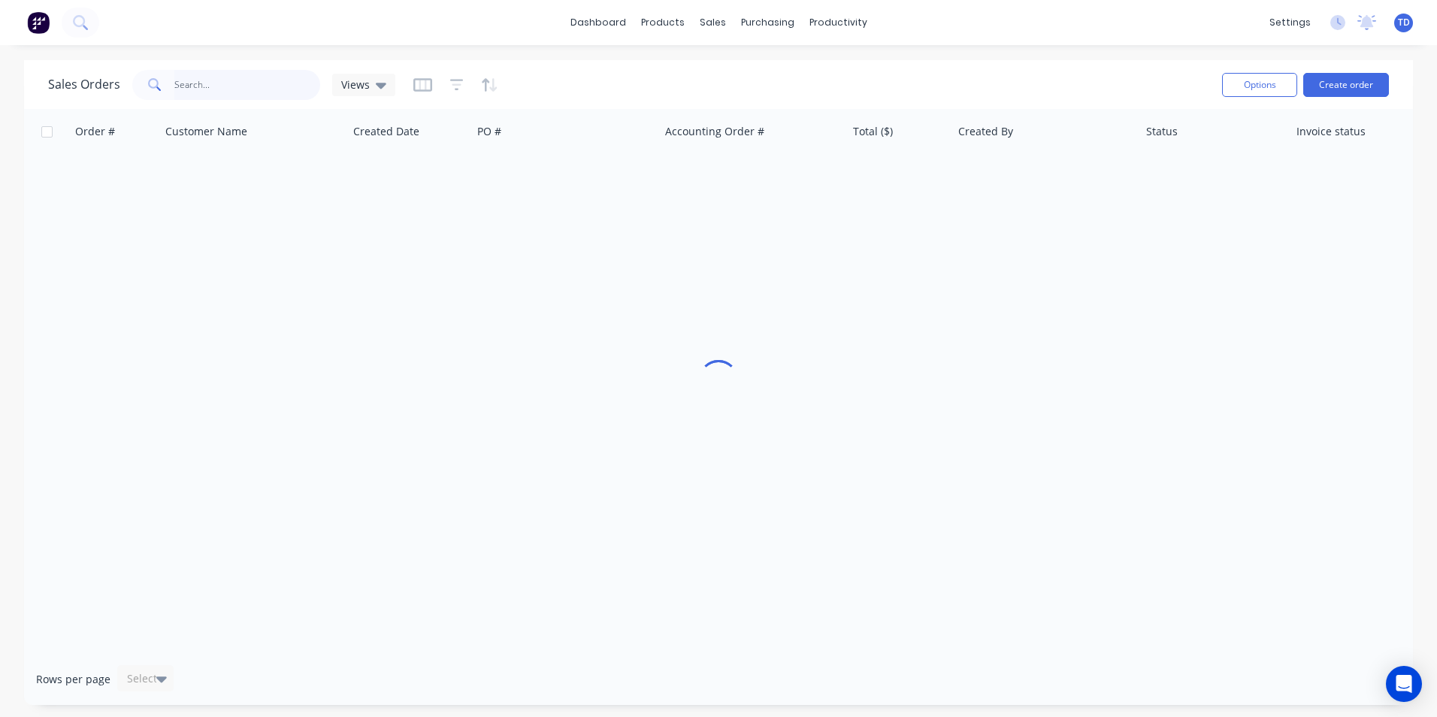
click at [237, 82] on input "text" at bounding box center [247, 85] width 147 height 30
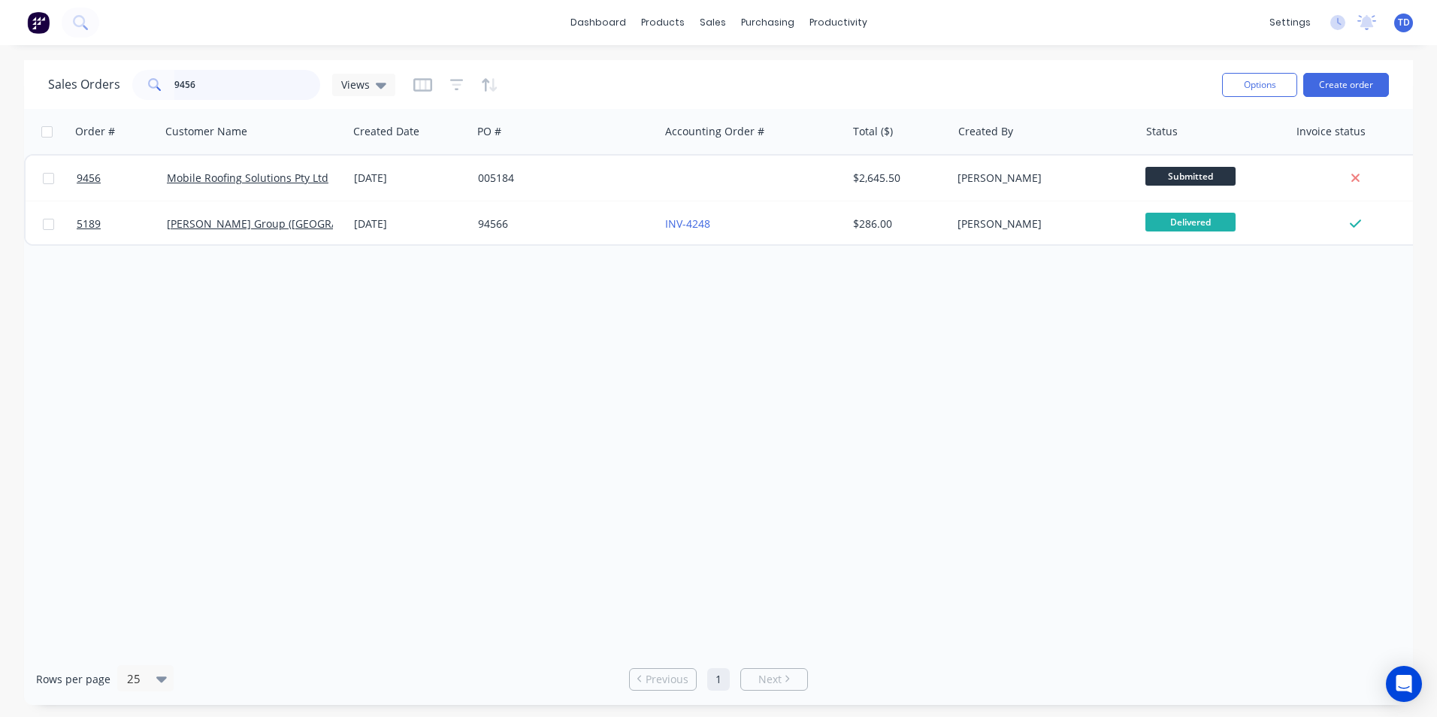
click at [183, 86] on input "9456" at bounding box center [247, 85] width 147 height 30
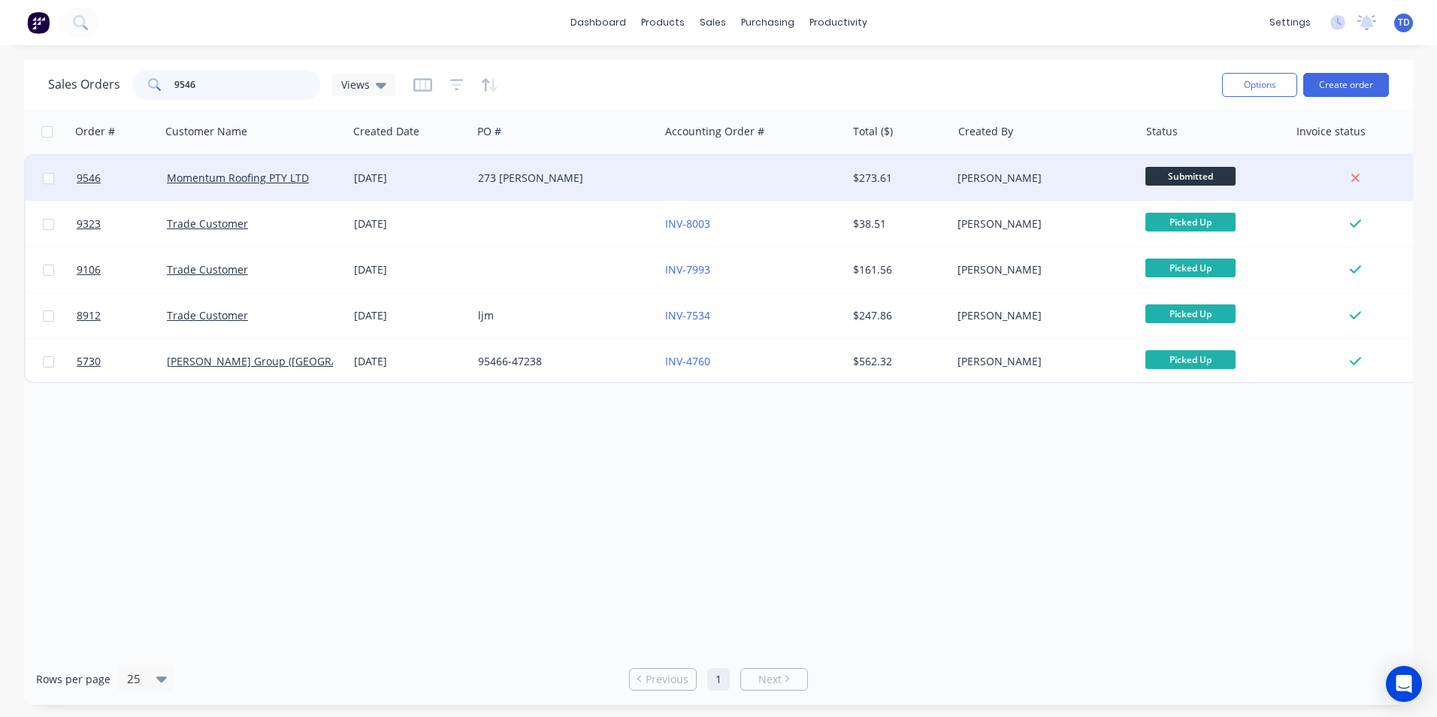
type input "9546"
click at [267, 188] on div "Momentum Roofing PTY LTD" at bounding box center [254, 178] width 187 height 45
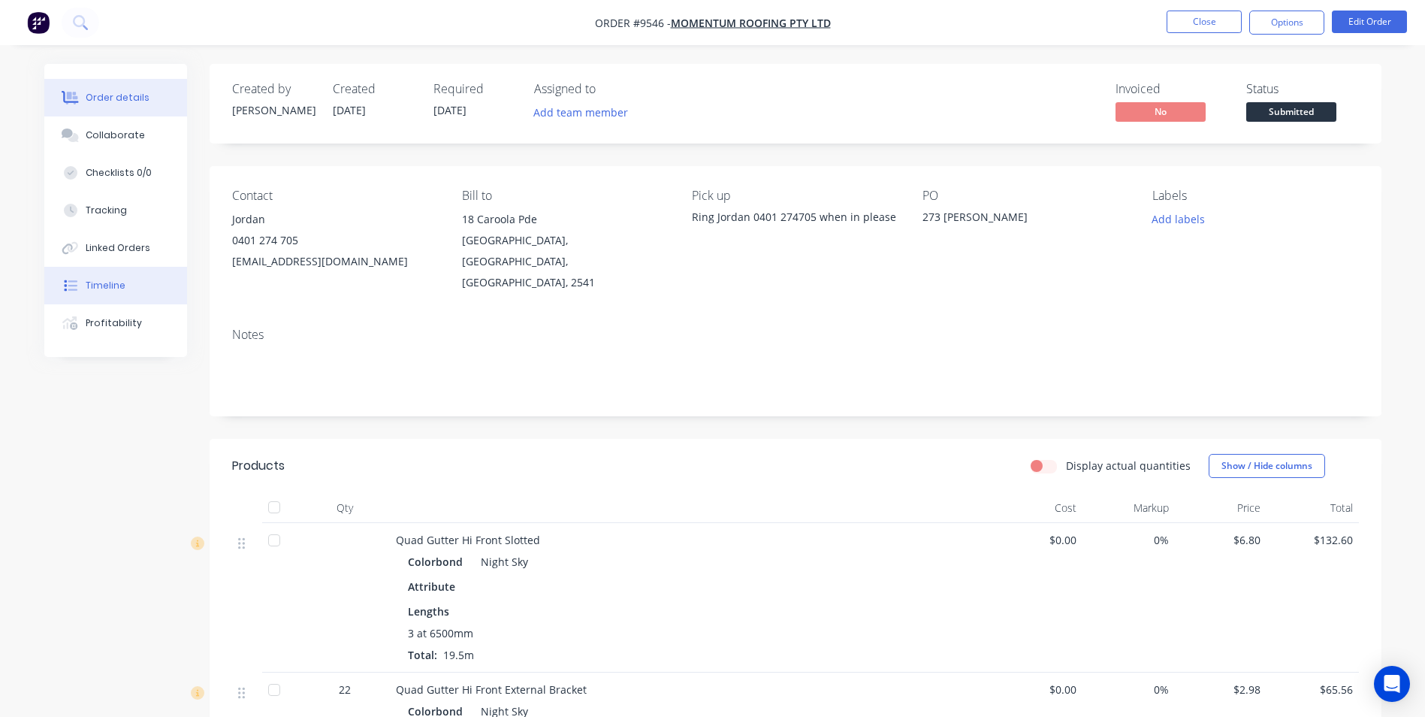
click at [119, 291] on div "Timeline" at bounding box center [106, 286] width 40 height 14
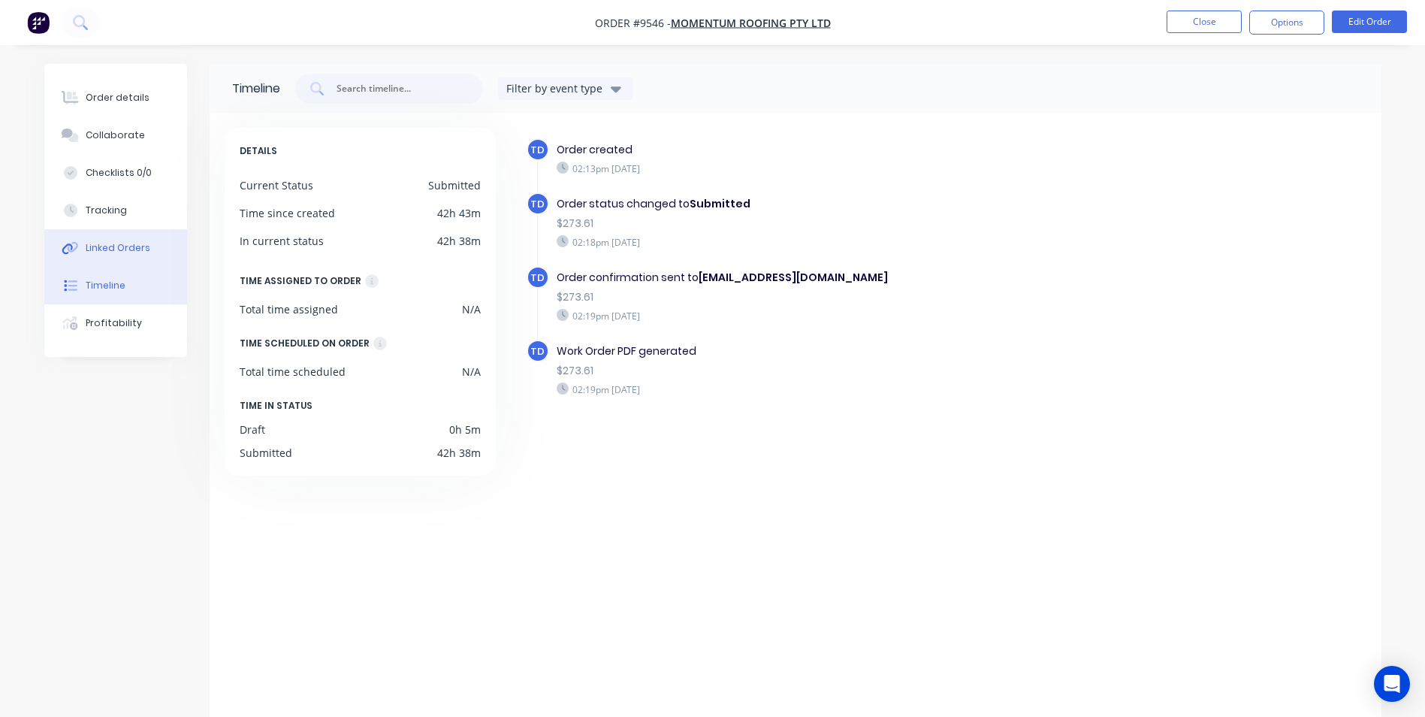
click at [124, 256] on button "Linked Orders" at bounding box center [115, 248] width 143 height 38
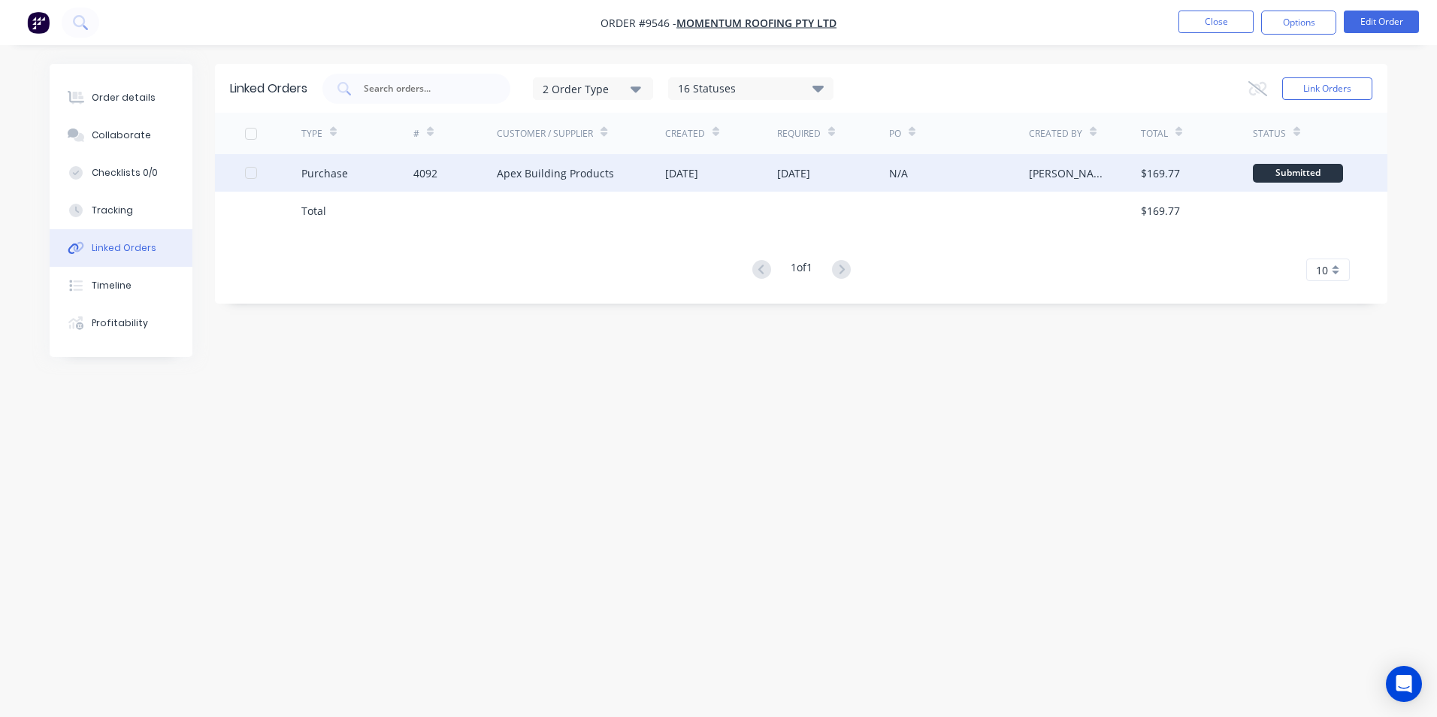
click at [452, 181] on div "4092" at bounding box center [455, 173] width 84 height 38
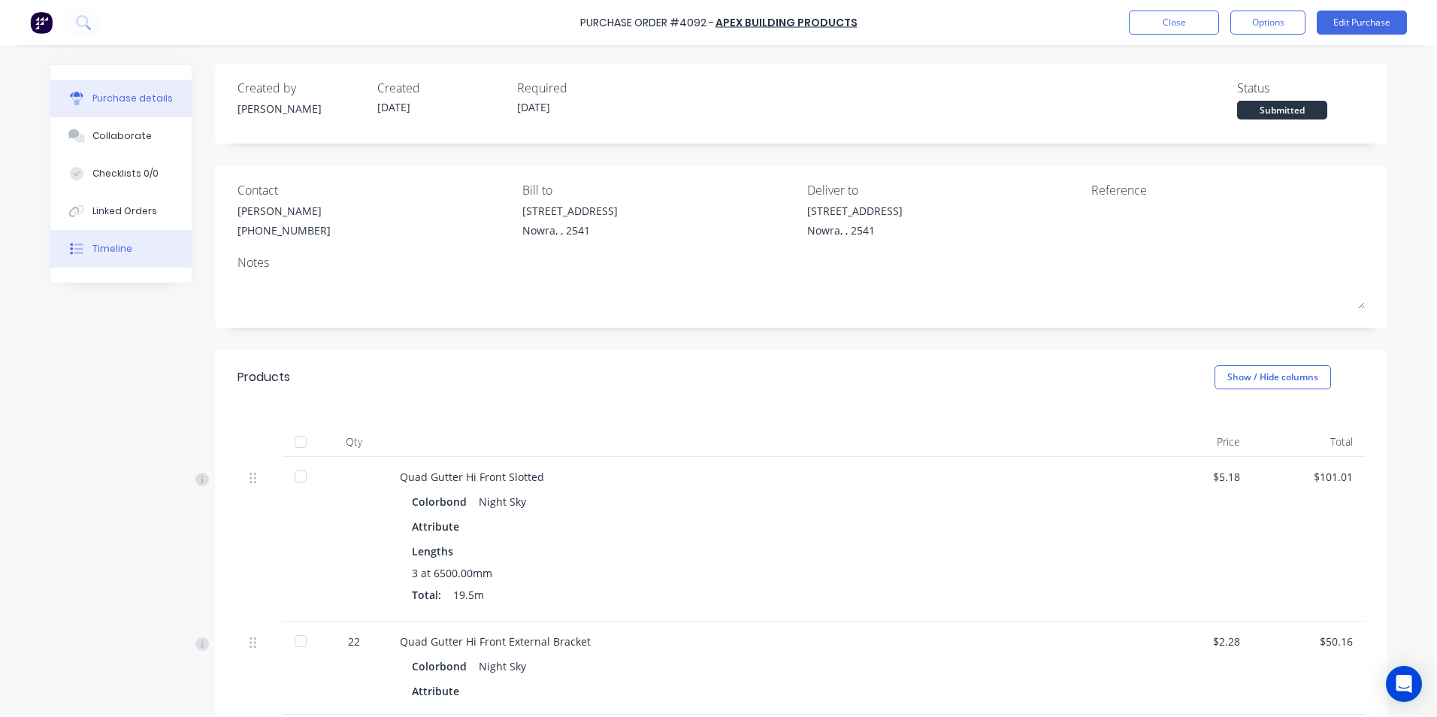
click at [115, 251] on div "Timeline" at bounding box center [112, 249] width 40 height 14
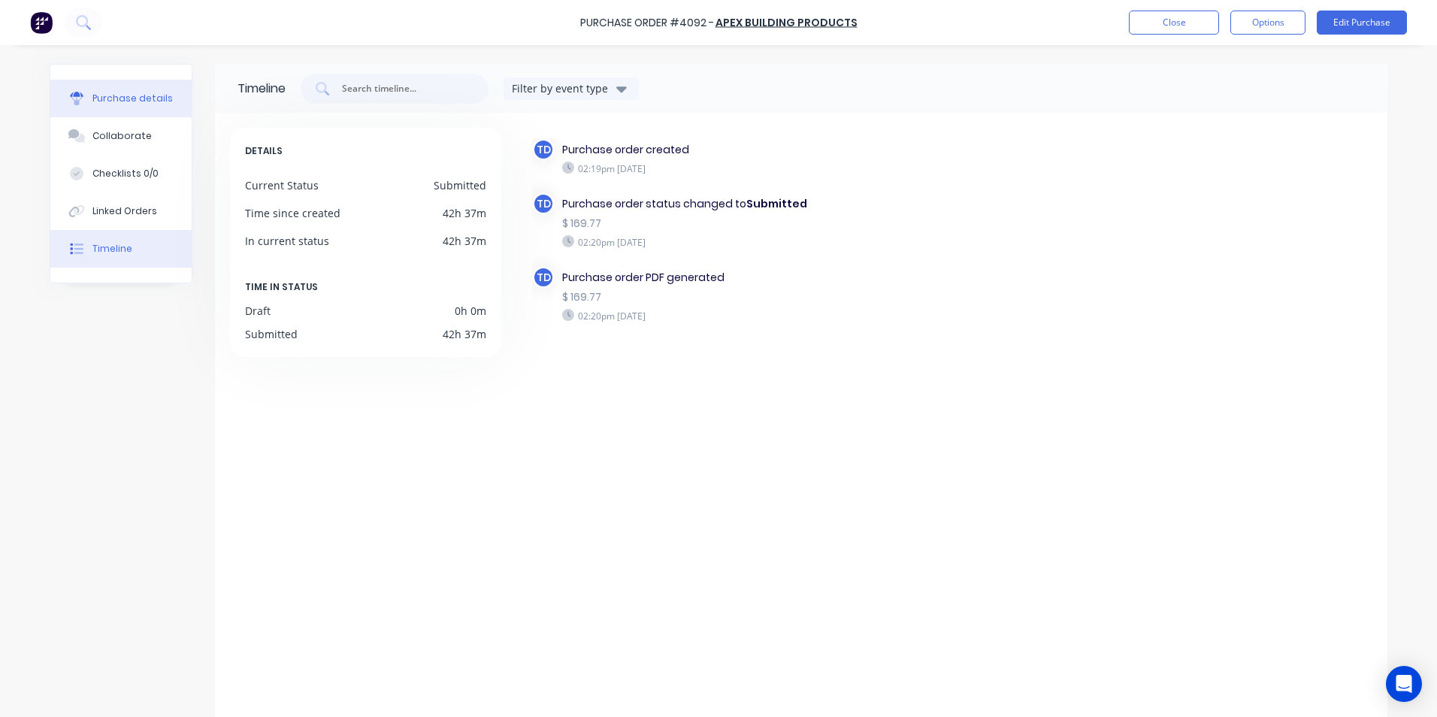
click at [102, 95] on div "Purchase details" at bounding box center [132, 99] width 80 height 14
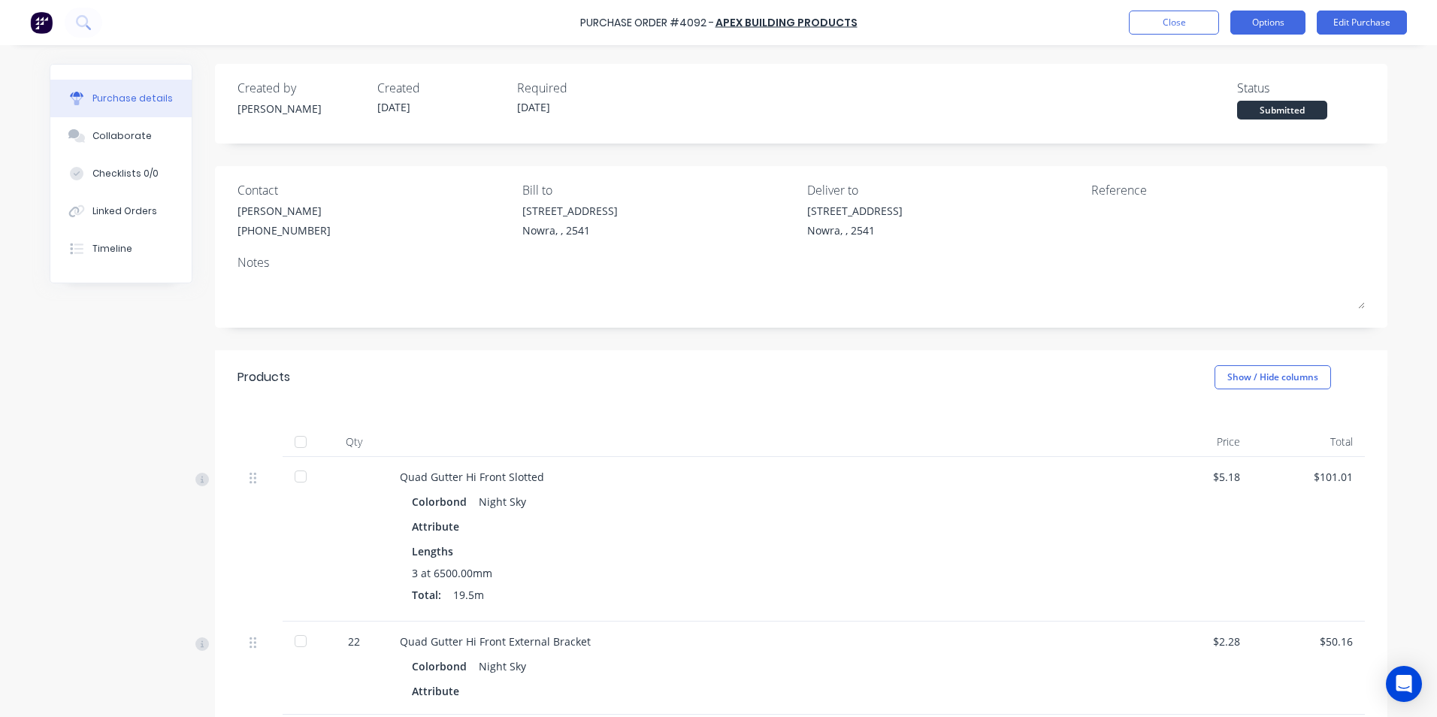
click at [1260, 27] on button "Options" at bounding box center [1267, 23] width 75 height 24
click at [1359, 21] on button "Edit Purchase" at bounding box center [1361, 23] width 90 height 24
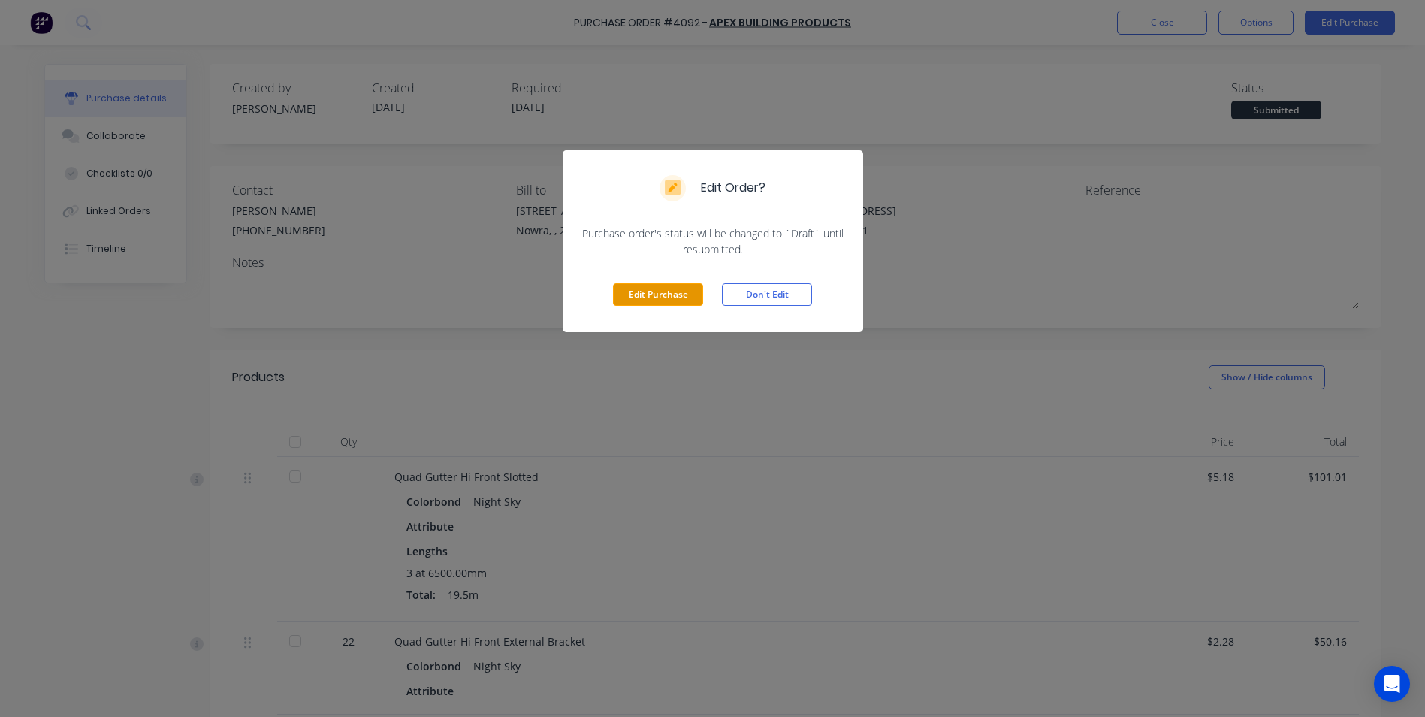
click at [657, 292] on button "Edit Purchase" at bounding box center [658, 294] width 90 height 23
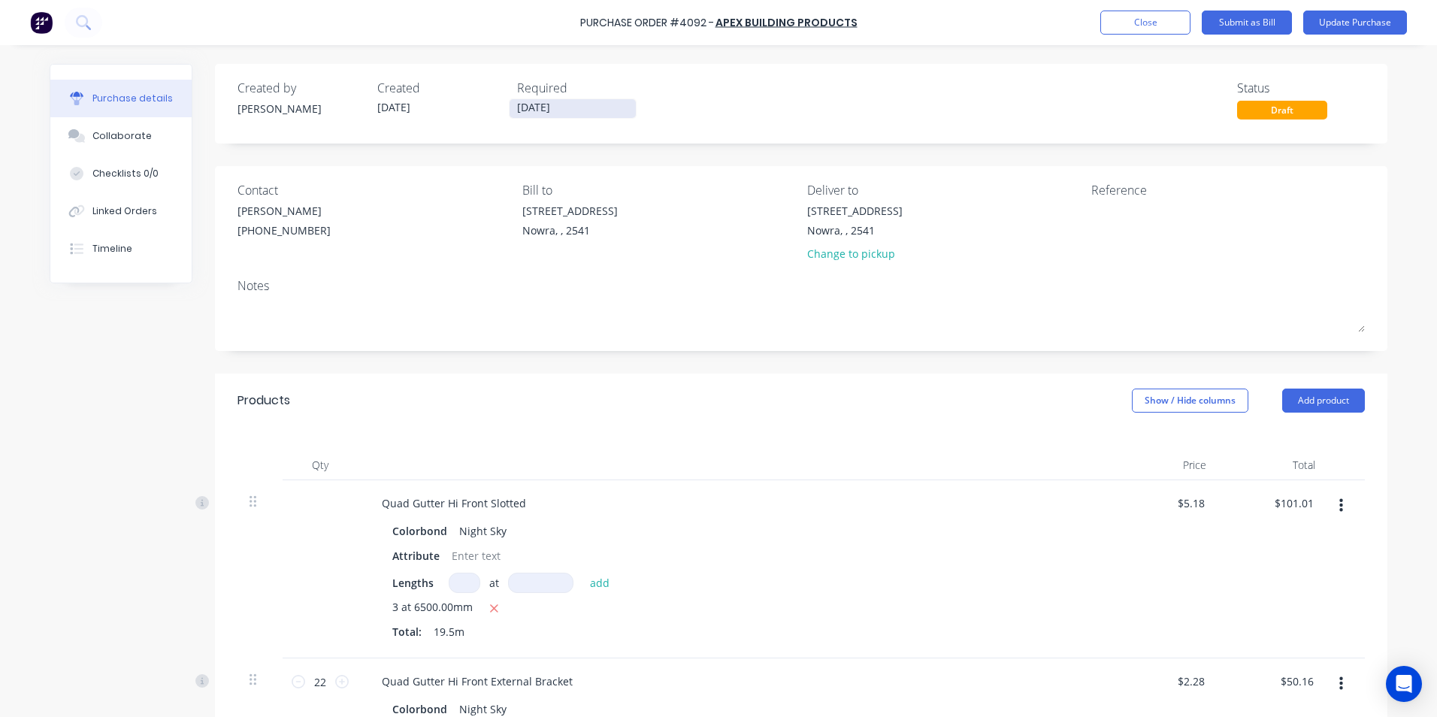
click at [521, 107] on input "03/09/25" at bounding box center [572, 108] width 126 height 19
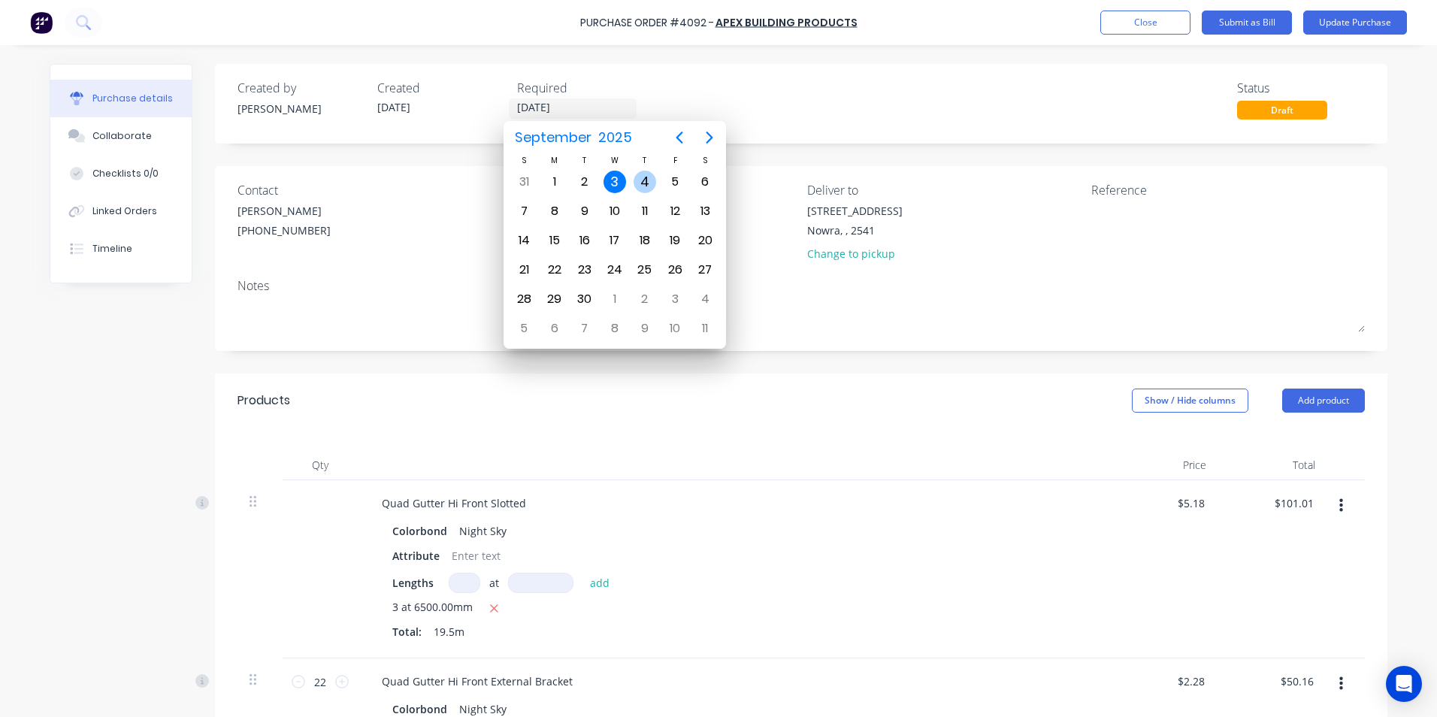
click at [640, 185] on div "4" at bounding box center [644, 182] width 23 height 23
type input "04/09/25"
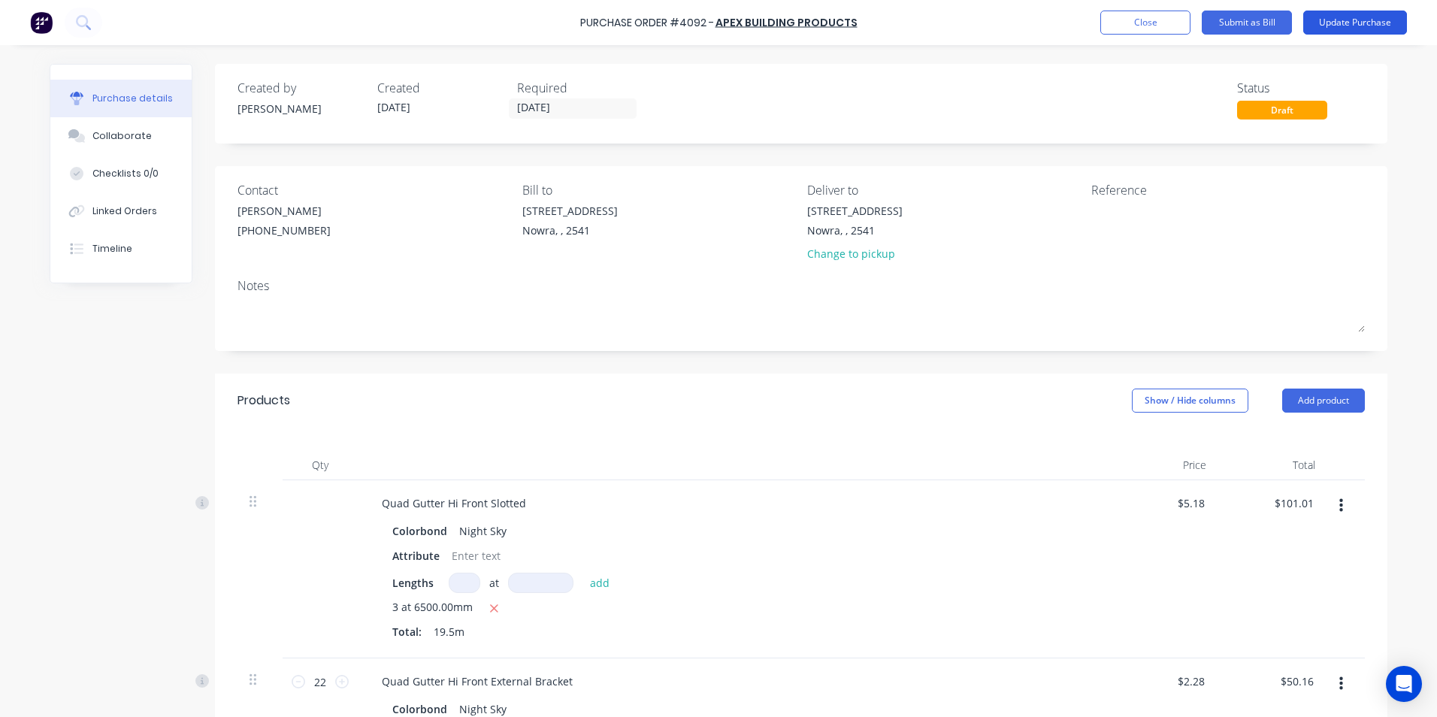
click at [1347, 29] on button "Update Purchase" at bounding box center [1355, 23] width 104 height 24
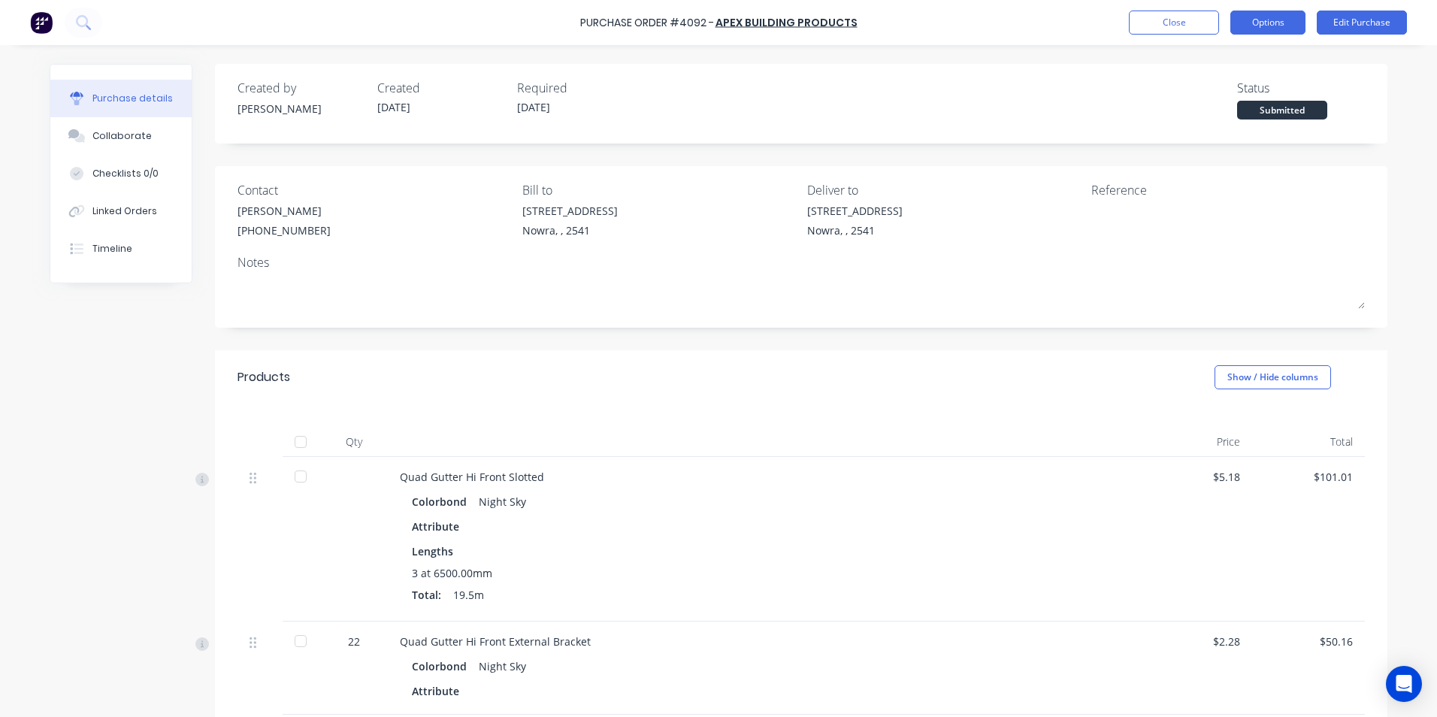
click at [1263, 23] on button "Options" at bounding box center [1267, 23] width 75 height 24
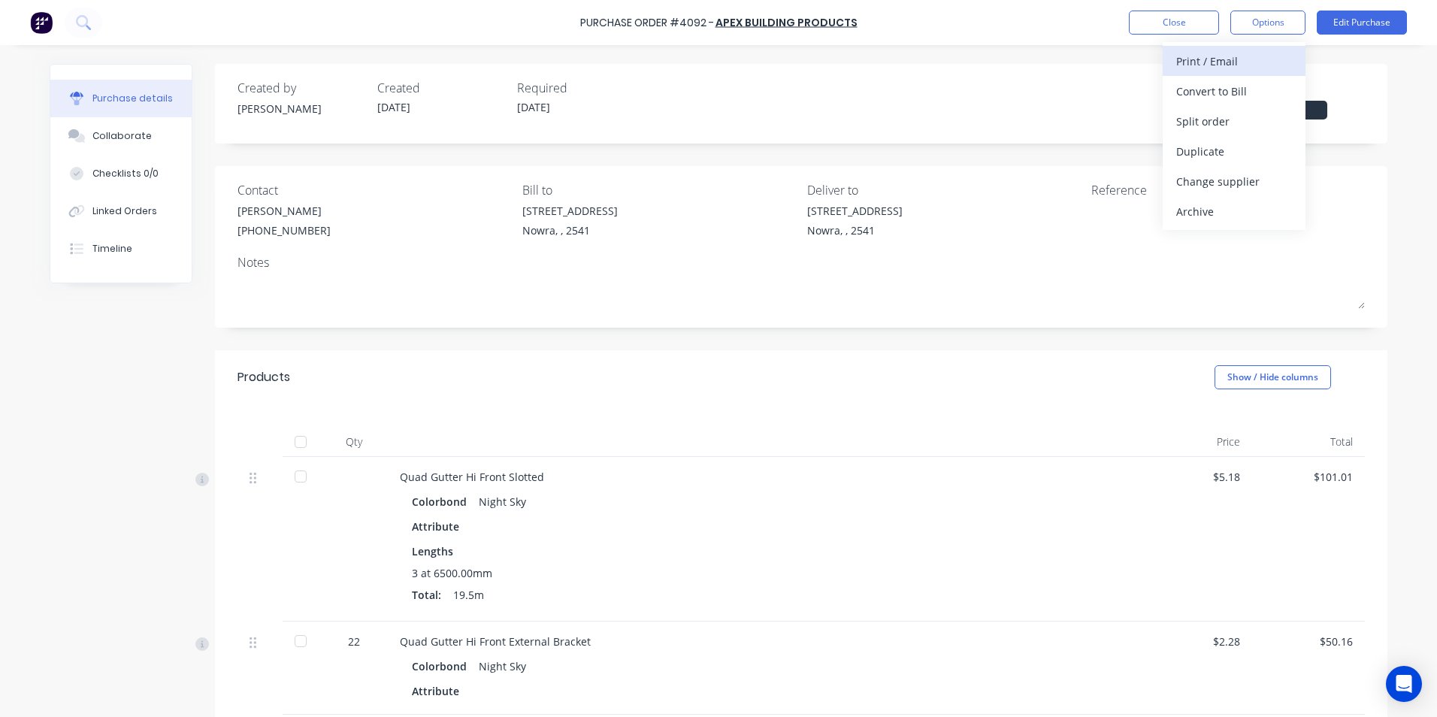
click at [1228, 56] on div "Print / Email" at bounding box center [1234, 61] width 116 height 22
click at [1219, 94] on div "With pricing" at bounding box center [1234, 91] width 116 height 22
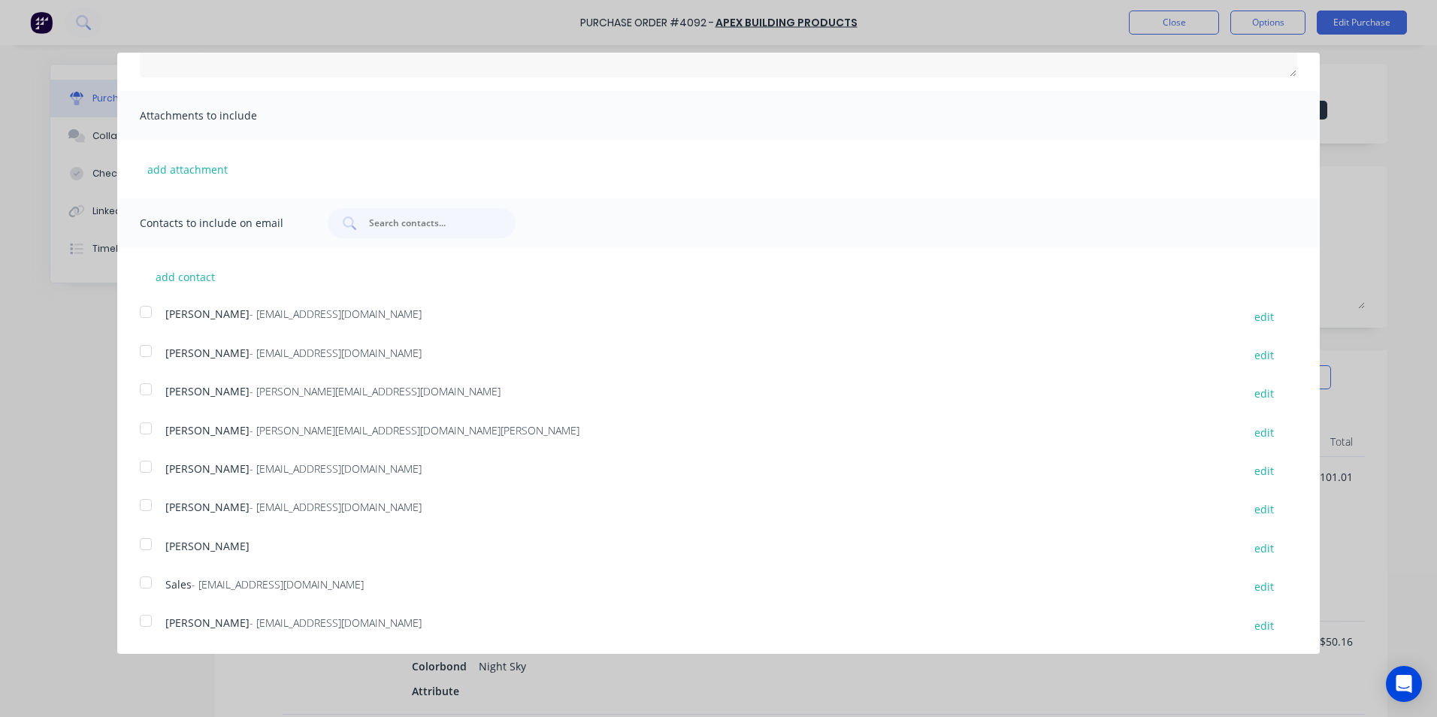
scroll to position [275, 0]
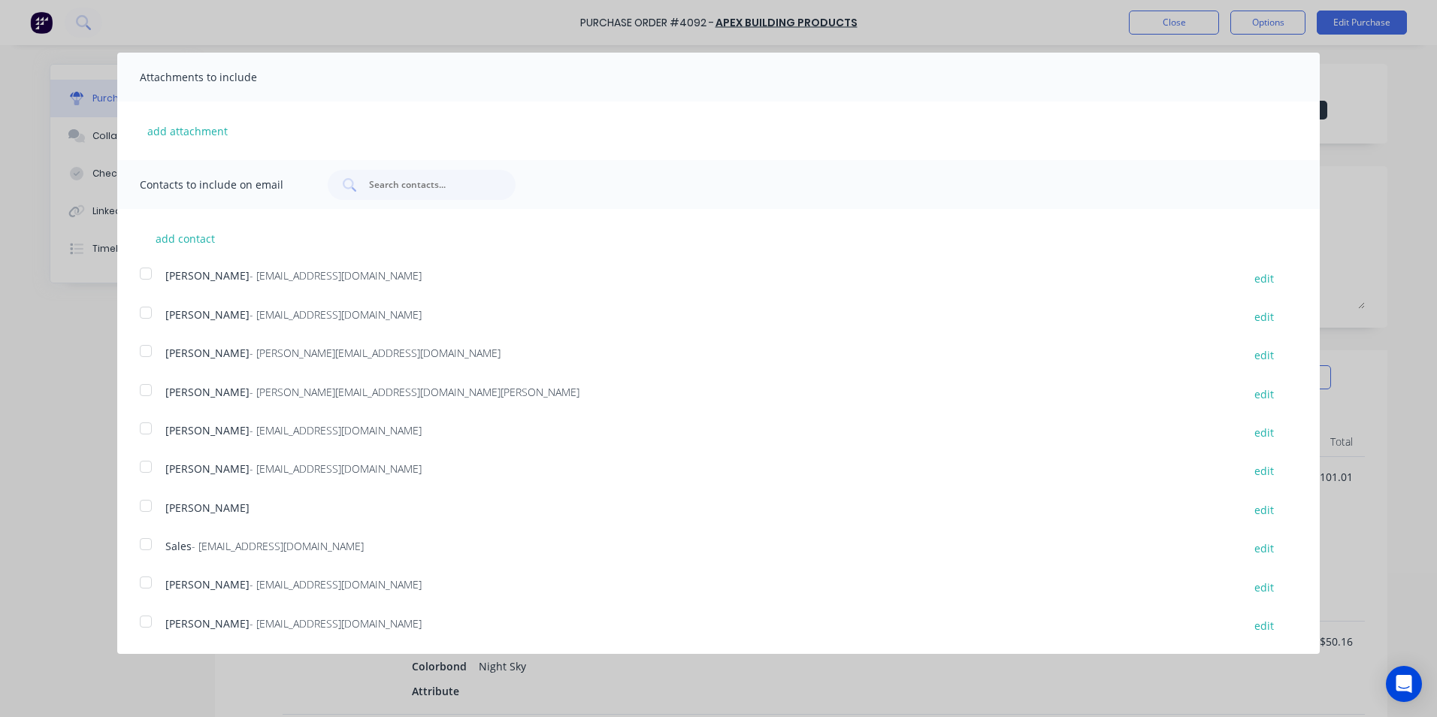
click at [150, 546] on div at bounding box center [146, 544] width 30 height 30
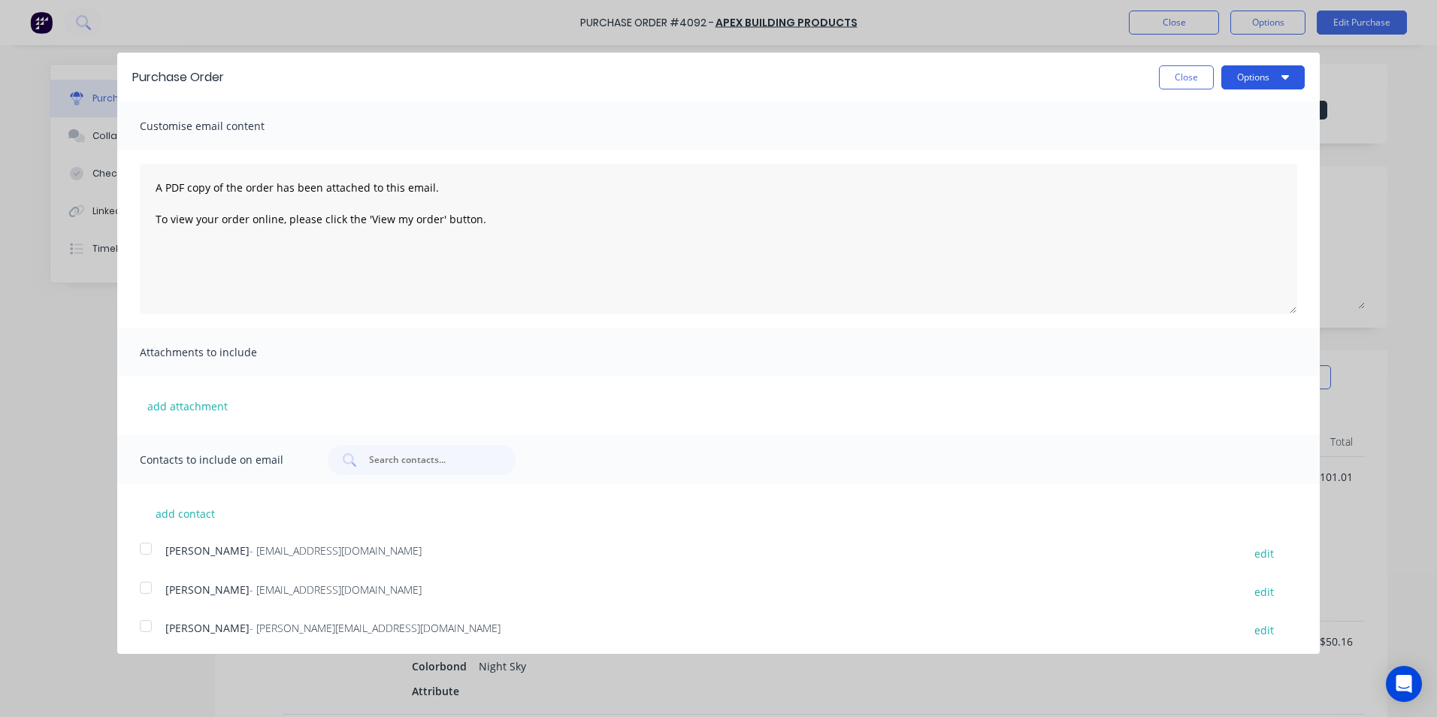
click at [1229, 74] on button "Options" at bounding box center [1262, 77] width 83 height 24
click at [1186, 147] on div "Email" at bounding box center [1233, 145] width 116 height 22
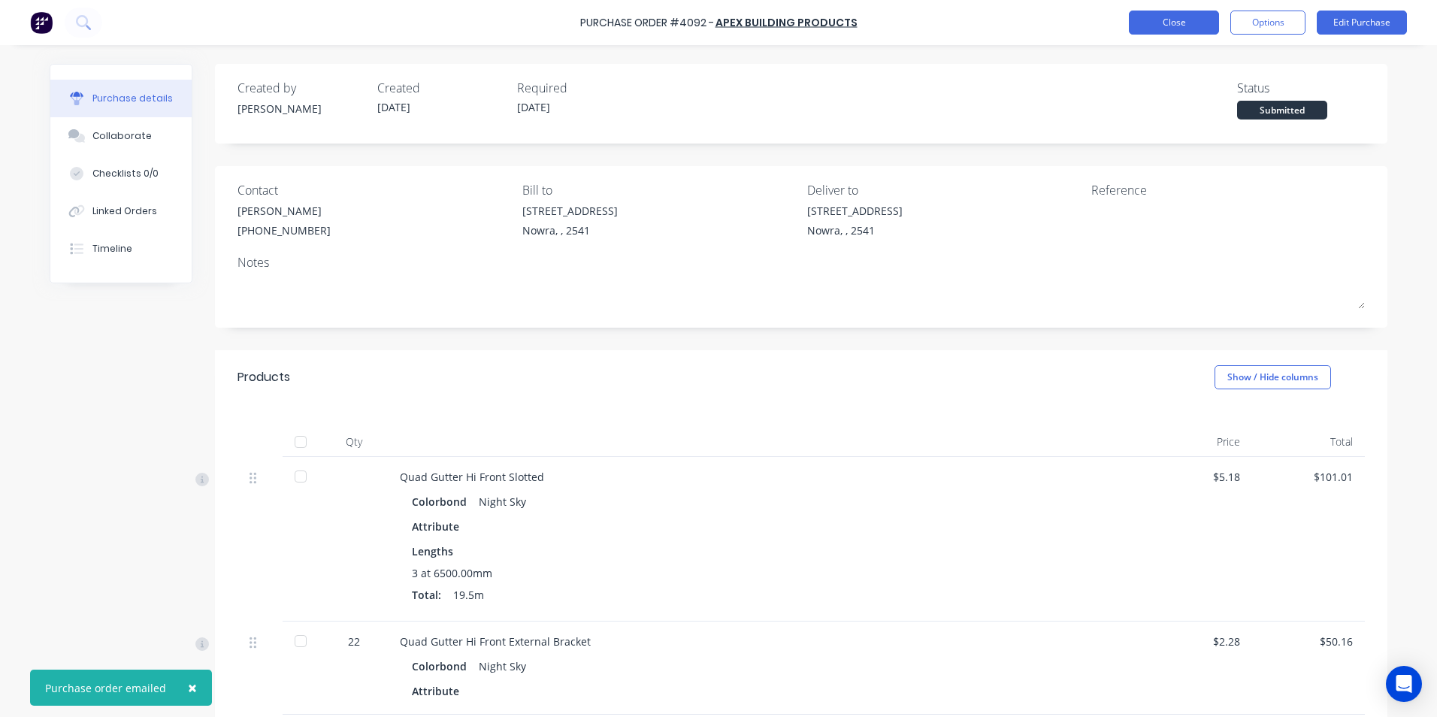
click at [1177, 20] on button "Close" at bounding box center [1174, 23] width 90 height 24
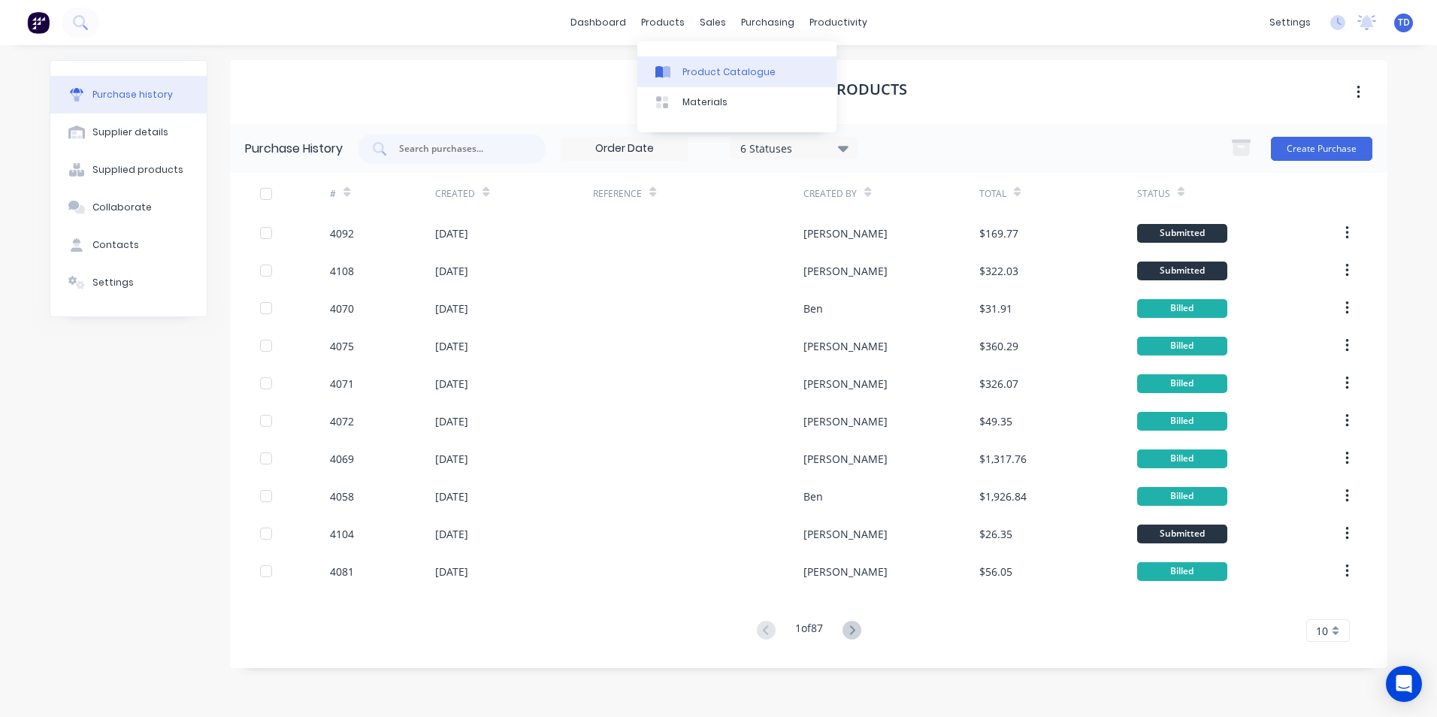
click at [703, 74] on div "Product Catalogue" at bounding box center [728, 72] width 93 height 14
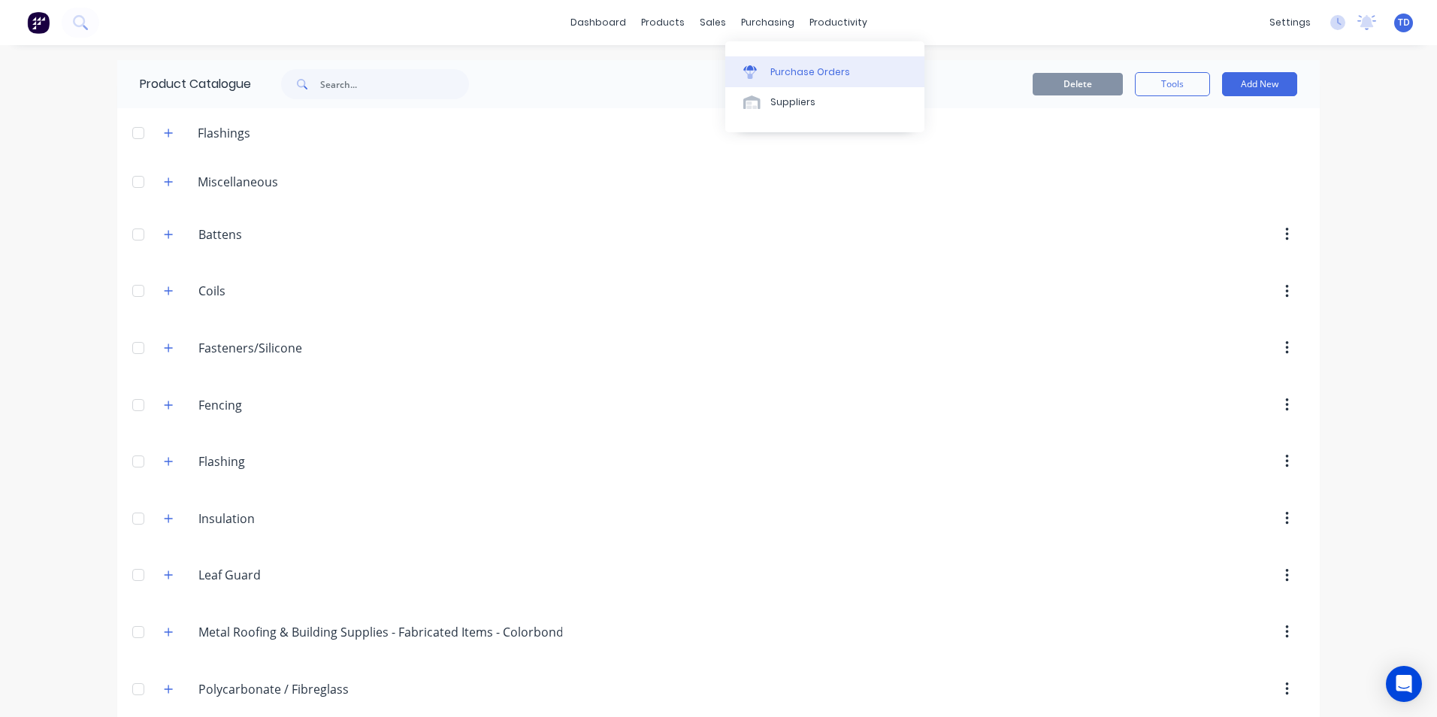
click at [784, 74] on div "Purchase Orders" at bounding box center [810, 72] width 80 height 14
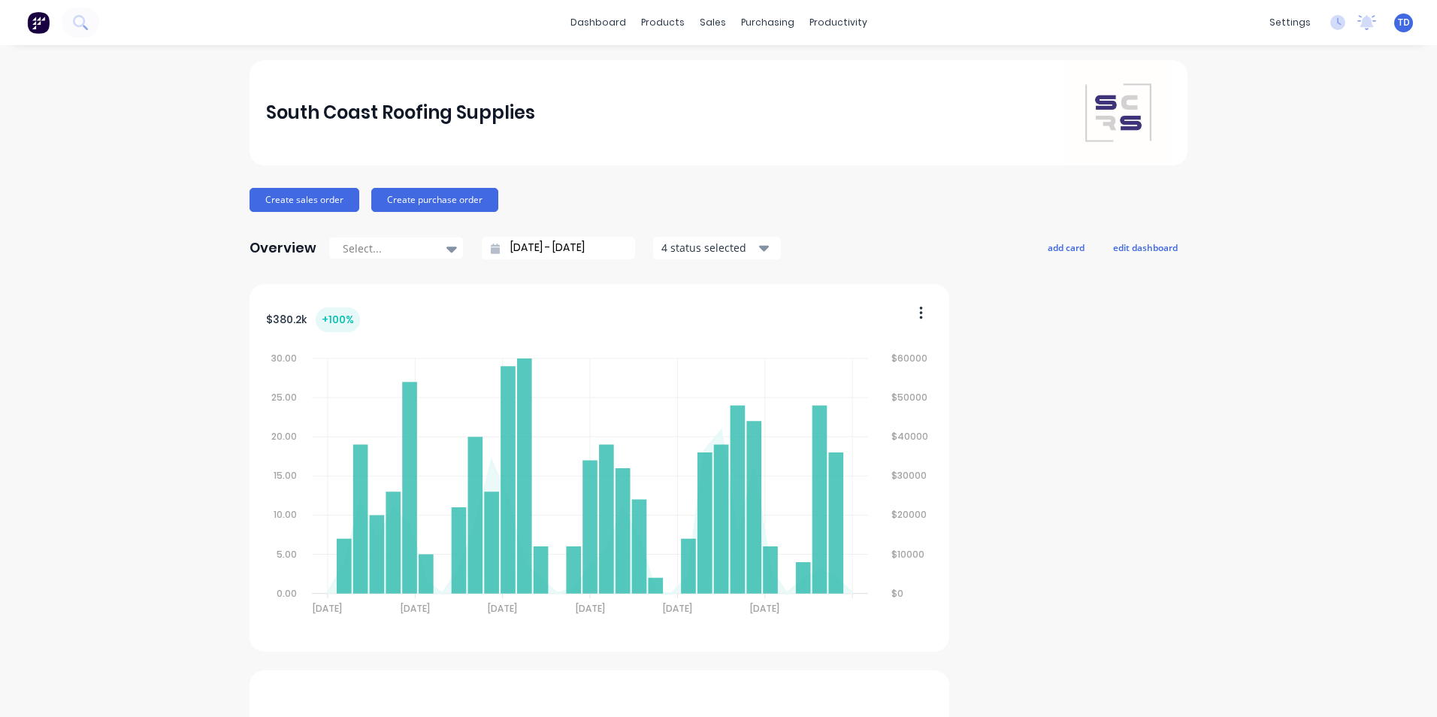
click at [1395, 29] on div "TD South Coast Roofing Supplies [PERSON_NAME] Administrator Profile Sign out" at bounding box center [1403, 23] width 19 height 19
click at [1398, 23] on span "TD" at bounding box center [1404, 23] width 12 height 14
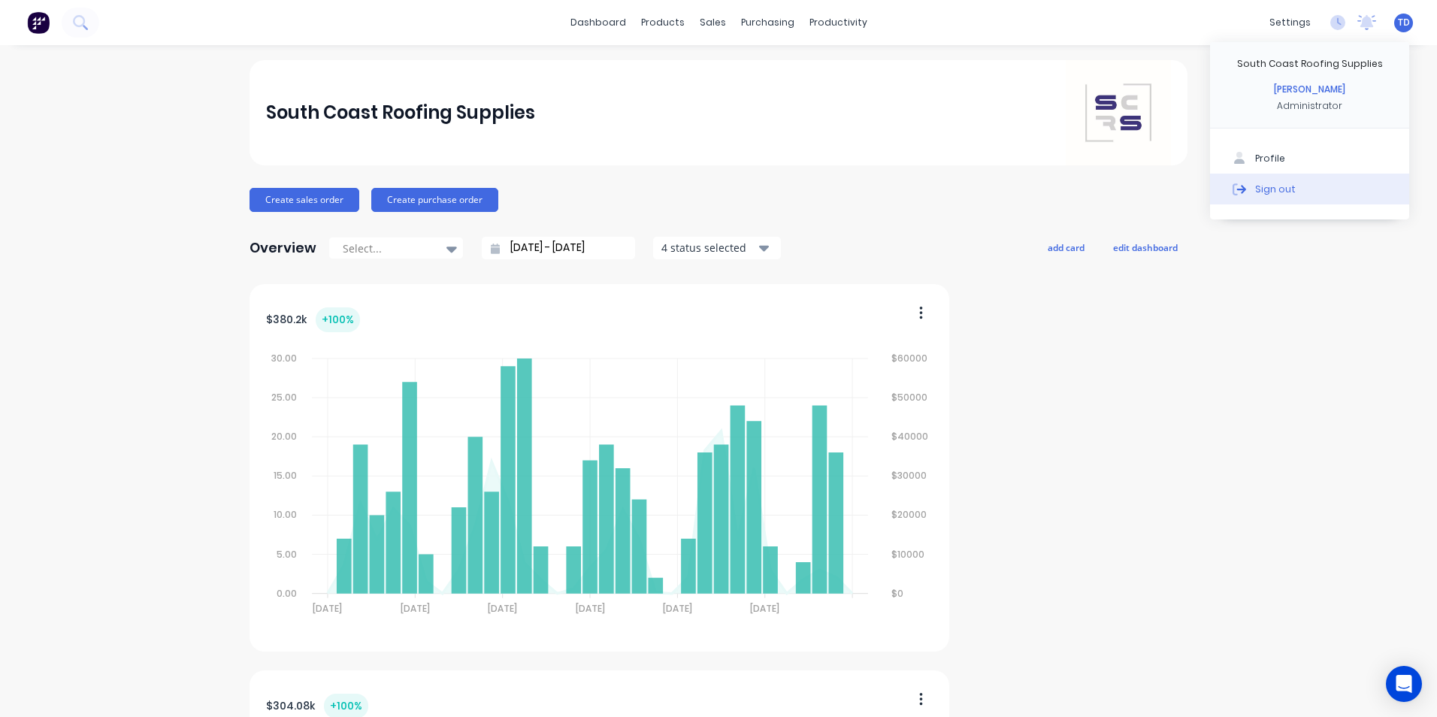
click at [1271, 185] on div "Sign out" at bounding box center [1275, 189] width 41 height 14
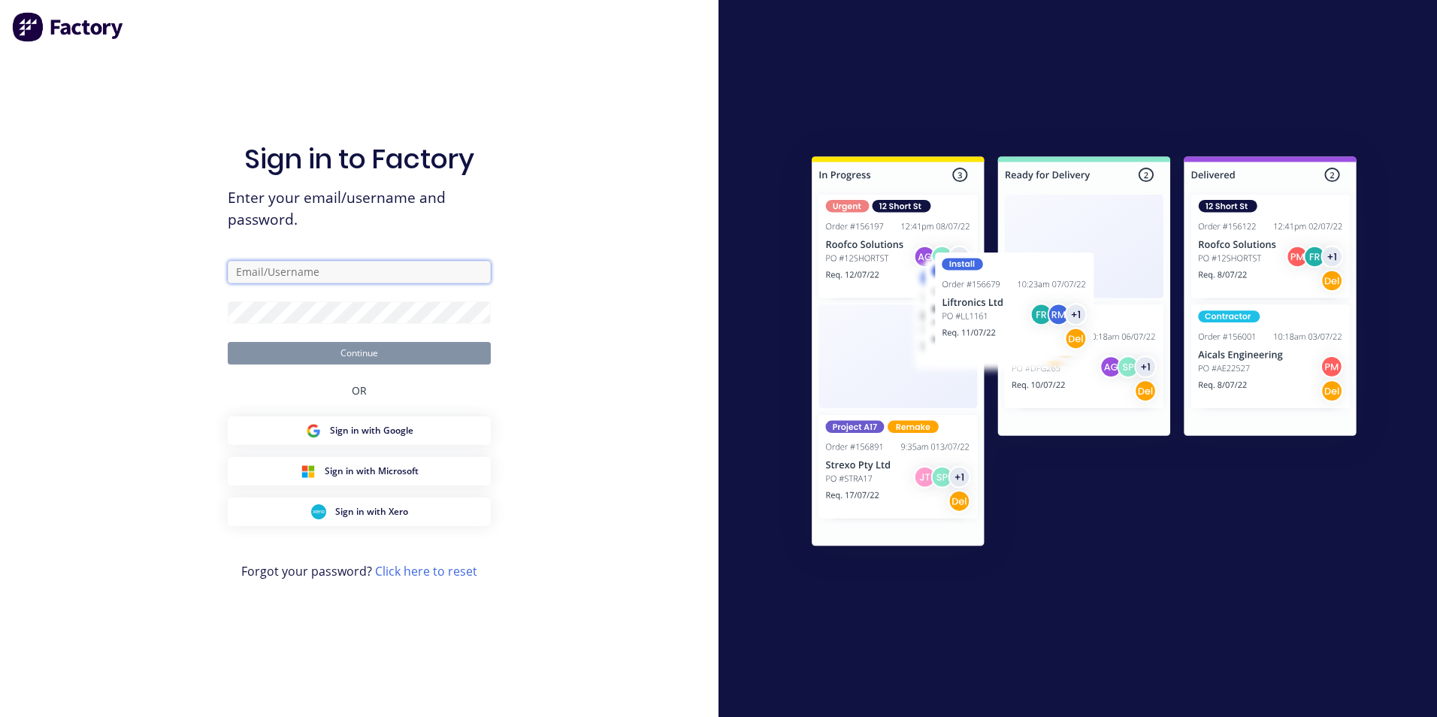
click at [364, 264] on input "text" at bounding box center [359, 272] width 263 height 23
type input "takeoffs+shoalhaven@scrs.net.au"
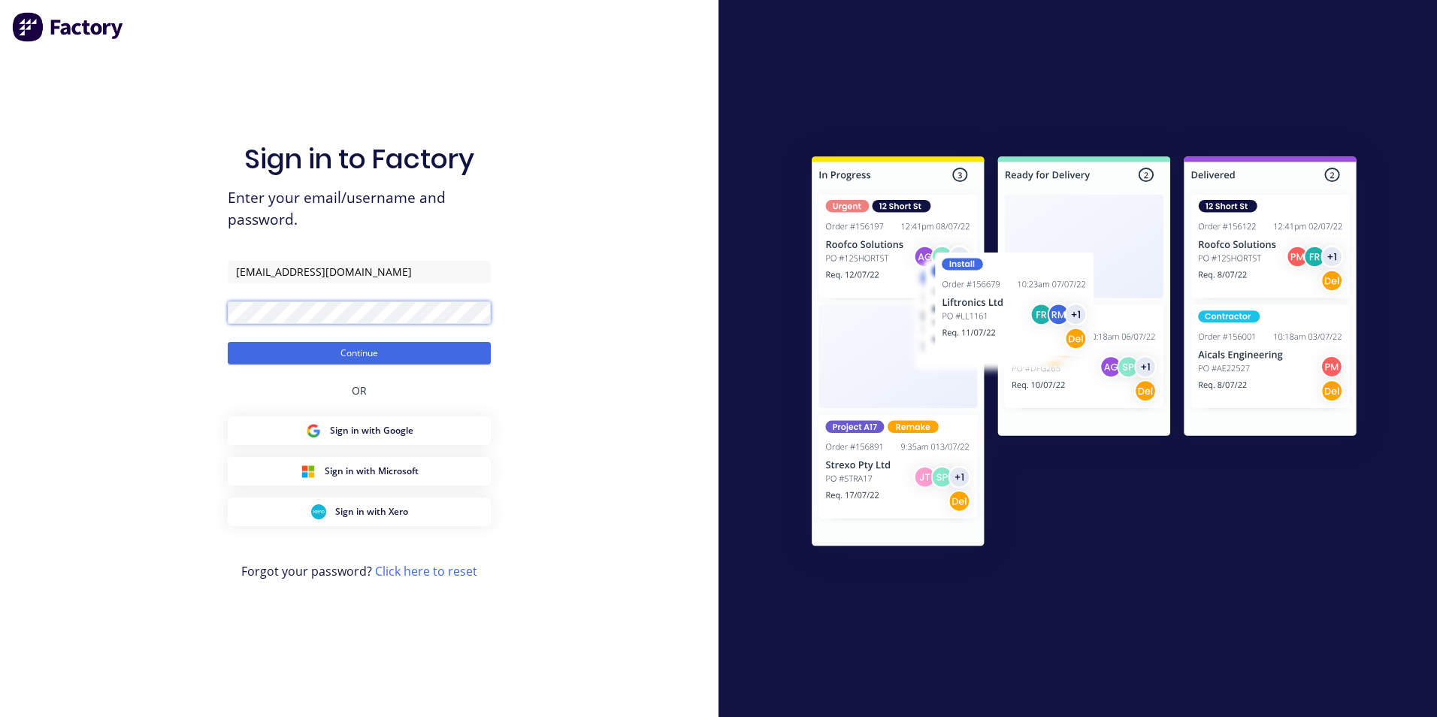
click at [228, 342] on button "Continue" at bounding box center [359, 353] width 263 height 23
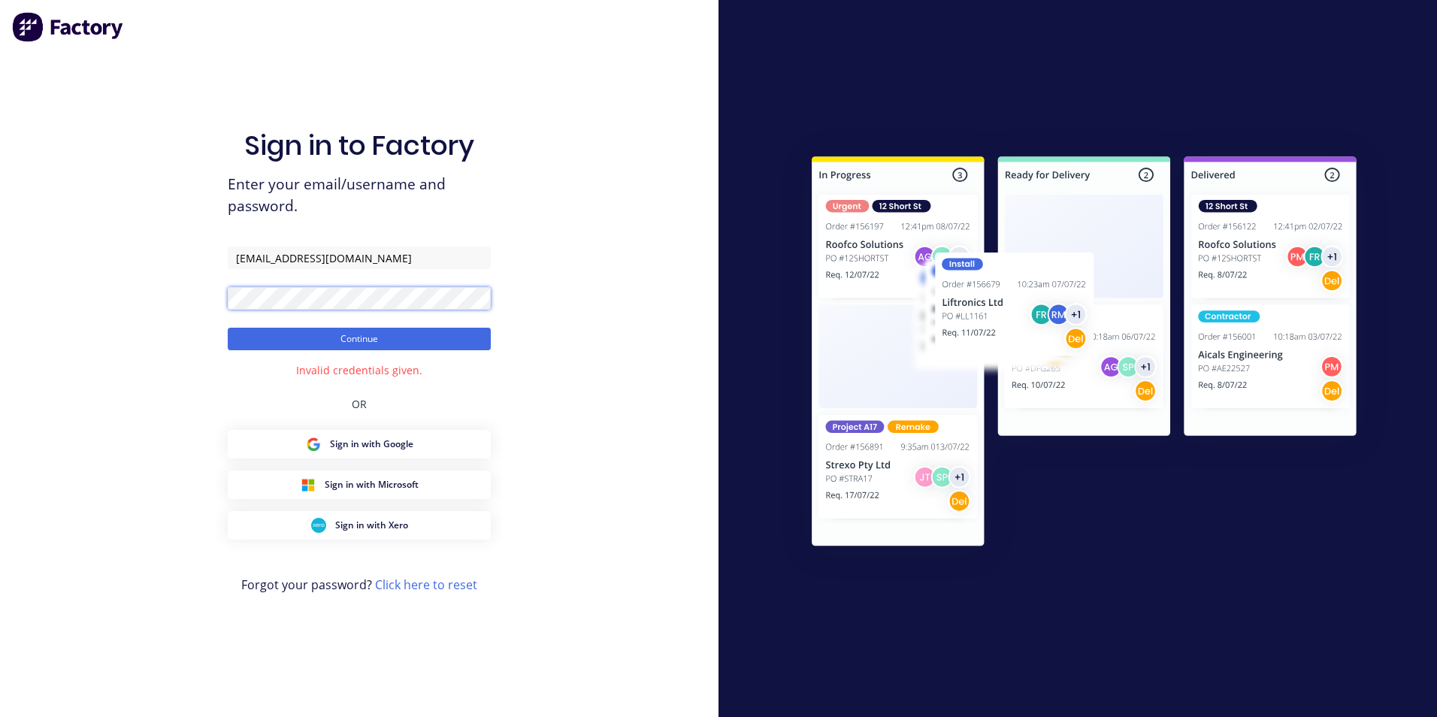
click at [228, 328] on button "Continue" at bounding box center [359, 339] width 263 height 23
